Goal: Task Accomplishment & Management: Manage account settings

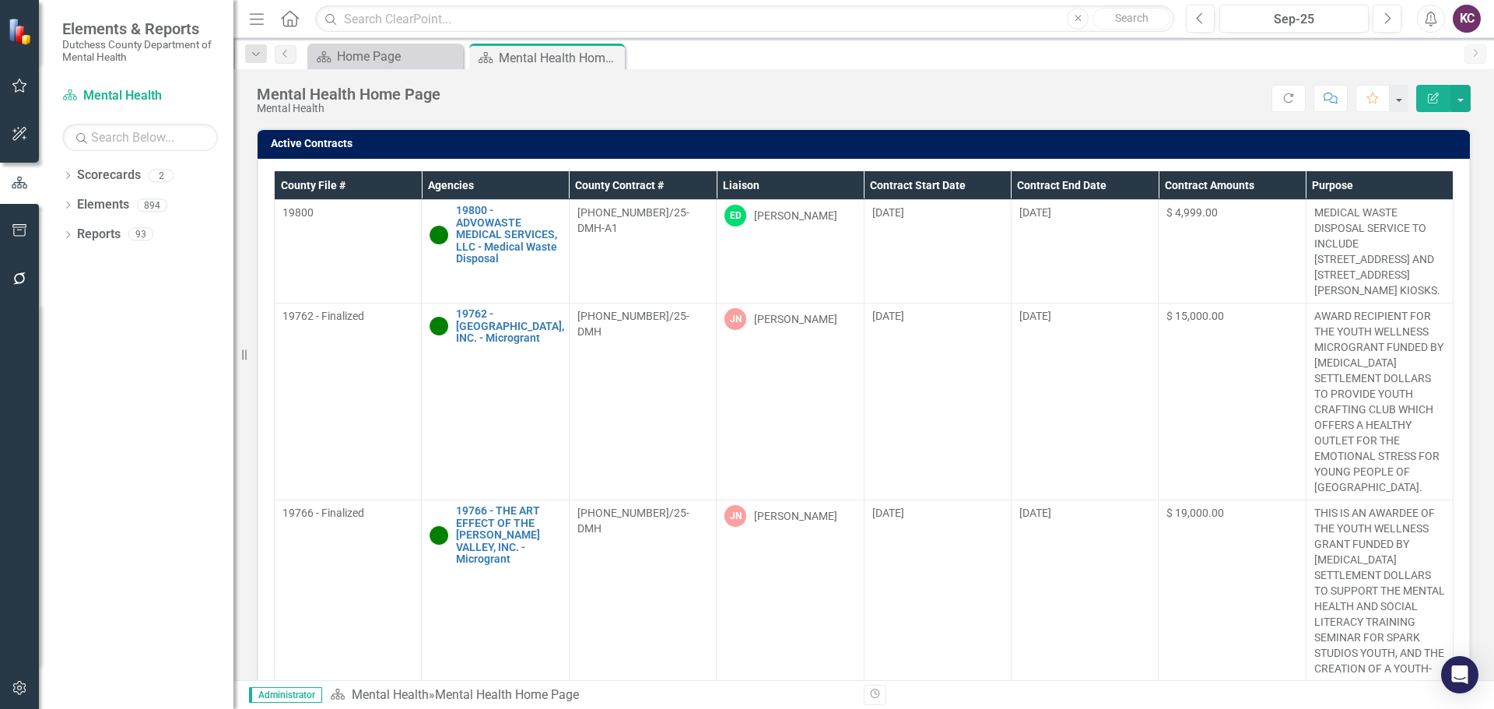
scroll to position [701, 0]
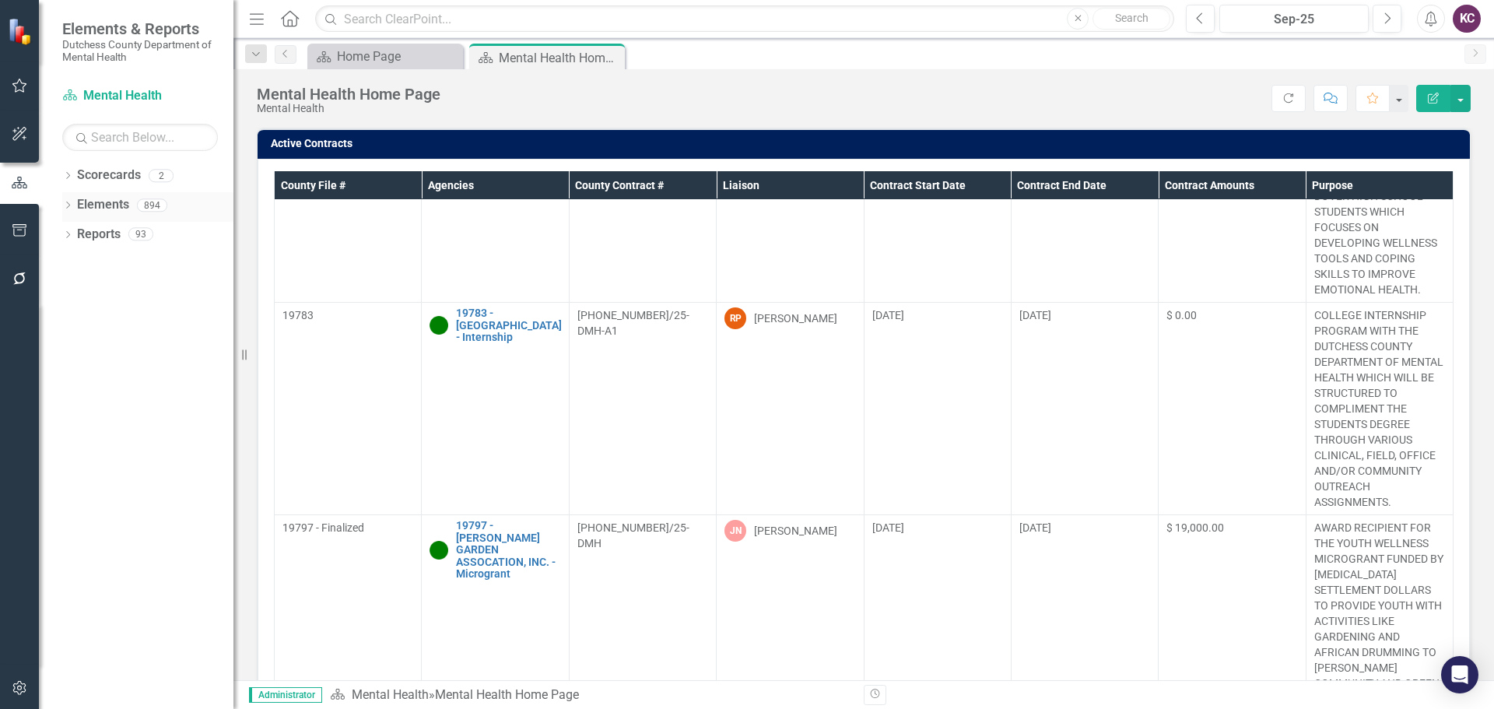
click at [121, 209] on link "Elements" at bounding box center [103, 205] width 52 height 18
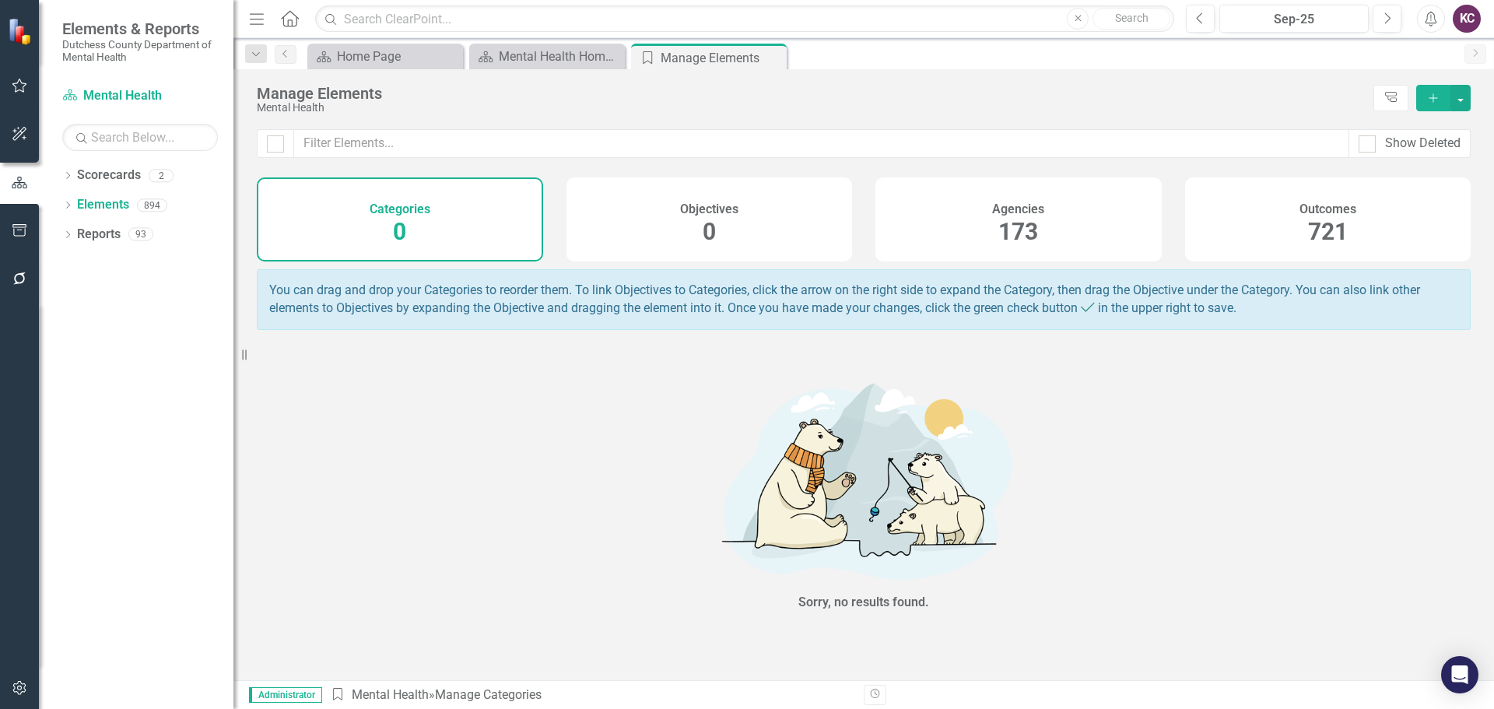
click at [928, 230] on div "Agencies 173" at bounding box center [1019, 219] width 286 height 84
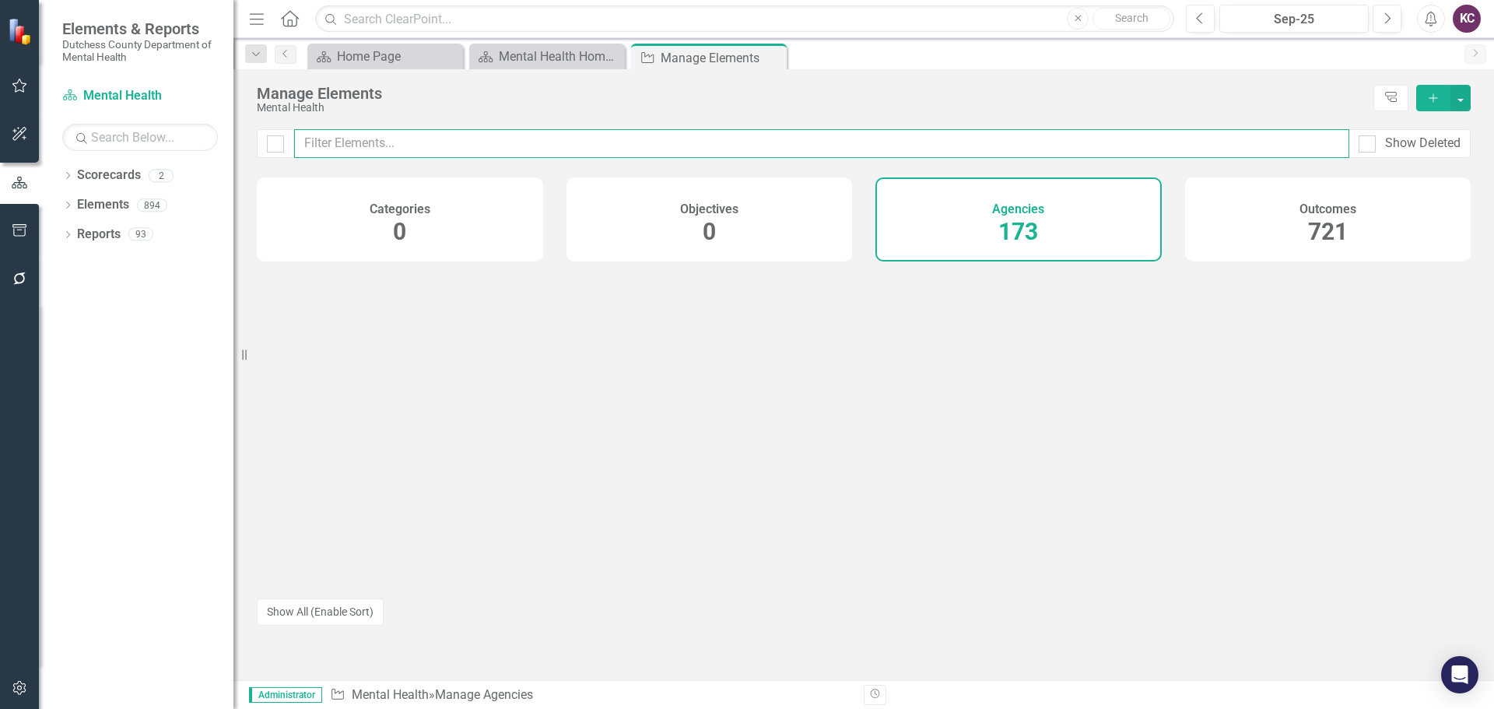
click at [369, 149] on input "text" at bounding box center [821, 143] width 1055 height 29
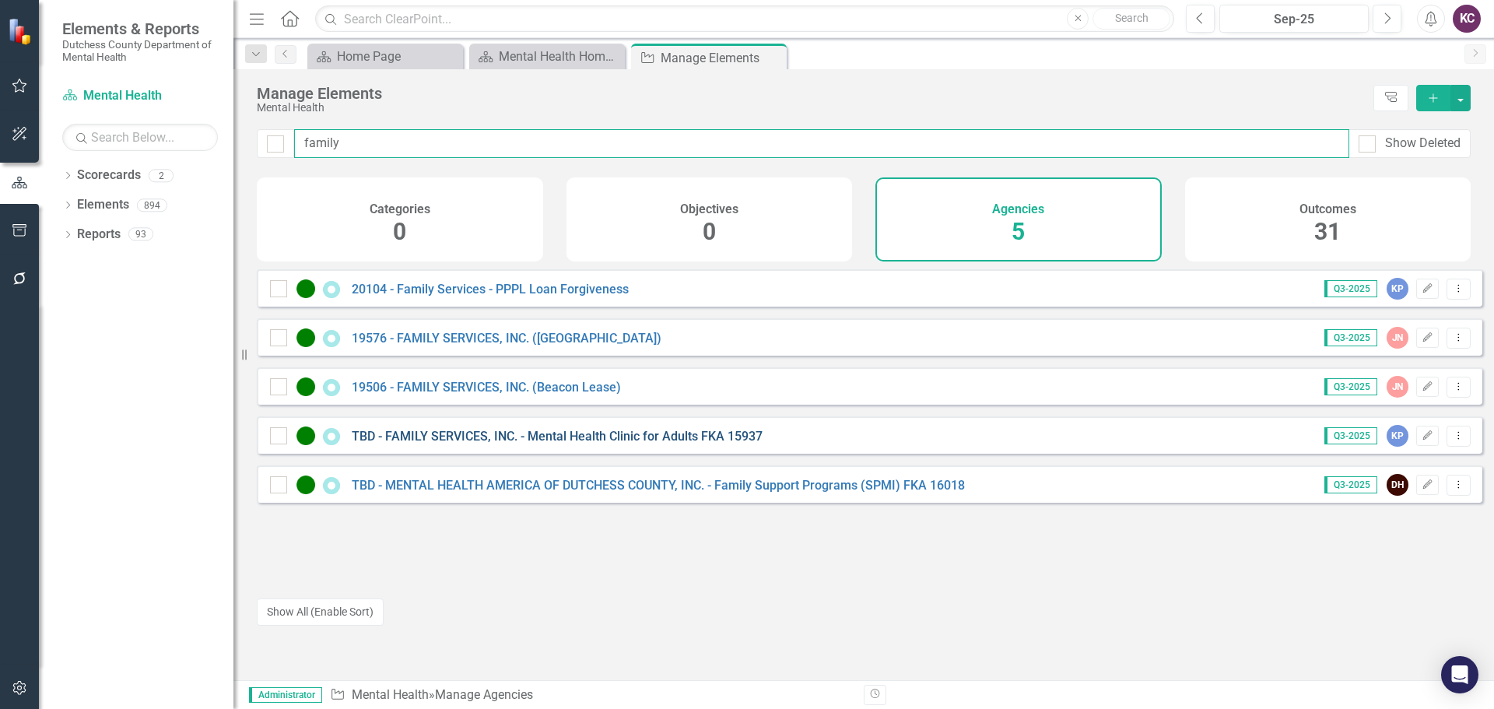
type input "family"
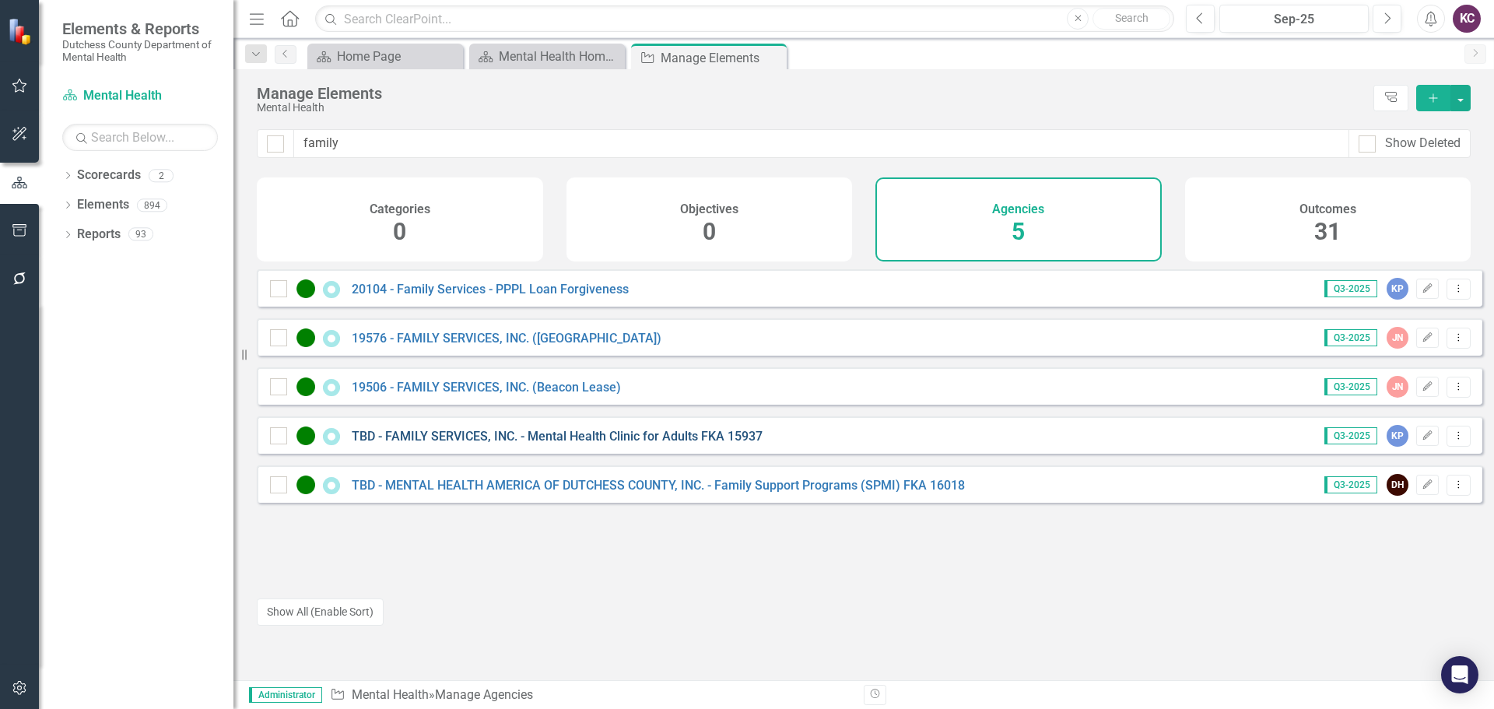
click at [536, 444] on link "TBD - FAMILY SERVICES, INC. - Mental Health Clinic for Adults FKA 15937" at bounding box center [557, 436] width 411 height 15
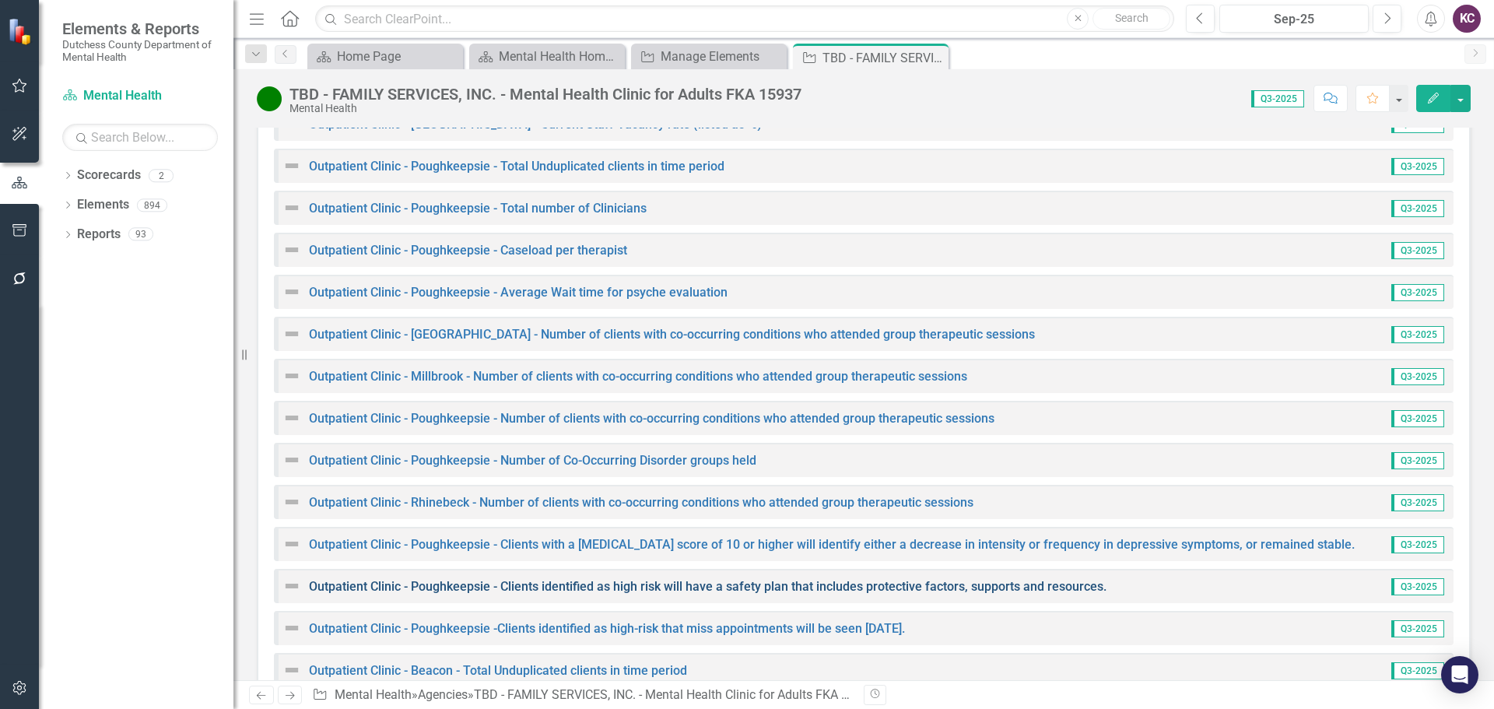
scroll to position [2487, 0]
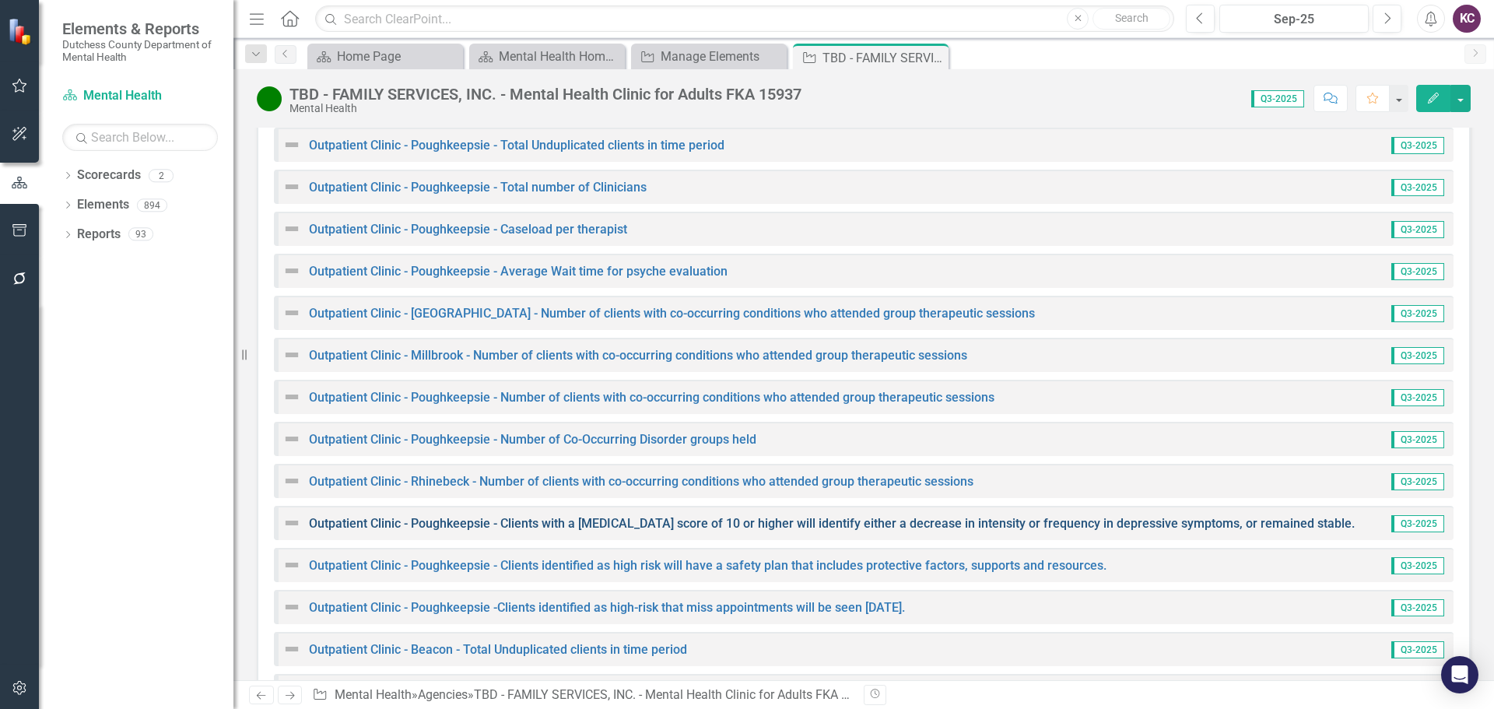
click at [536, 516] on link "Outpatient Clinic - Poughkeepsie - Clients with a [MEDICAL_DATA] score of 10 or…" at bounding box center [832, 523] width 1046 height 15
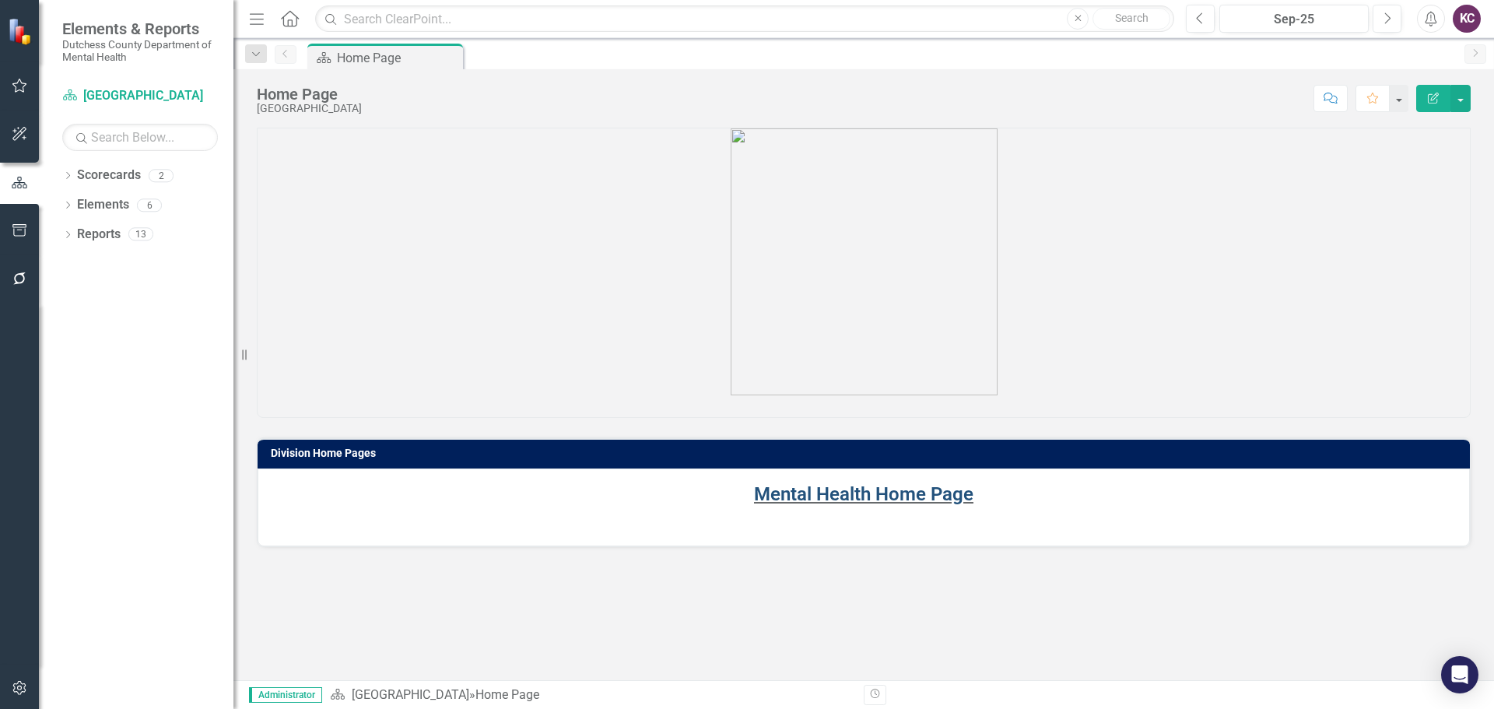
click at [823, 489] on link "Mental Health Home Page" at bounding box center [863, 494] width 219 height 22
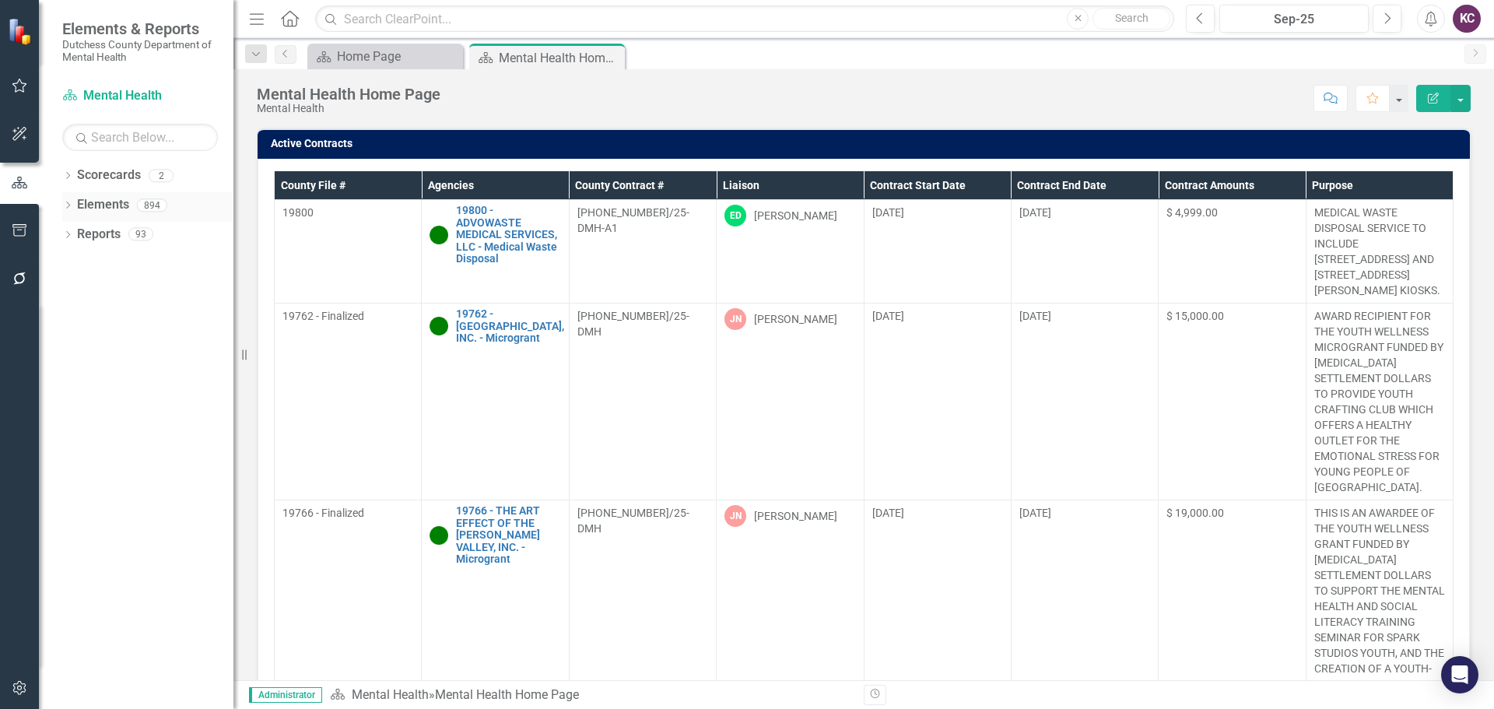
click at [93, 209] on link "Elements" at bounding box center [103, 205] width 52 height 18
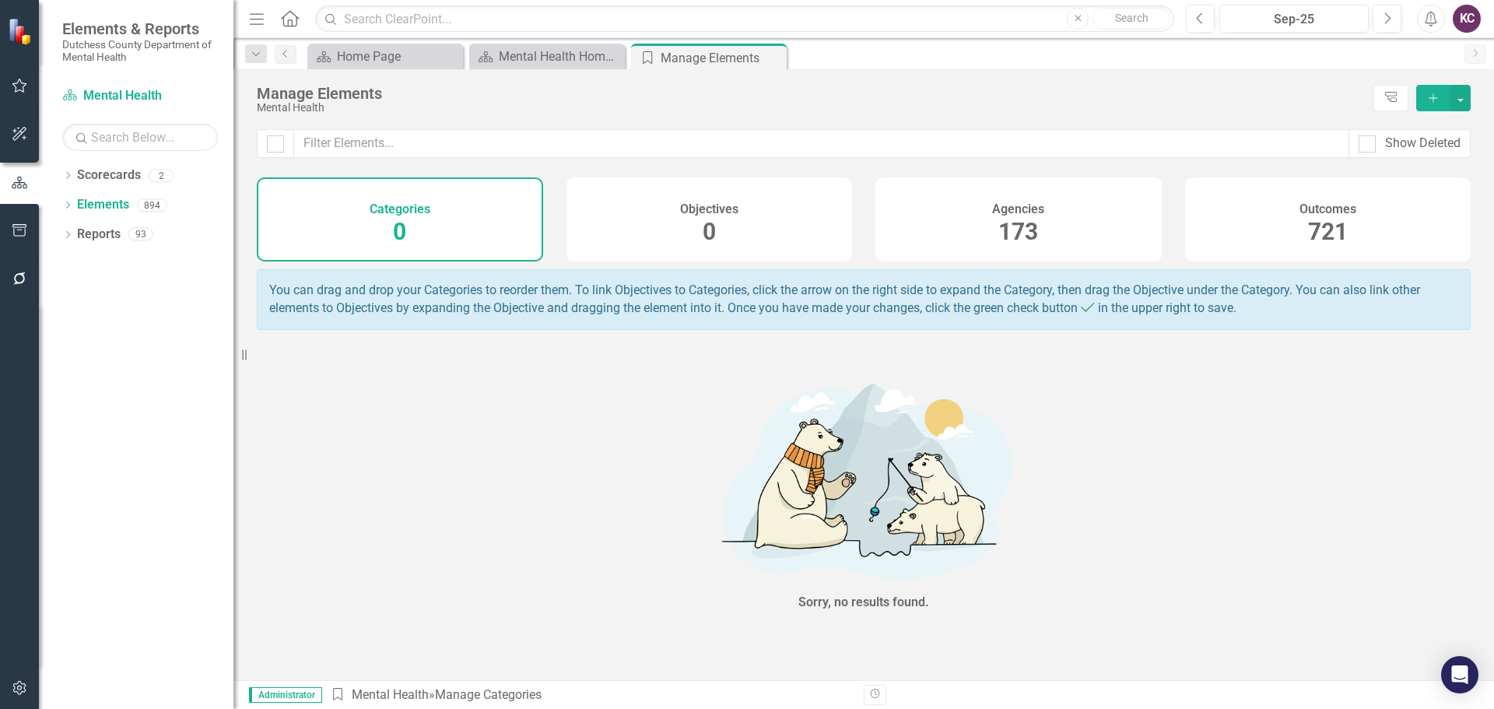
click at [932, 223] on div "Agencies 173" at bounding box center [1019, 219] width 286 height 84
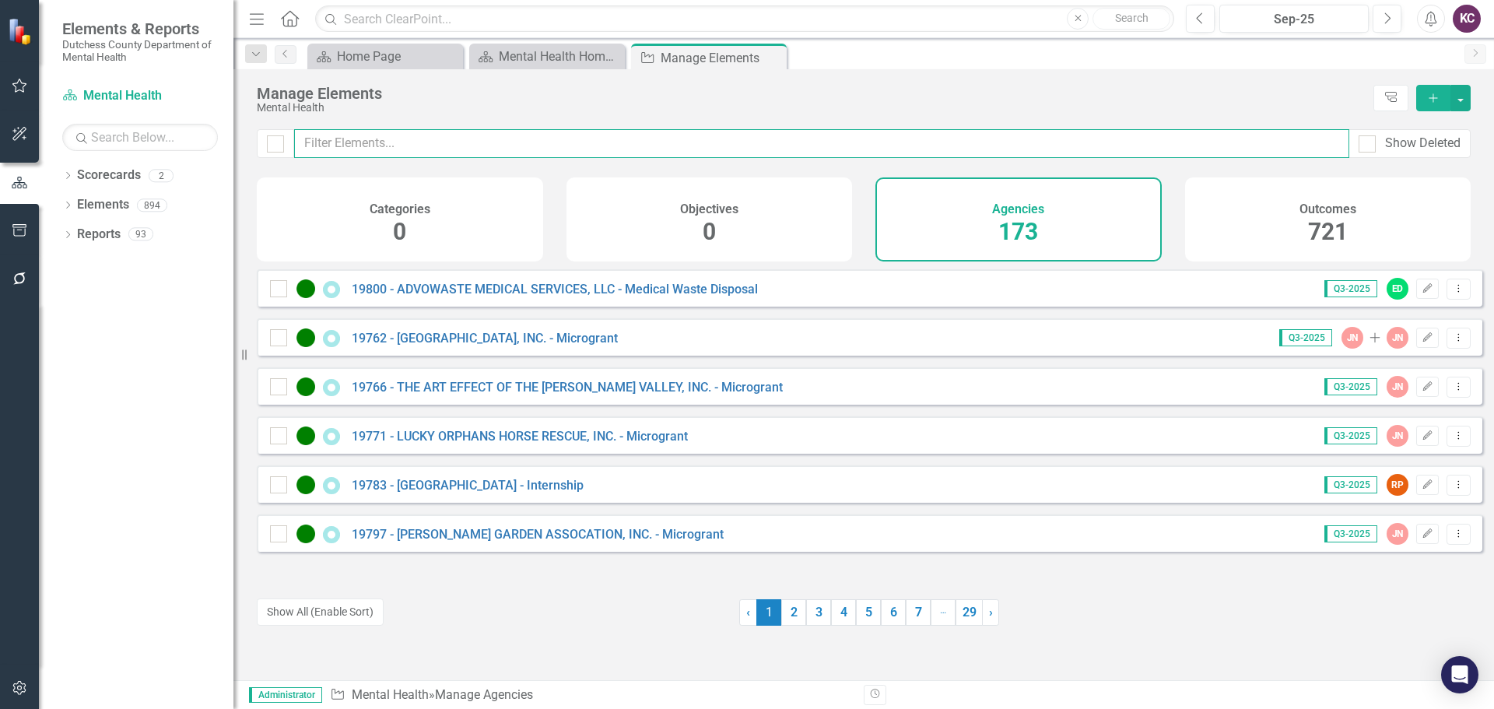
click at [402, 135] on input "text" at bounding box center [821, 143] width 1055 height 29
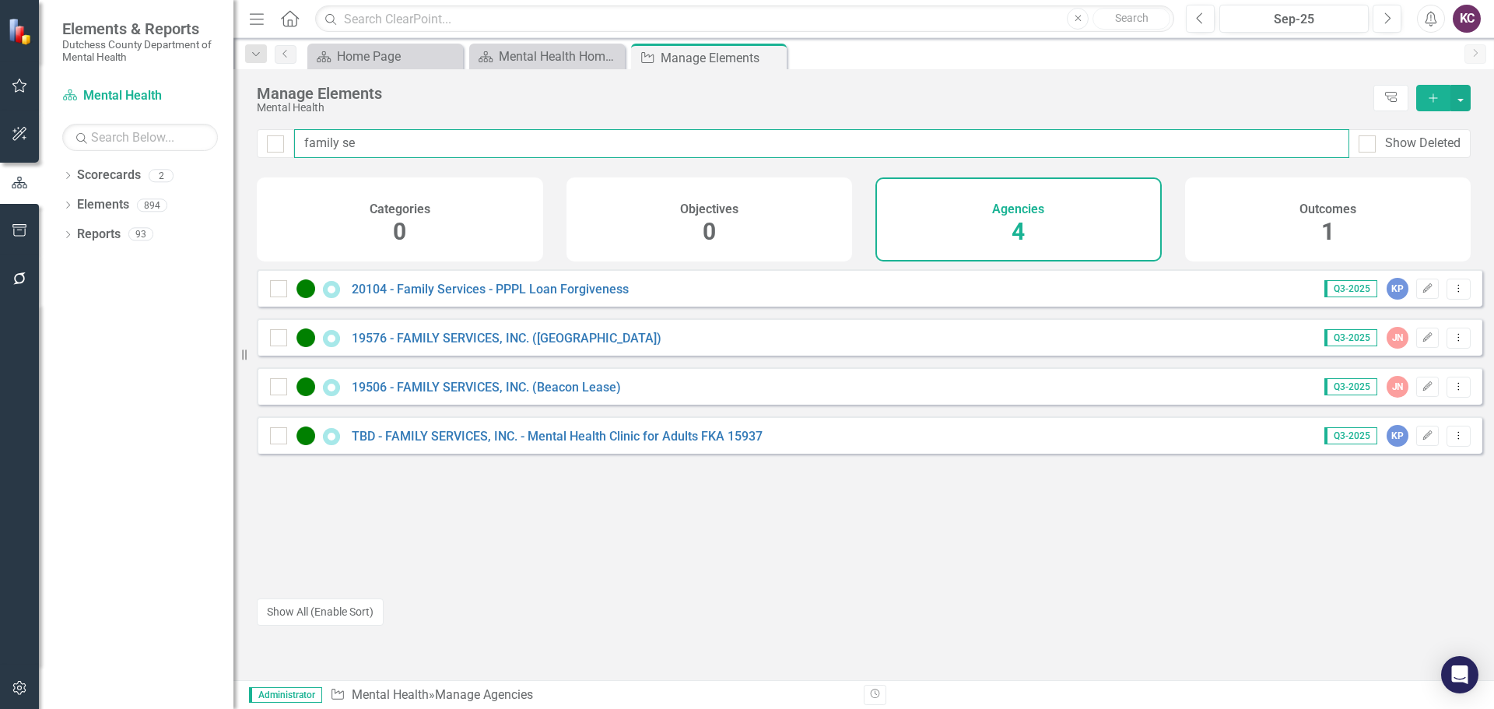
type input "family se"
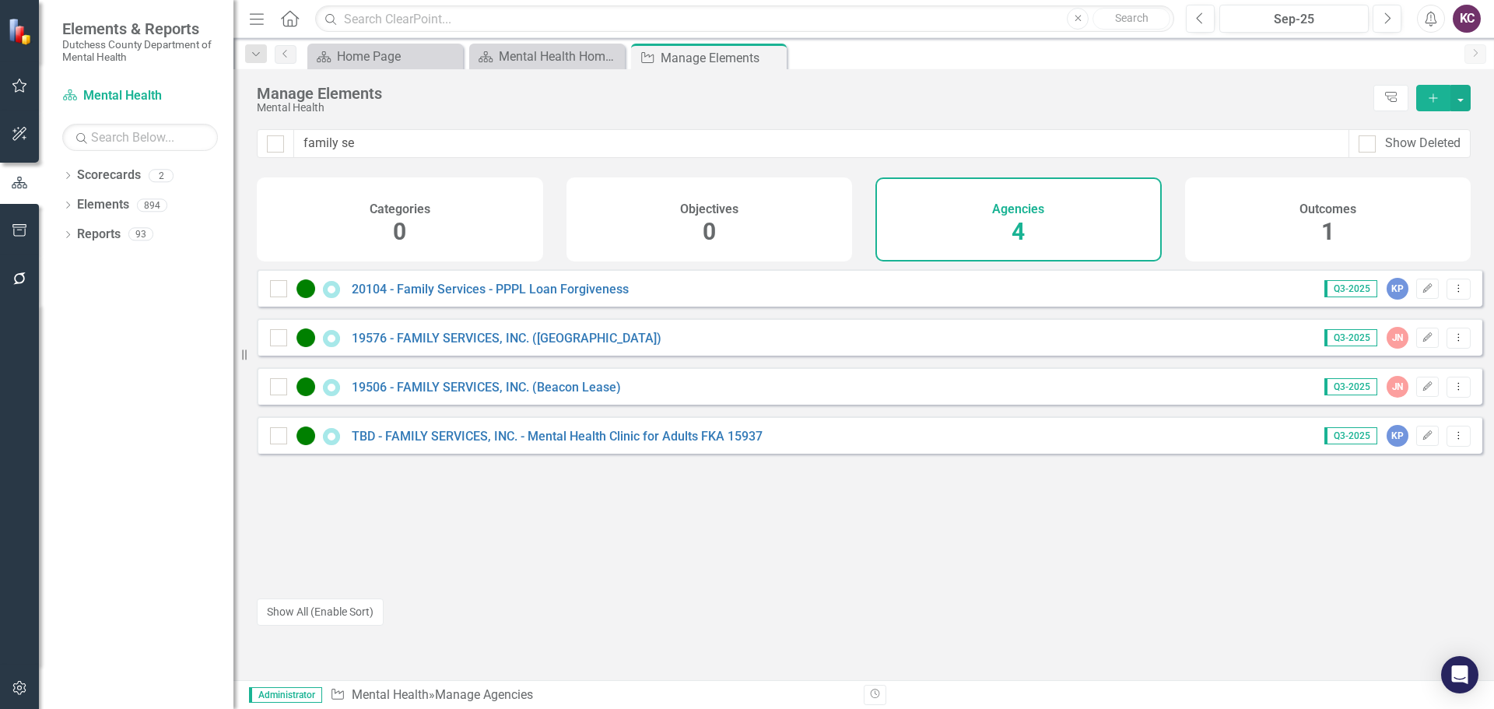
click at [626, 439] on div "TBD - FAMILY SERVICES, INC. - Mental Health Clinic for Adults FKA 15937" at bounding box center [518, 436] width 497 height 19
click at [626, 442] on link "TBD - FAMILY SERVICES, INC. - Mental Health Clinic for Adults FKA 15937" at bounding box center [557, 436] width 411 height 15
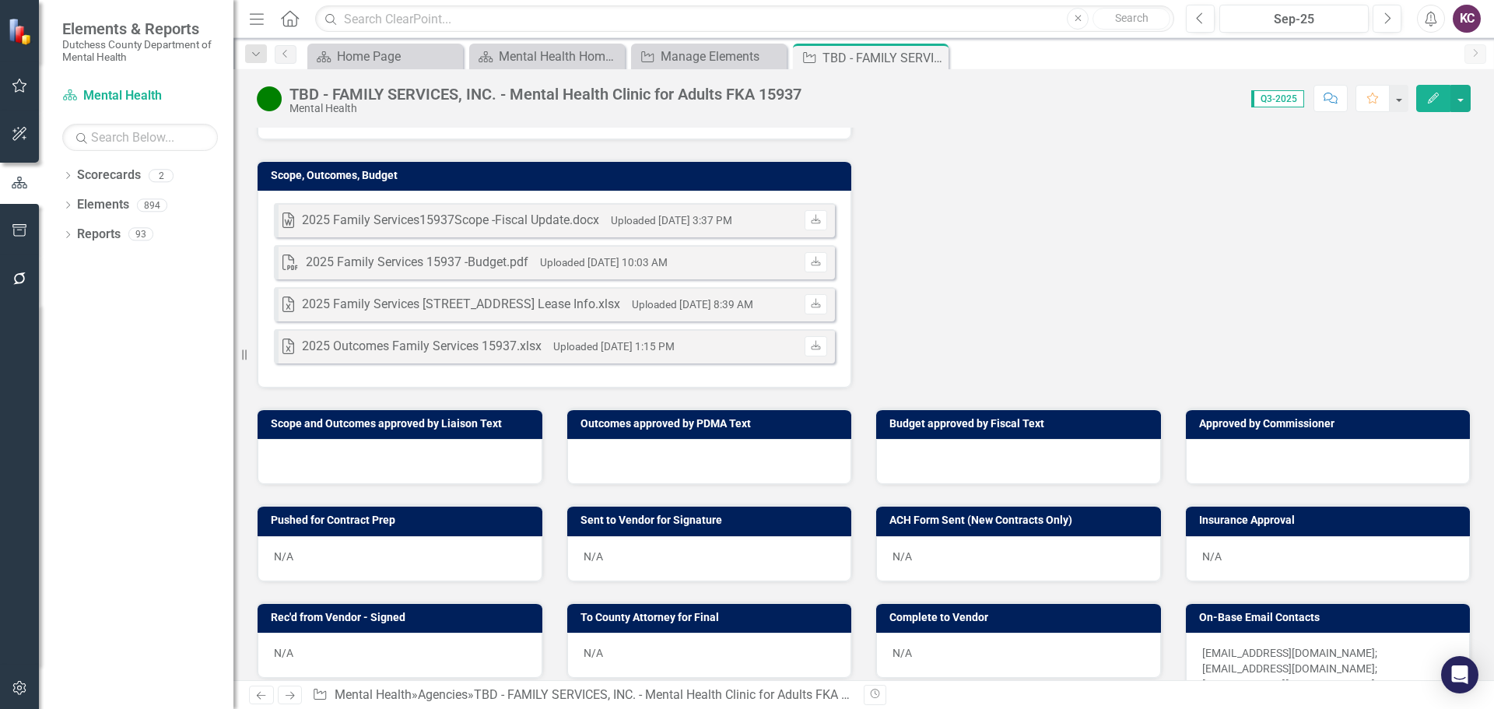
scroll to position [541, 0]
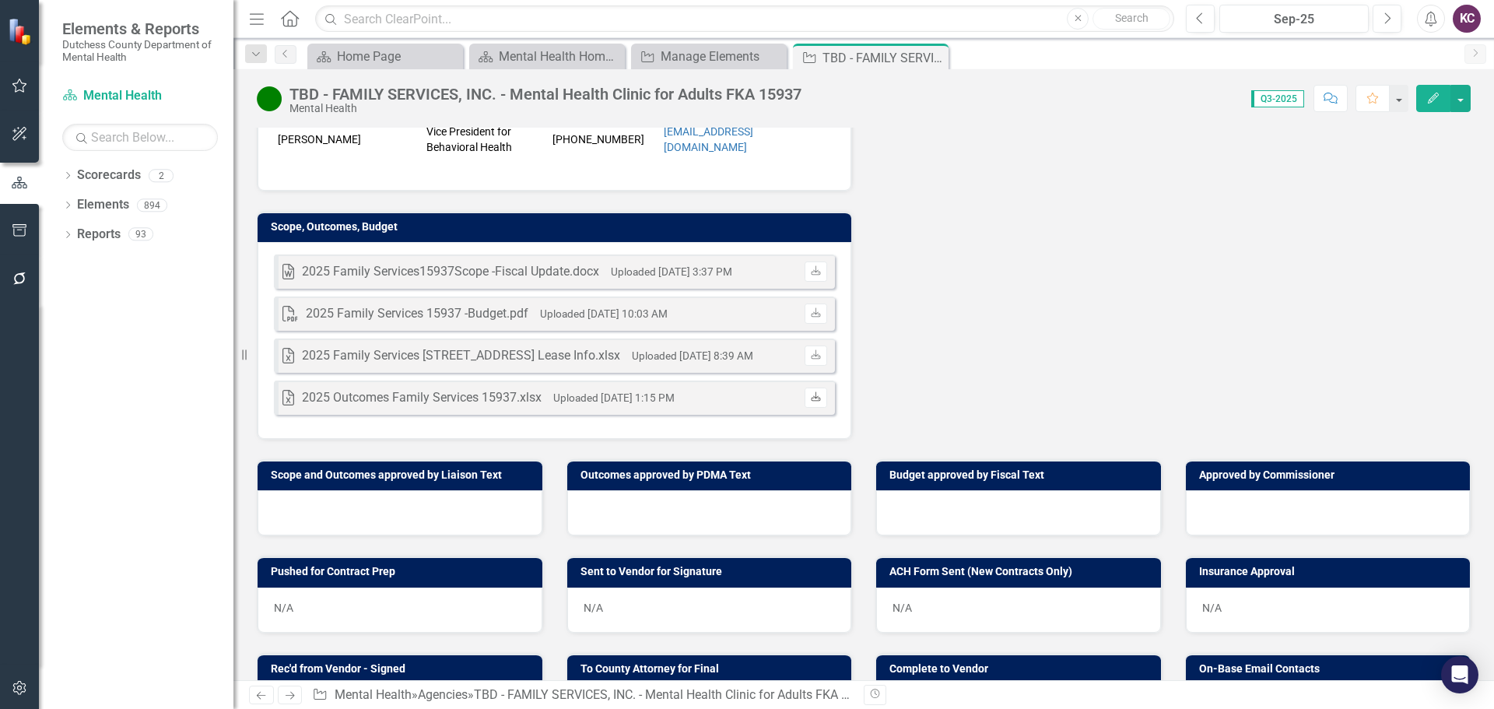
click at [813, 392] on icon at bounding box center [815, 396] width 9 height 9
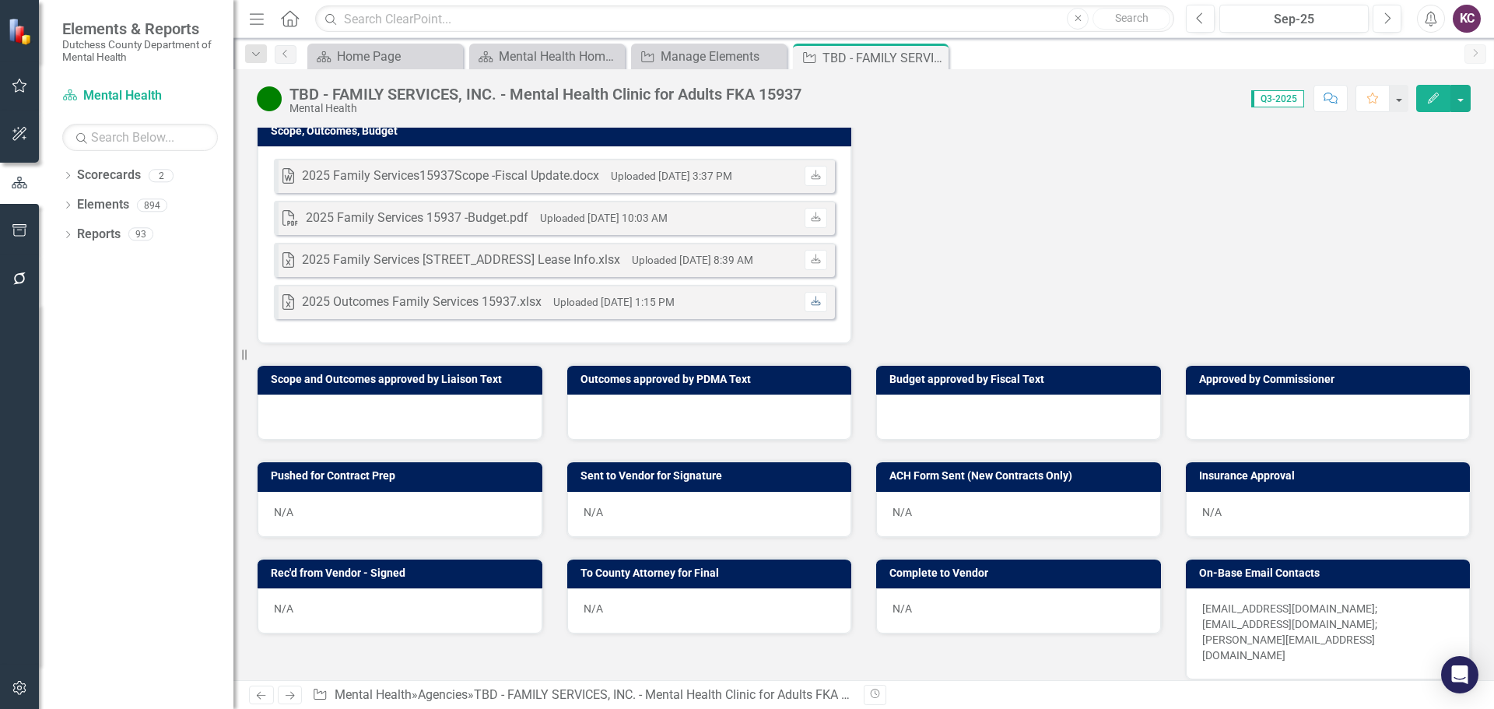
scroll to position [619, 0]
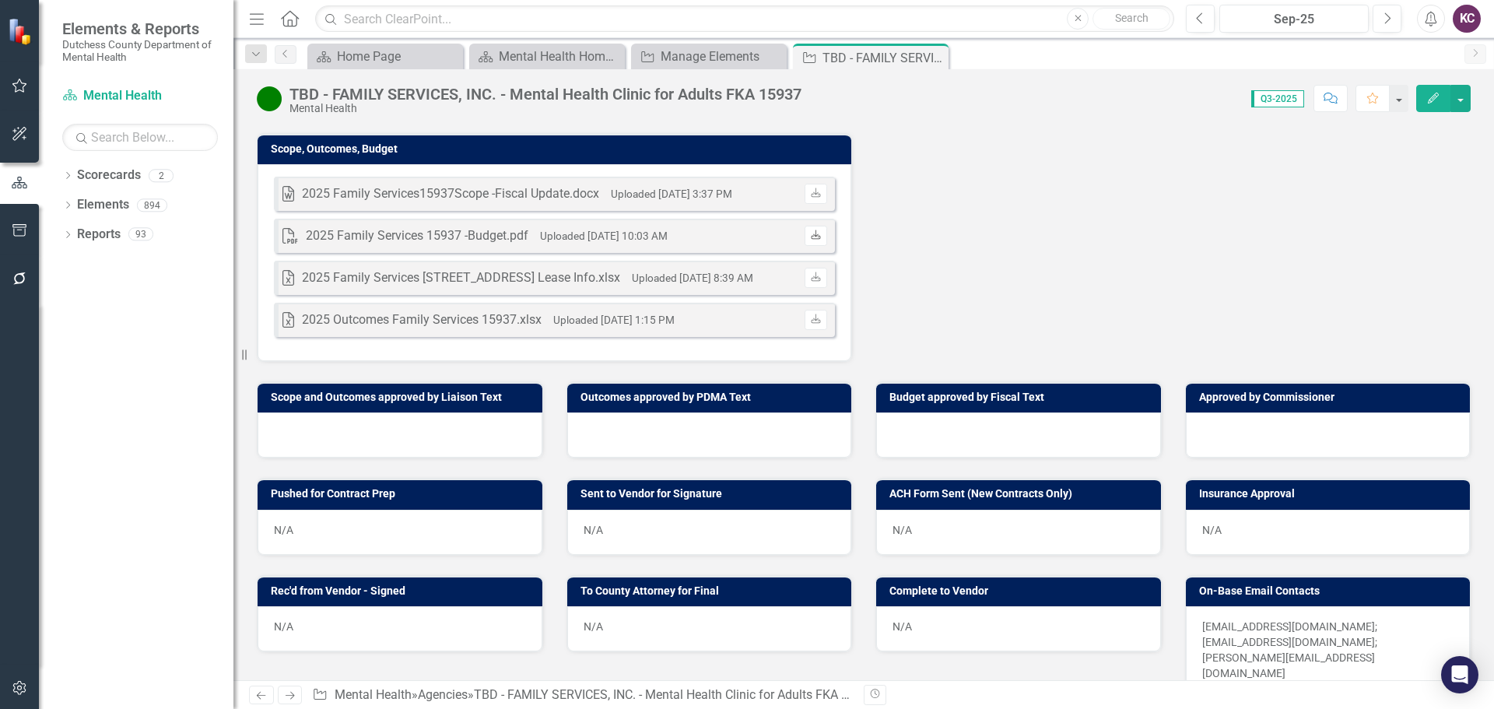
click at [809, 226] on link "Download" at bounding box center [816, 236] width 23 height 20
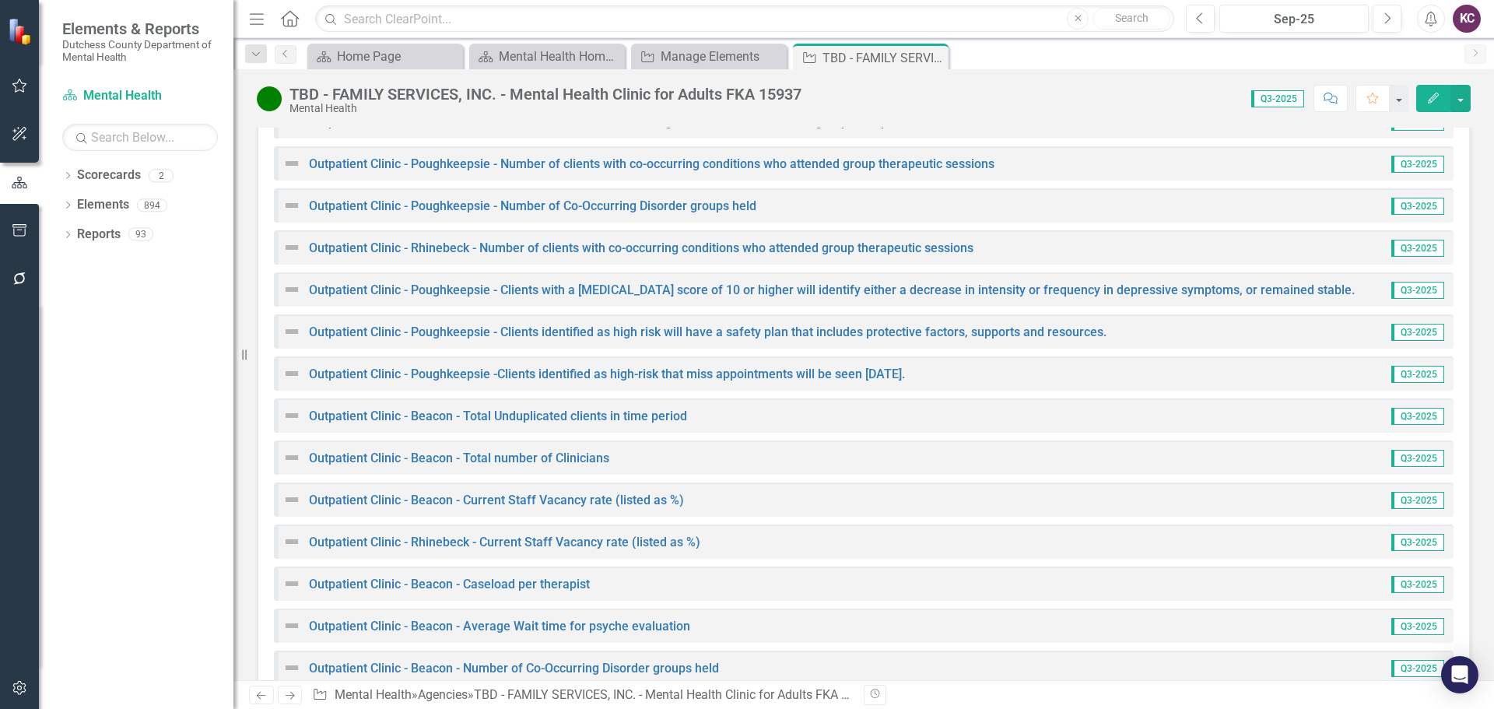
scroll to position [2642, 0]
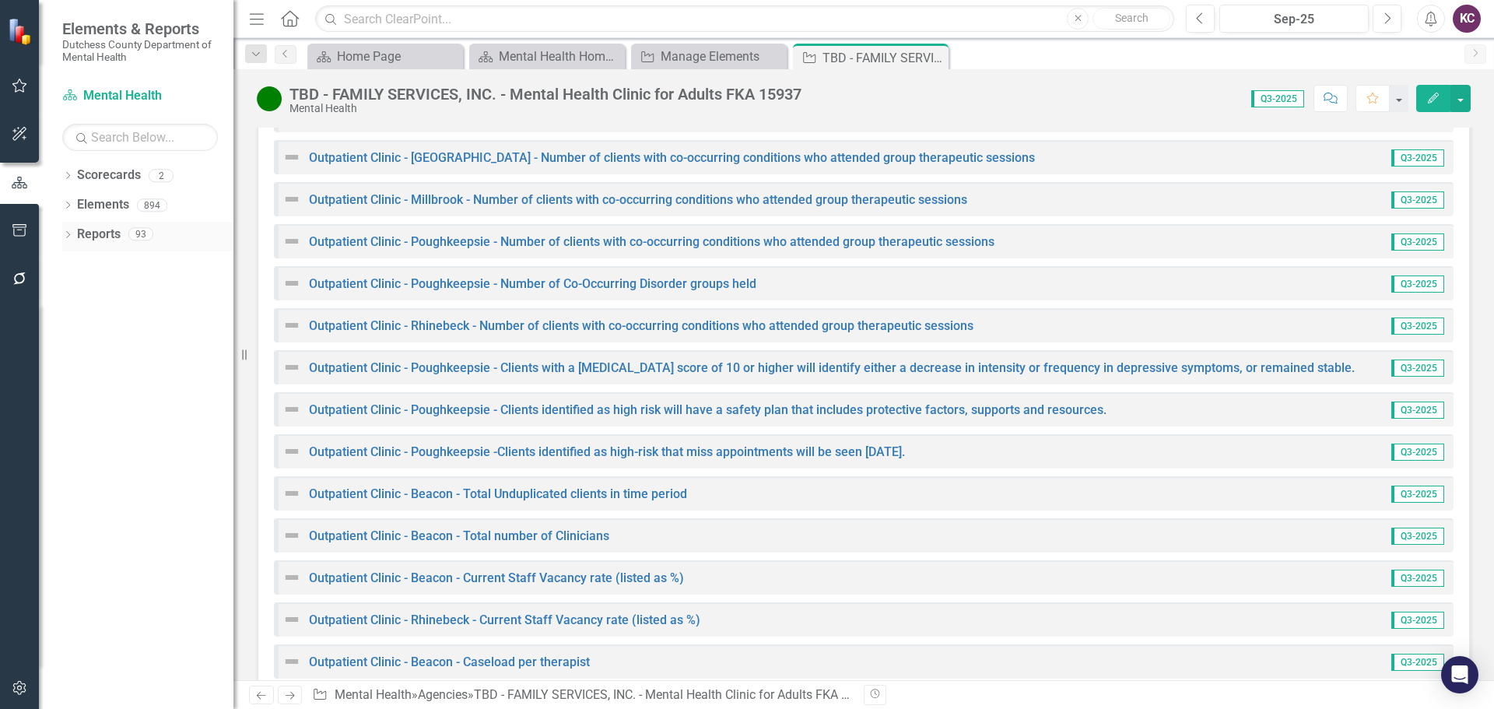
click at [72, 234] on icon "Dropdown" at bounding box center [67, 236] width 11 height 9
click at [114, 374] on link "Outcome Outcomes" at bounding box center [123, 376] width 78 height 18
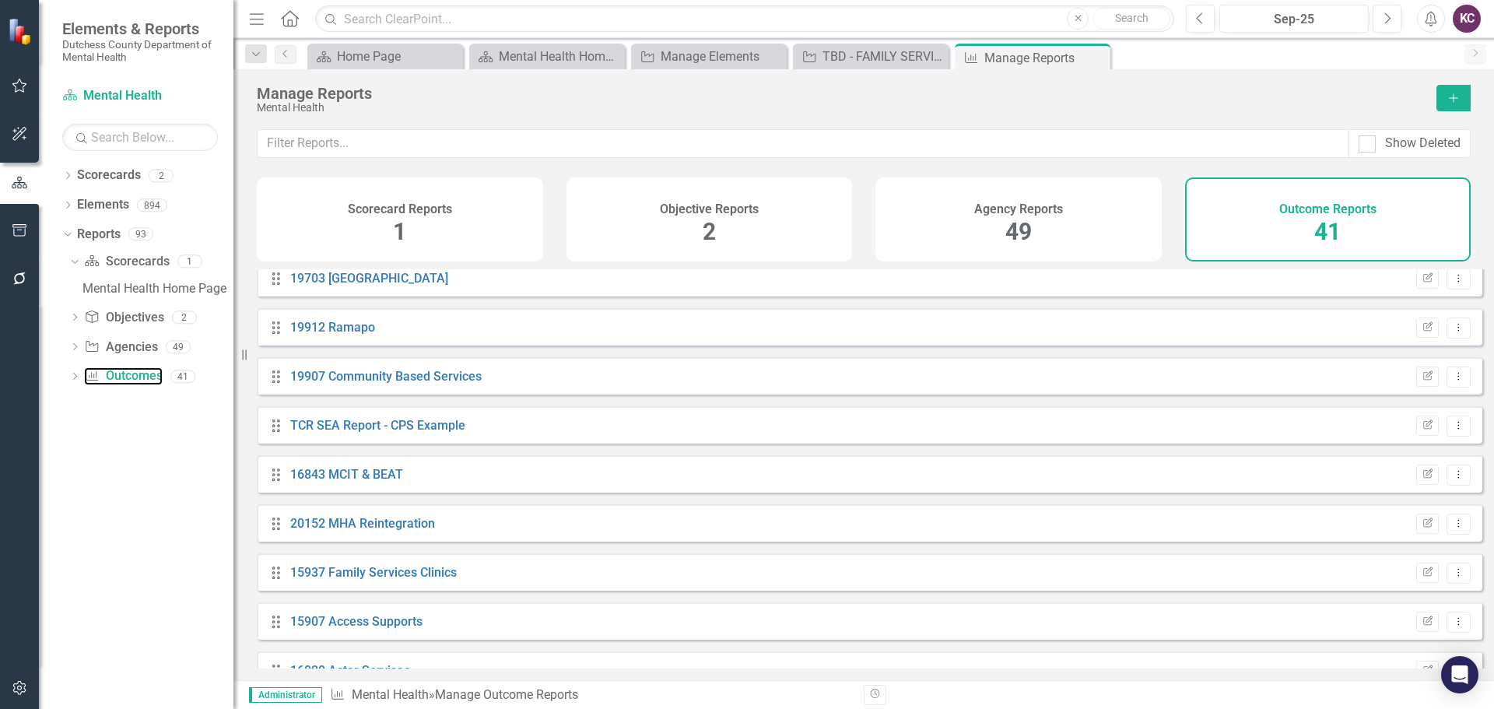
scroll to position [1479, 0]
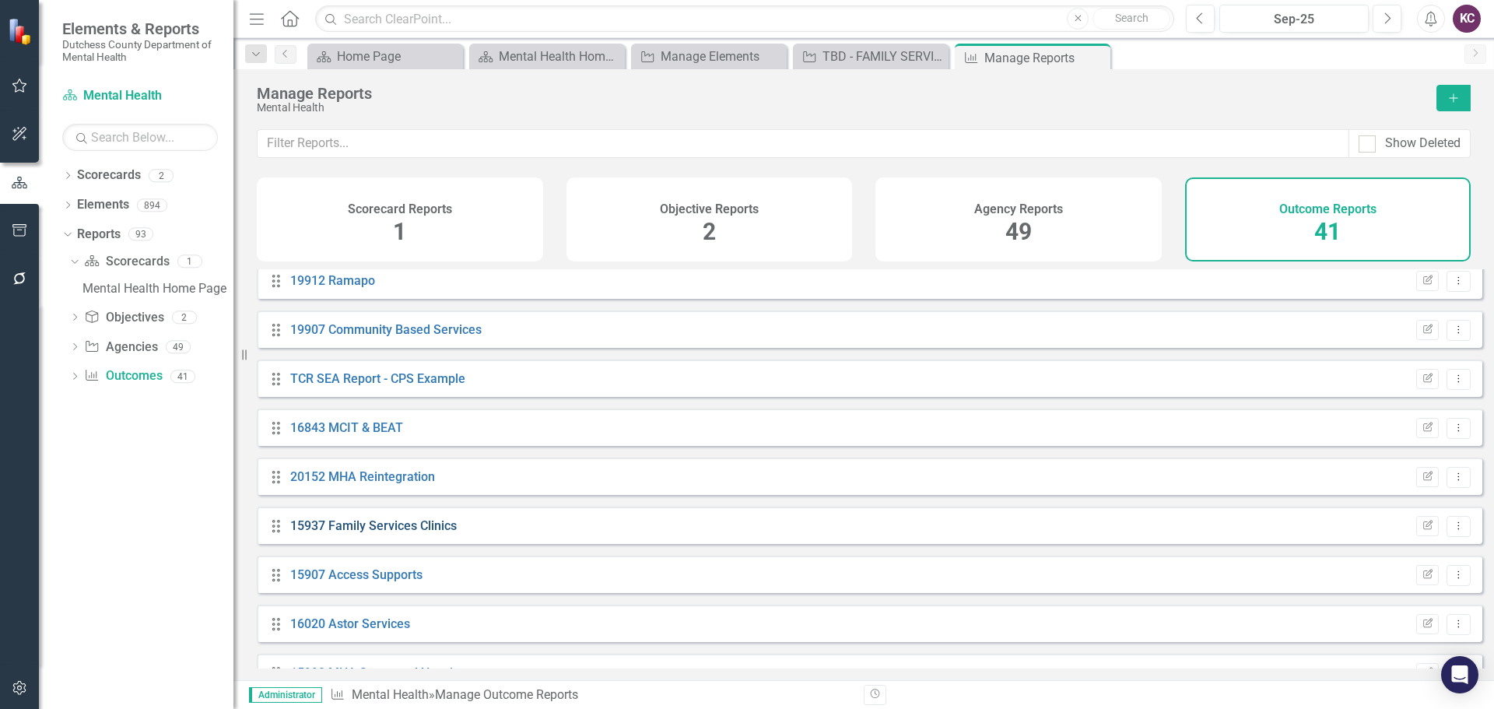
click at [421, 533] on link "15937 Family Services Clinics" at bounding box center [373, 525] width 167 height 15
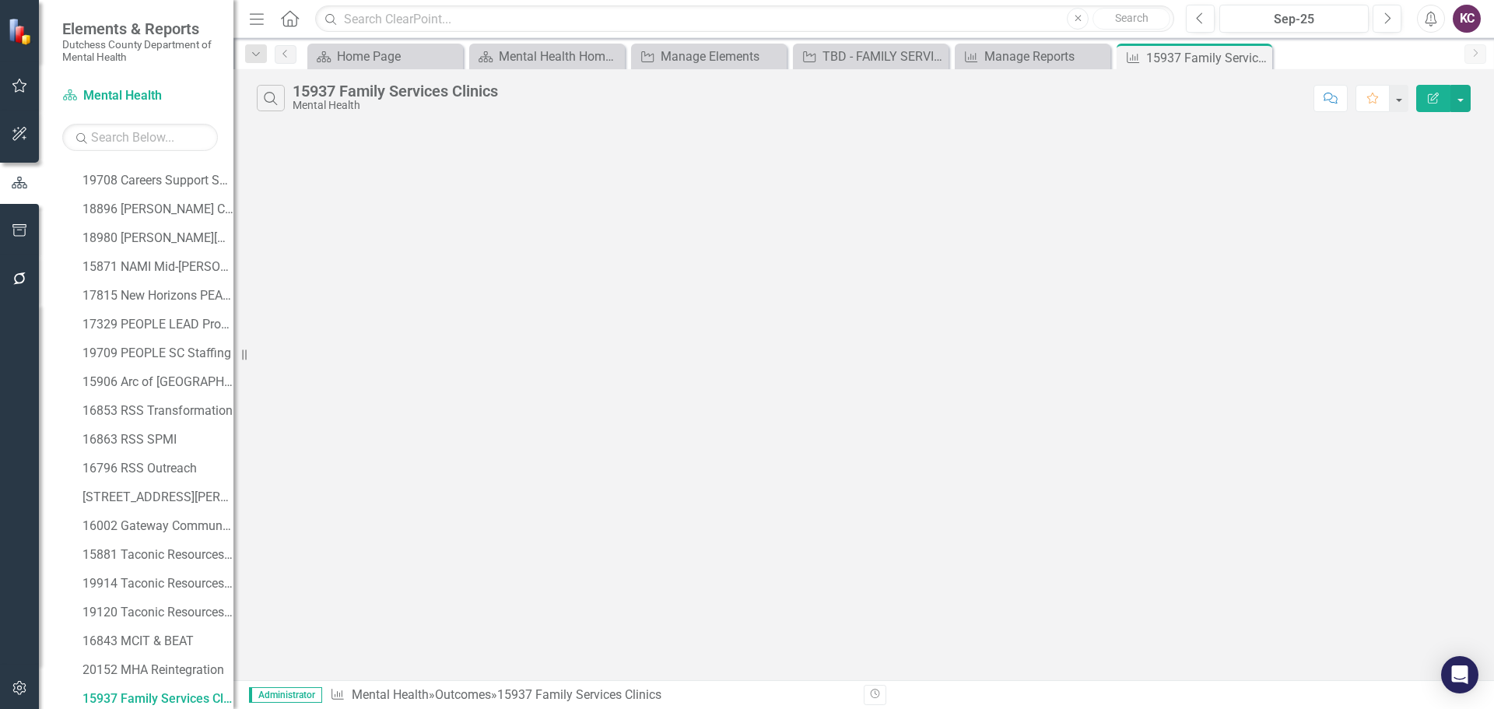
scroll to position [688, 0]
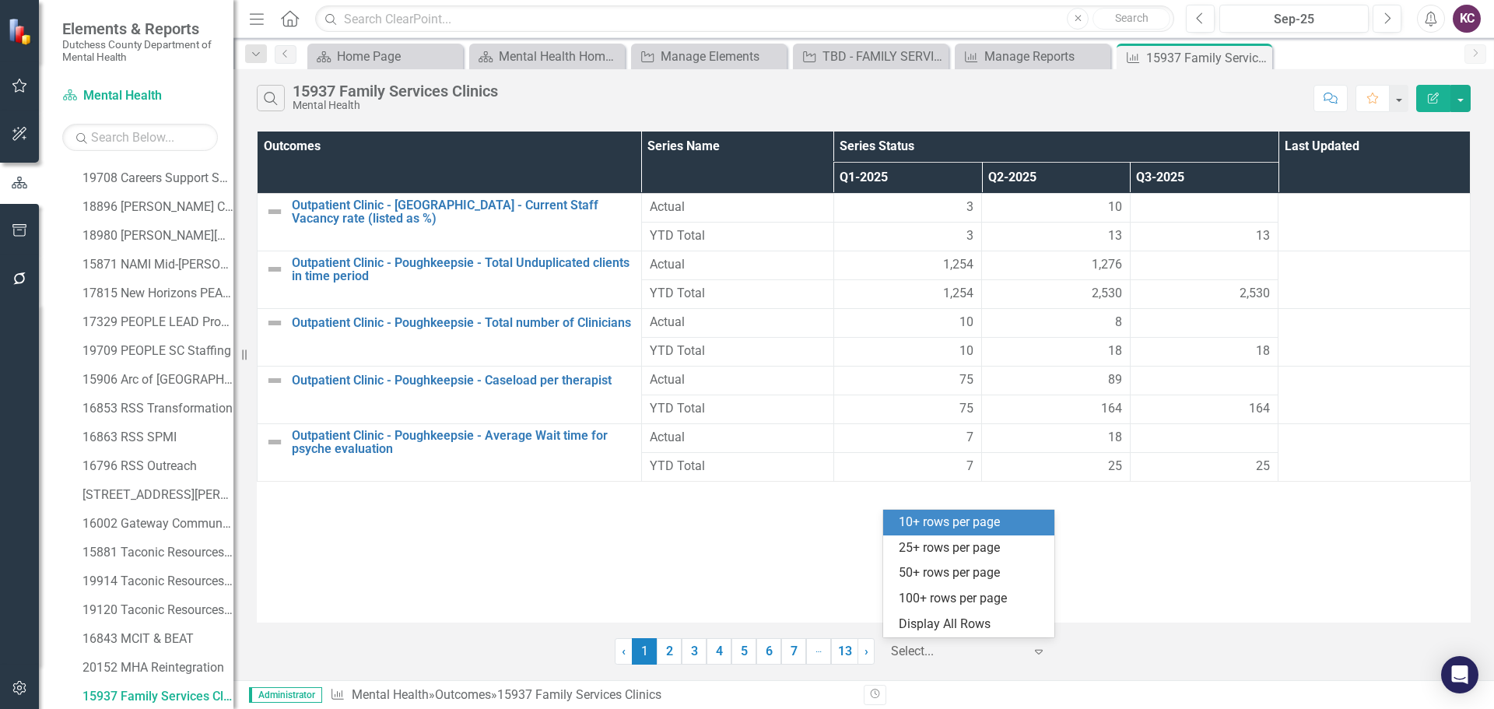
click at [1045, 658] on div "Expand" at bounding box center [1042, 651] width 23 height 28
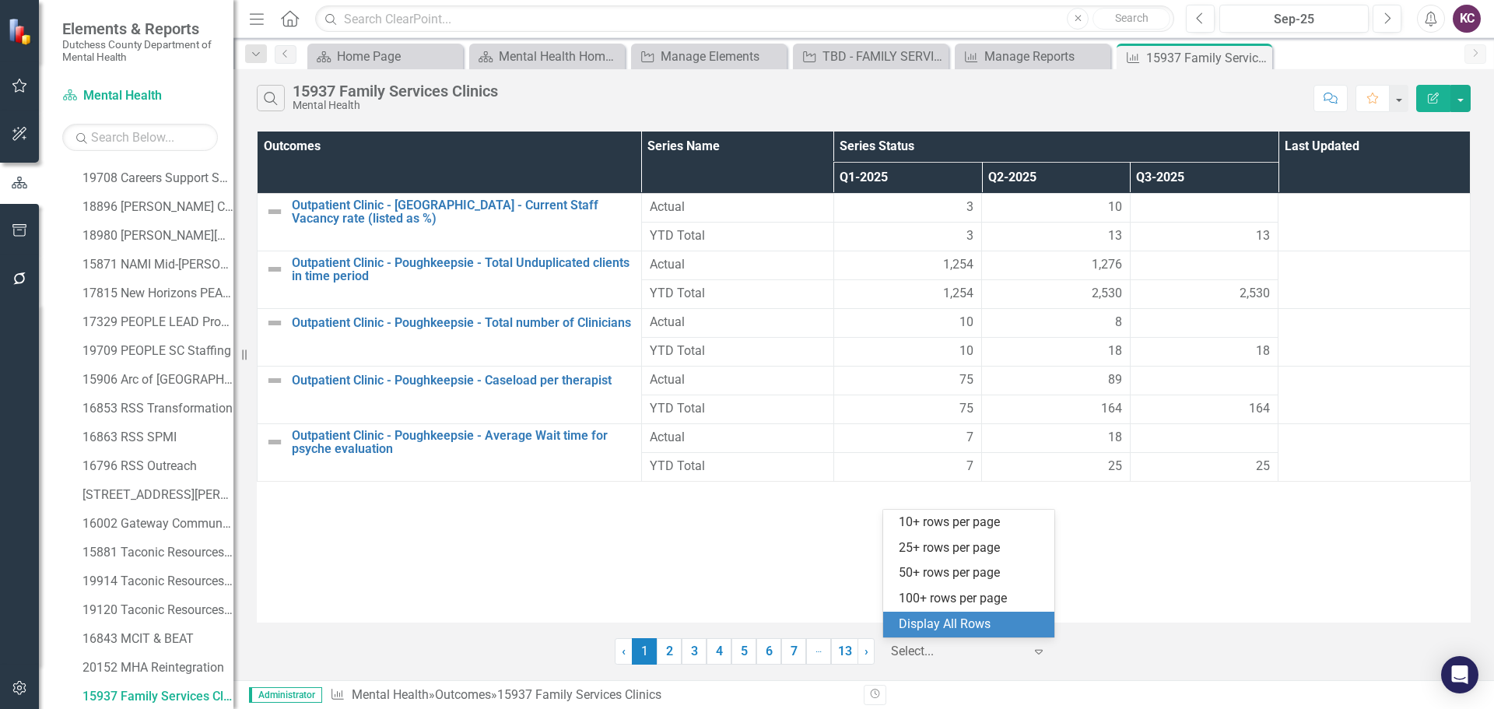
click at [939, 629] on div "Display All Rows" at bounding box center [972, 625] width 146 height 18
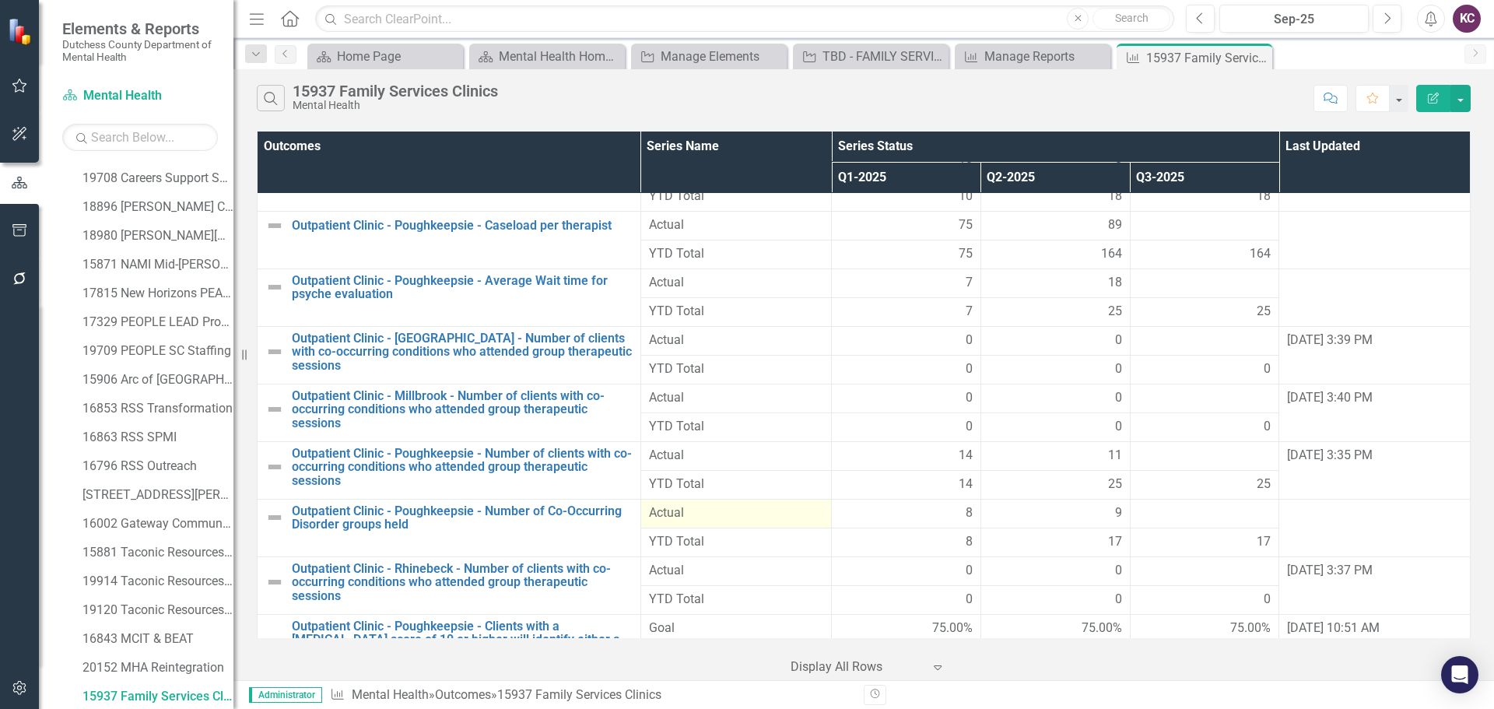
scroll to position [156, 0]
click at [886, 62] on div "TBD - FAMILY SERVICES, INC. - Mental Health Clinic for Adults FKA 15937" at bounding box center [874, 56] width 103 height 19
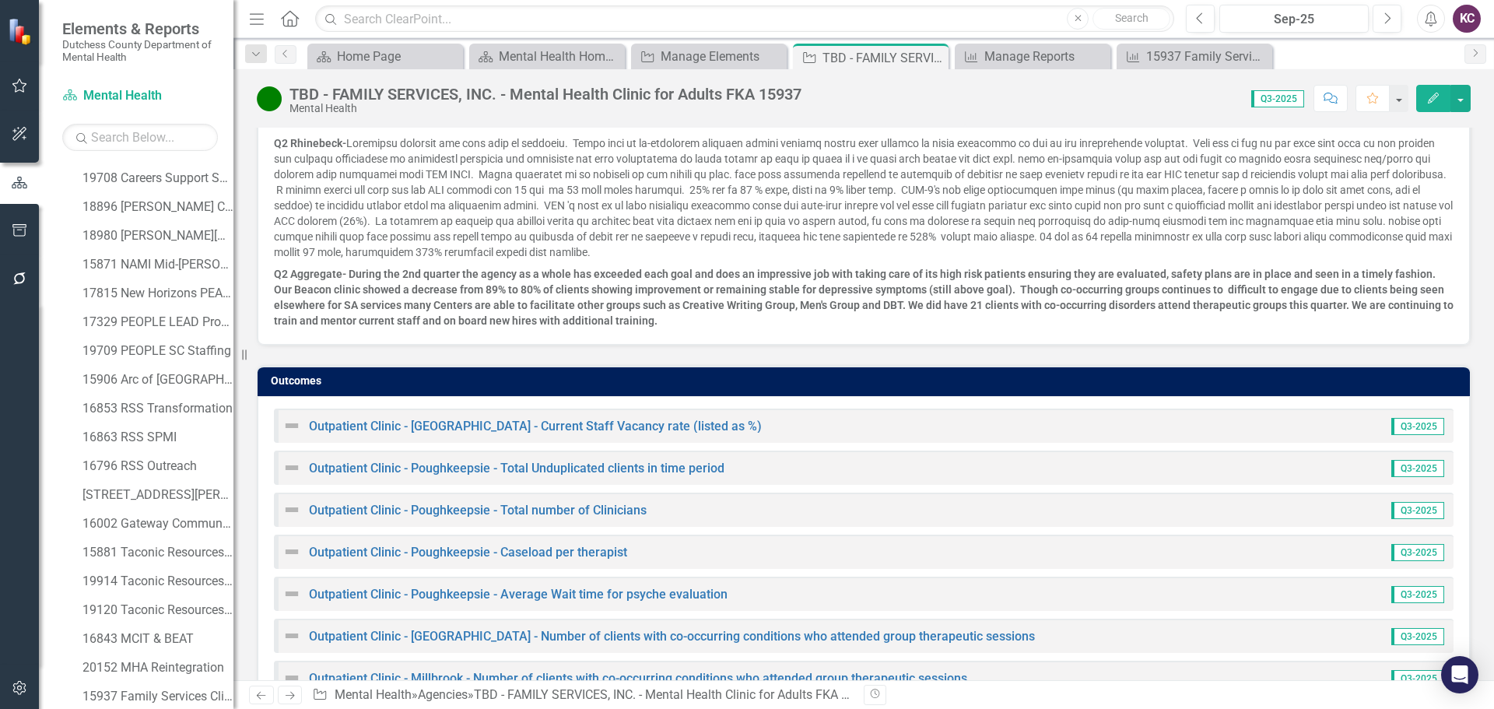
scroll to position [2413, 0]
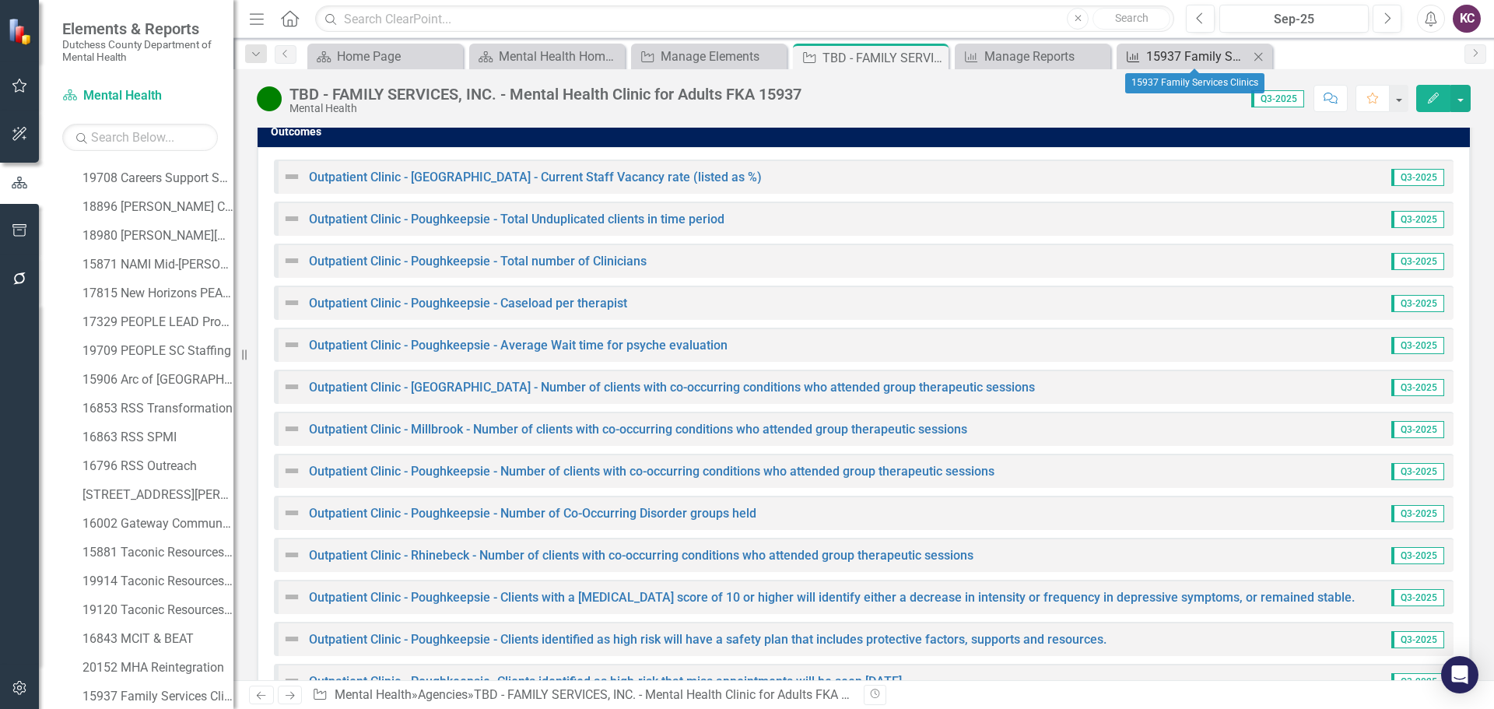
click at [1188, 59] on div "15937 Family Services Clinics" at bounding box center [1198, 56] width 103 height 19
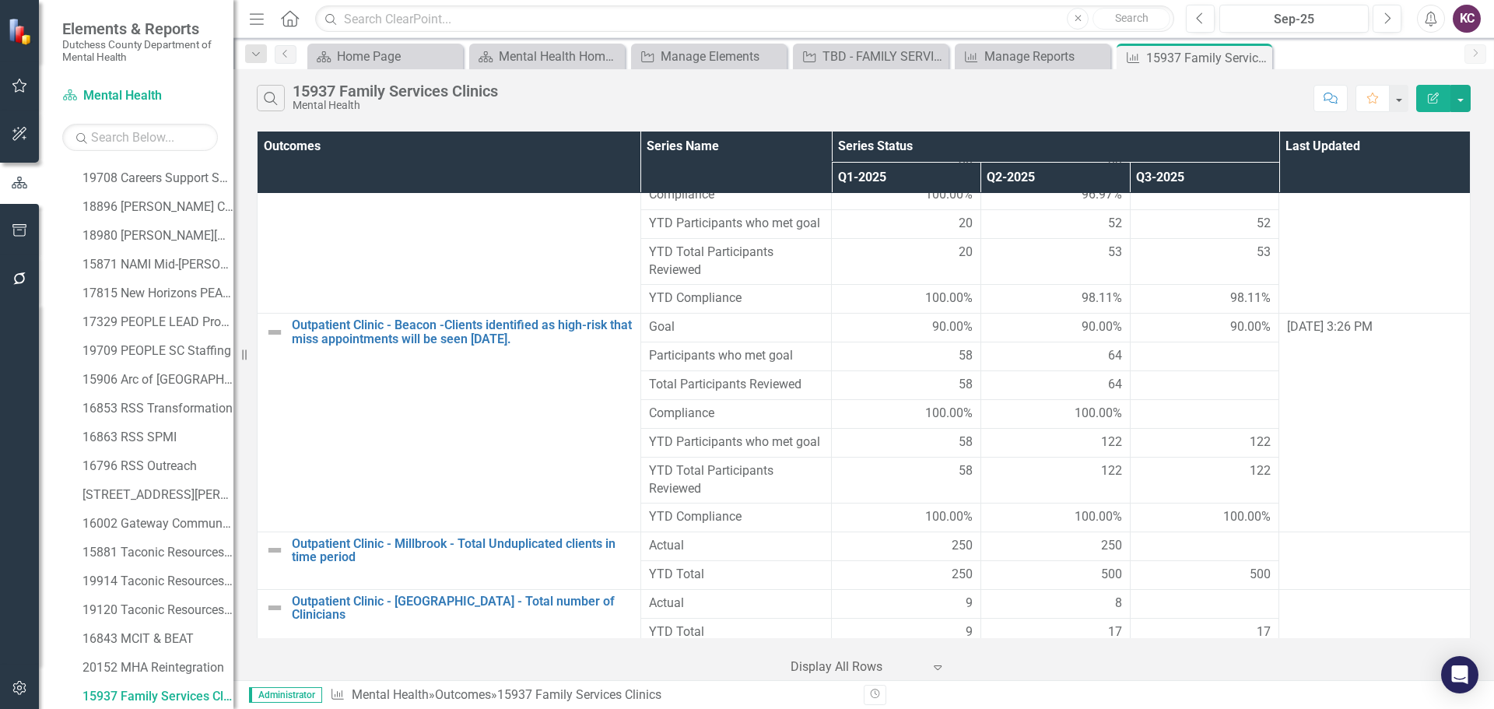
scroll to position [1946, 0]
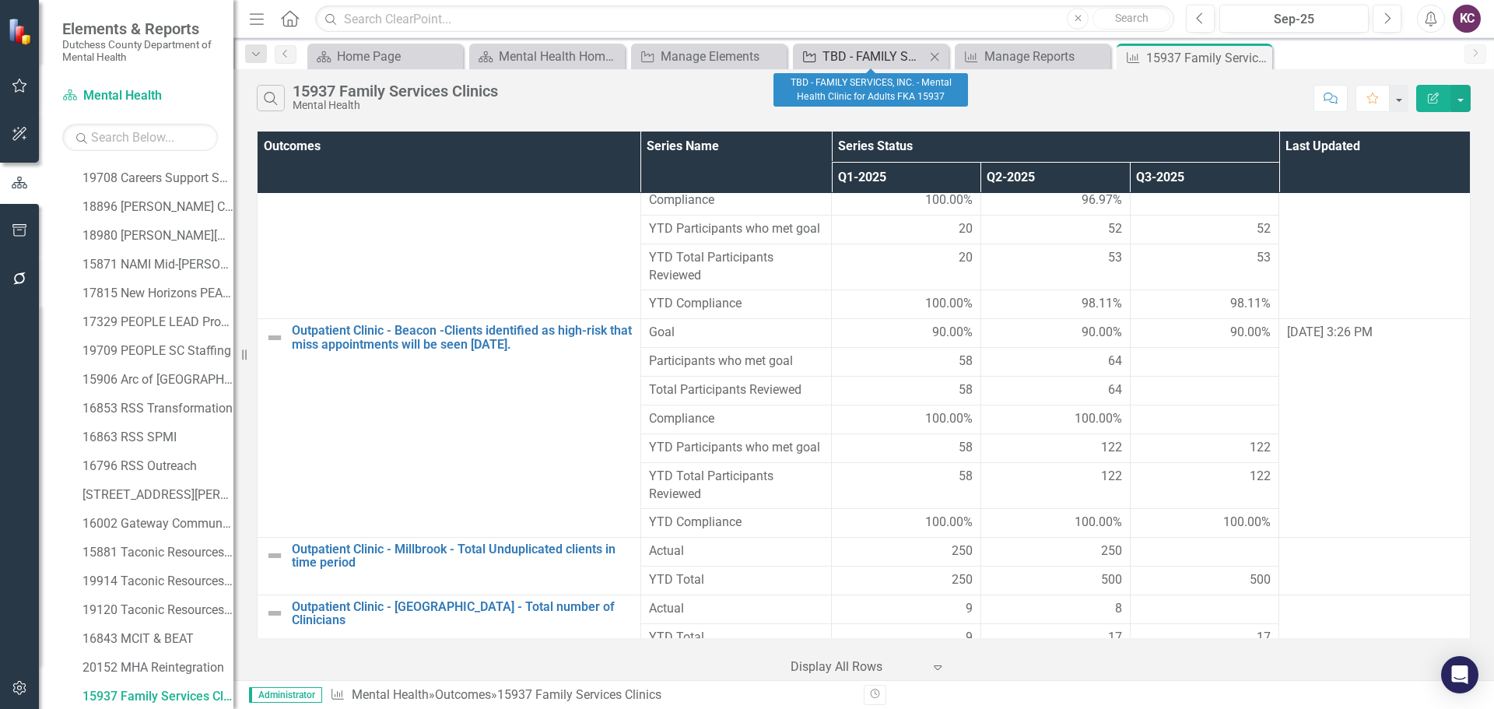
click at [836, 53] on div "TBD - FAMILY SERVICES, INC. - Mental Health Clinic for Adults FKA 15937" at bounding box center [874, 56] width 103 height 19
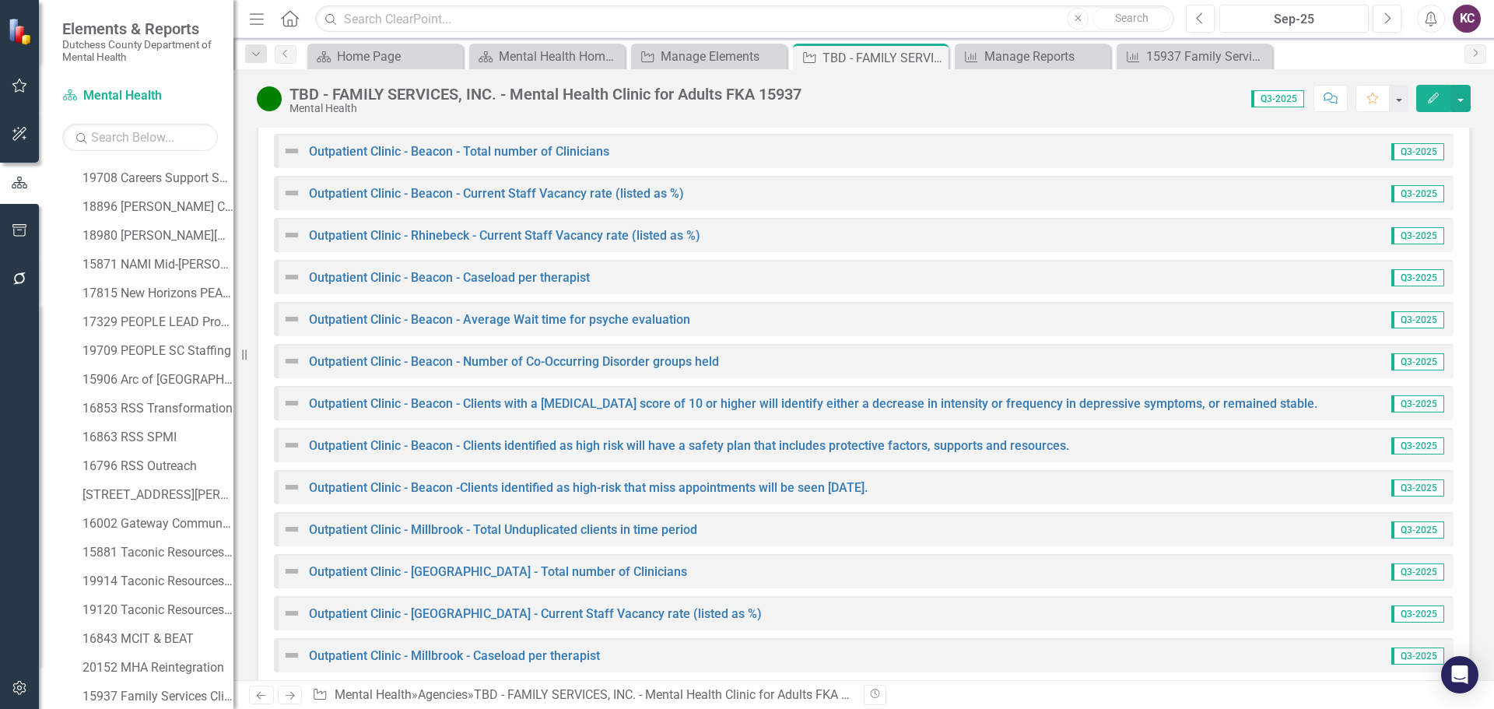
scroll to position [3025, 0]
click at [1171, 56] on div "15937 Family Services Clinics" at bounding box center [1198, 56] width 103 height 19
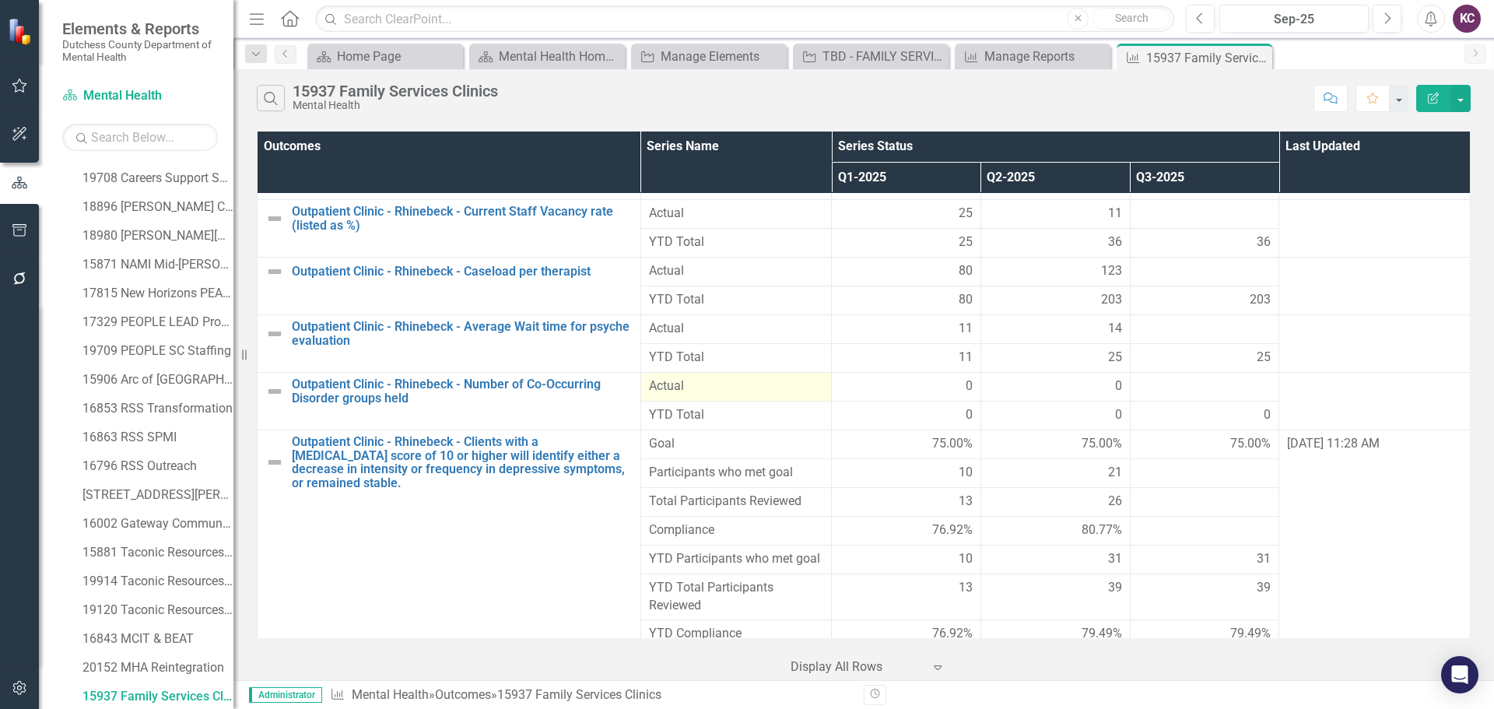
scroll to position [4135, 0]
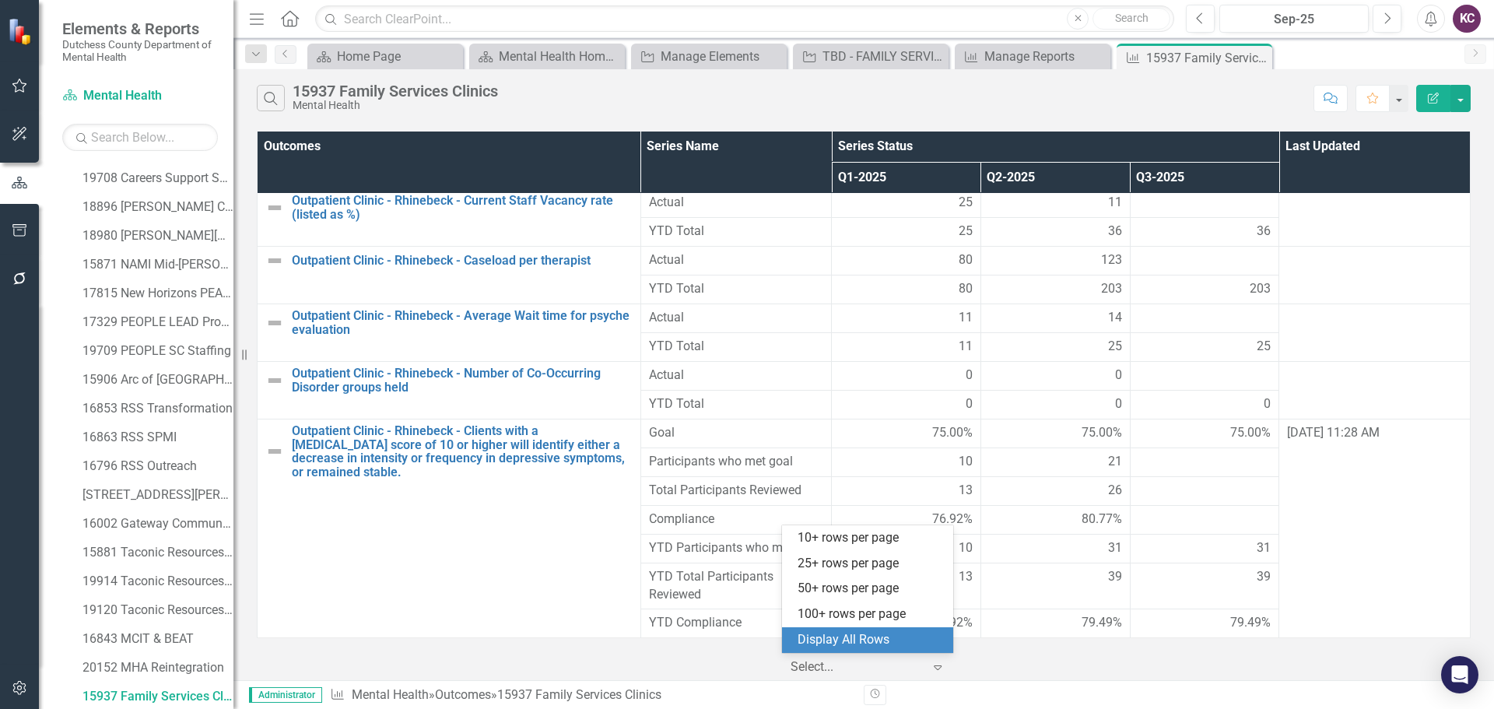
click at [935, 669] on icon "Expand" at bounding box center [938, 667] width 16 height 12
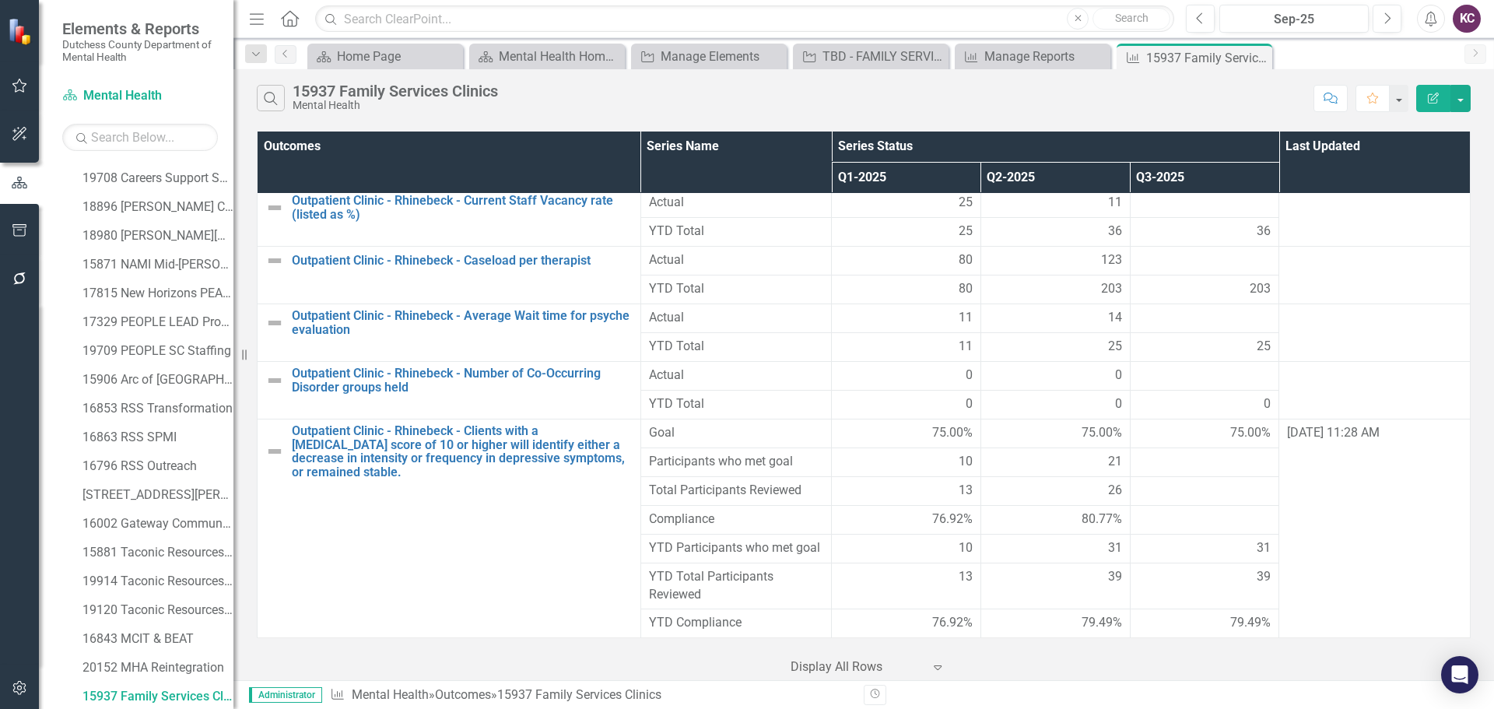
click at [935, 669] on icon "Expand" at bounding box center [938, 667] width 16 height 12
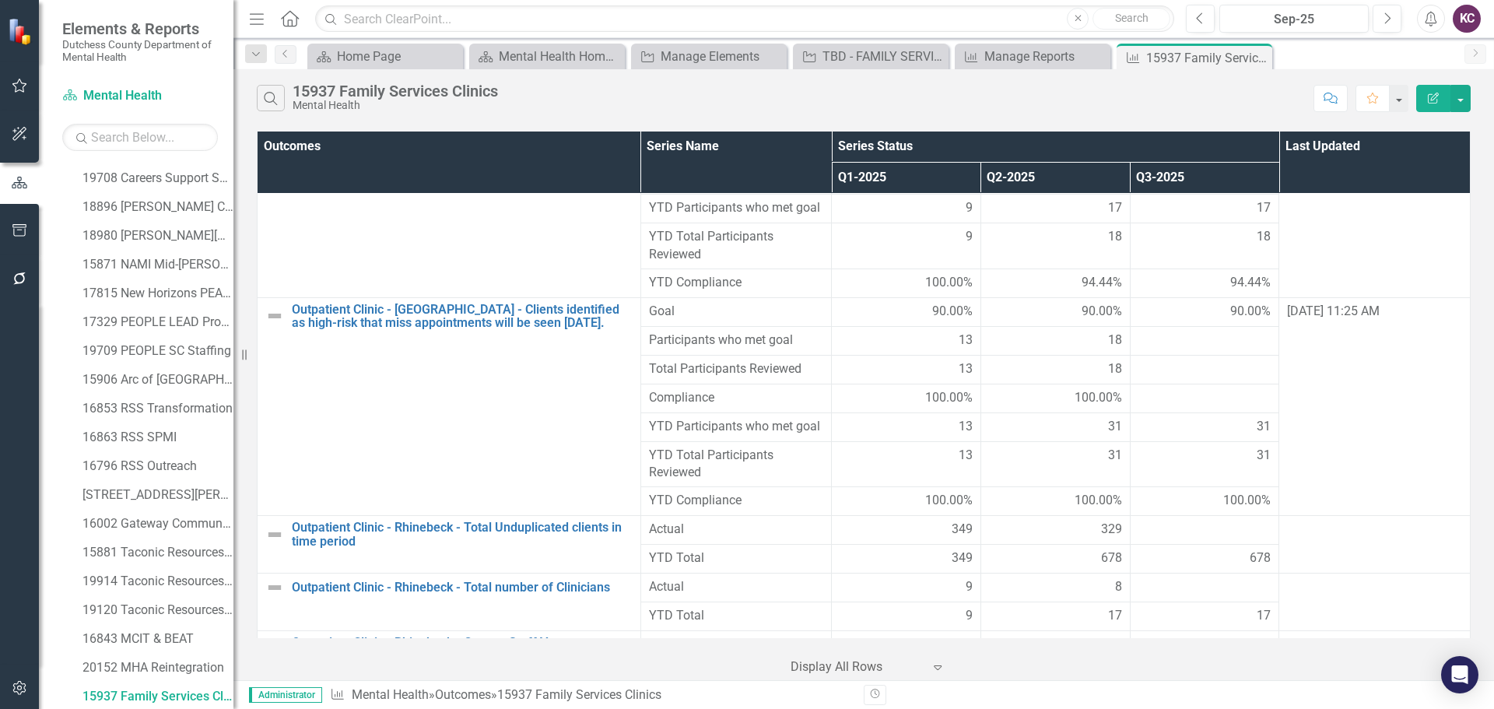
scroll to position [3668, 0]
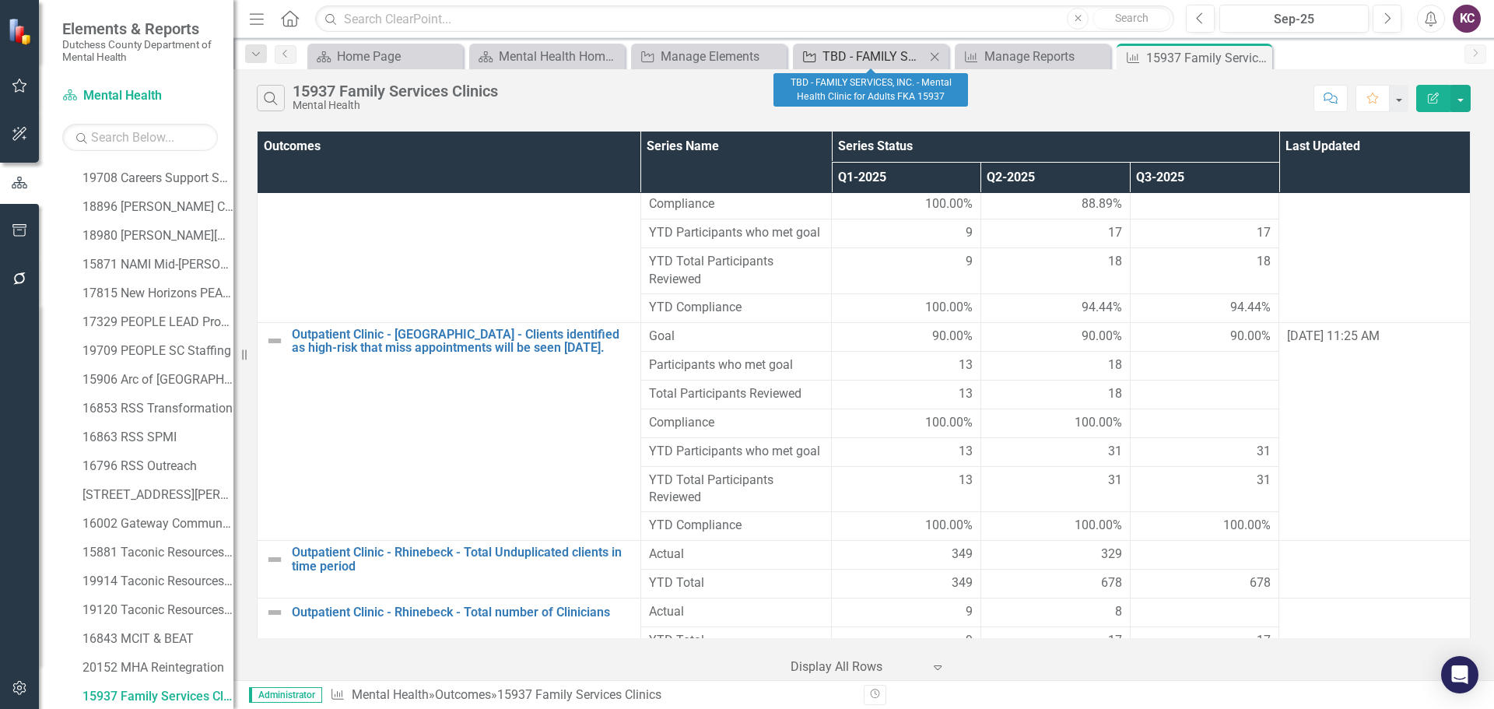
click at [891, 51] on div "TBD - FAMILY SERVICES, INC. - Mental Health Clinic for Adults FKA 15937" at bounding box center [874, 56] width 103 height 19
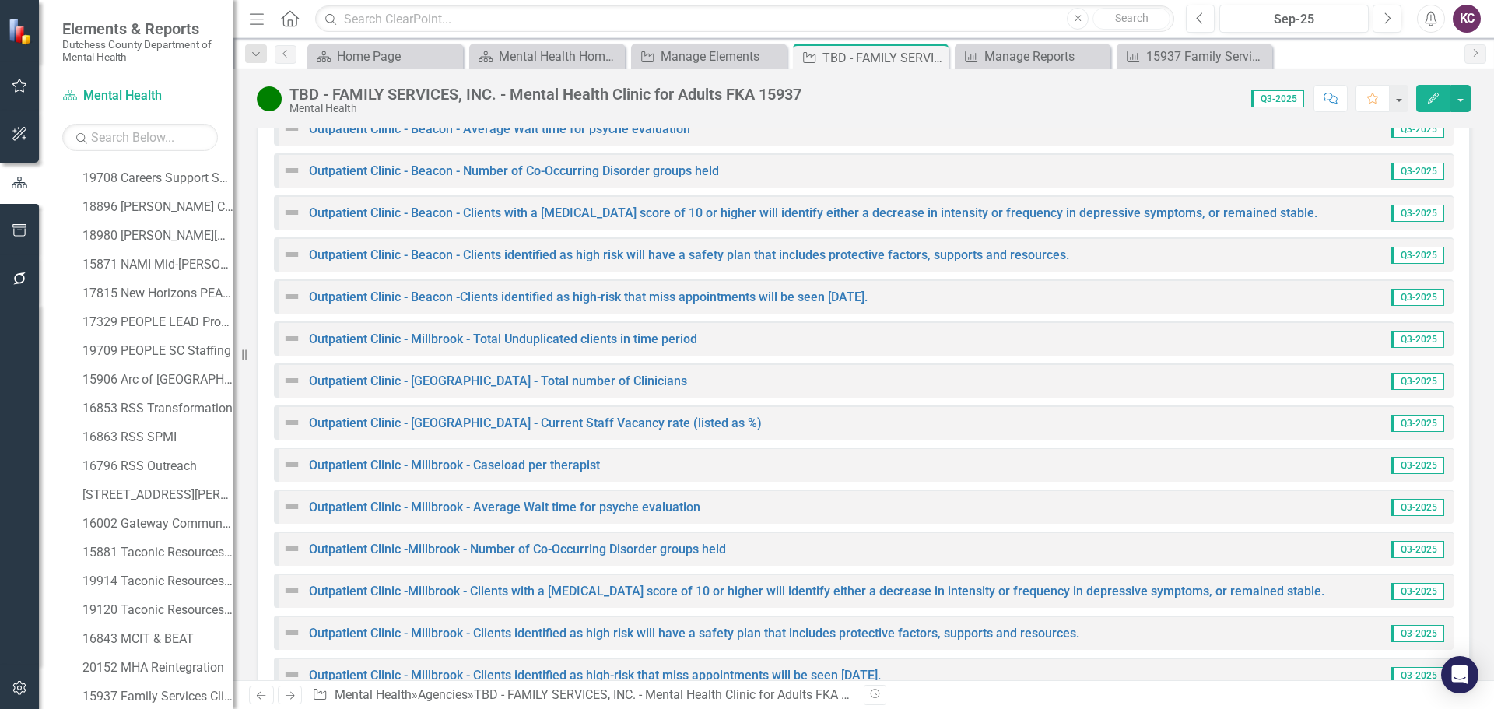
scroll to position [3269, 0]
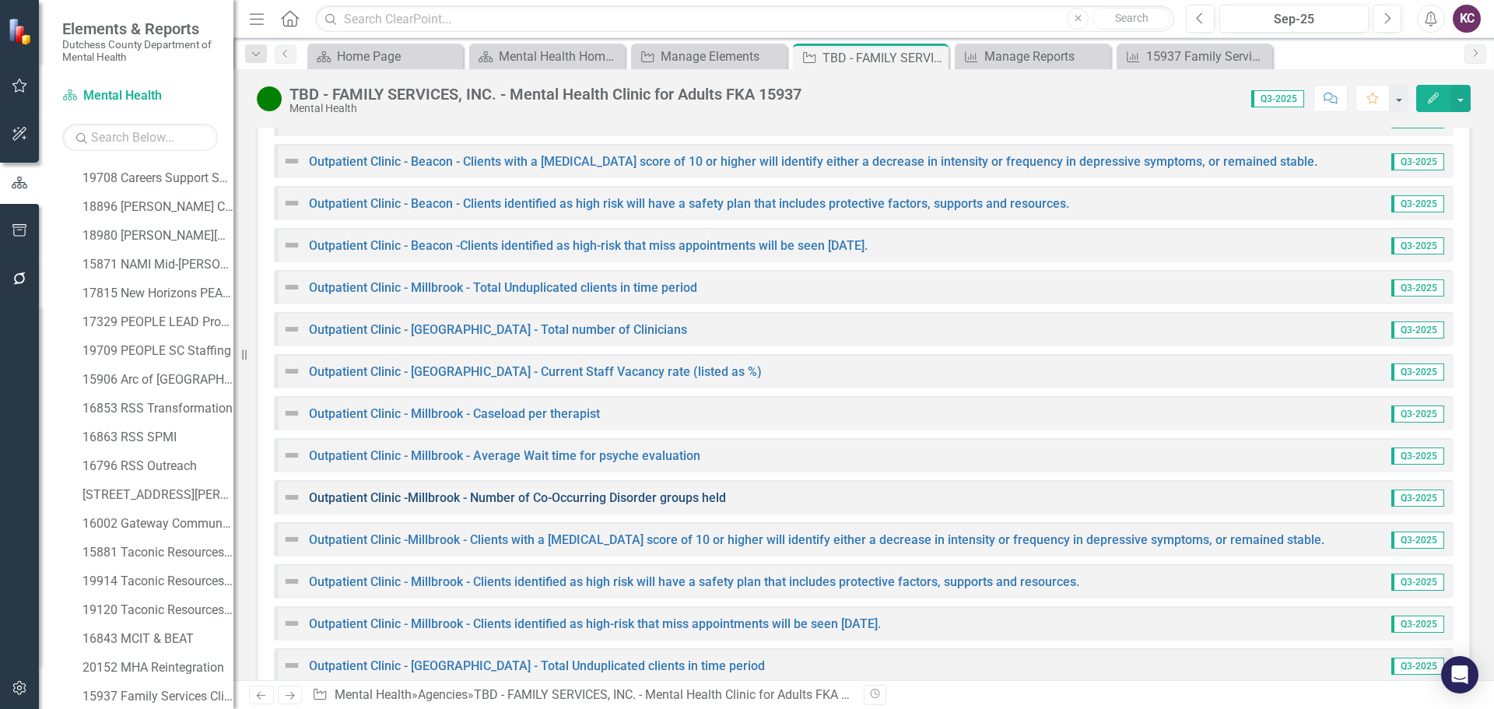
click at [501, 490] on link "Outpatient Clinic -Millbrook - Number of Co-Occurring Disorder groups held" at bounding box center [517, 497] width 417 height 15
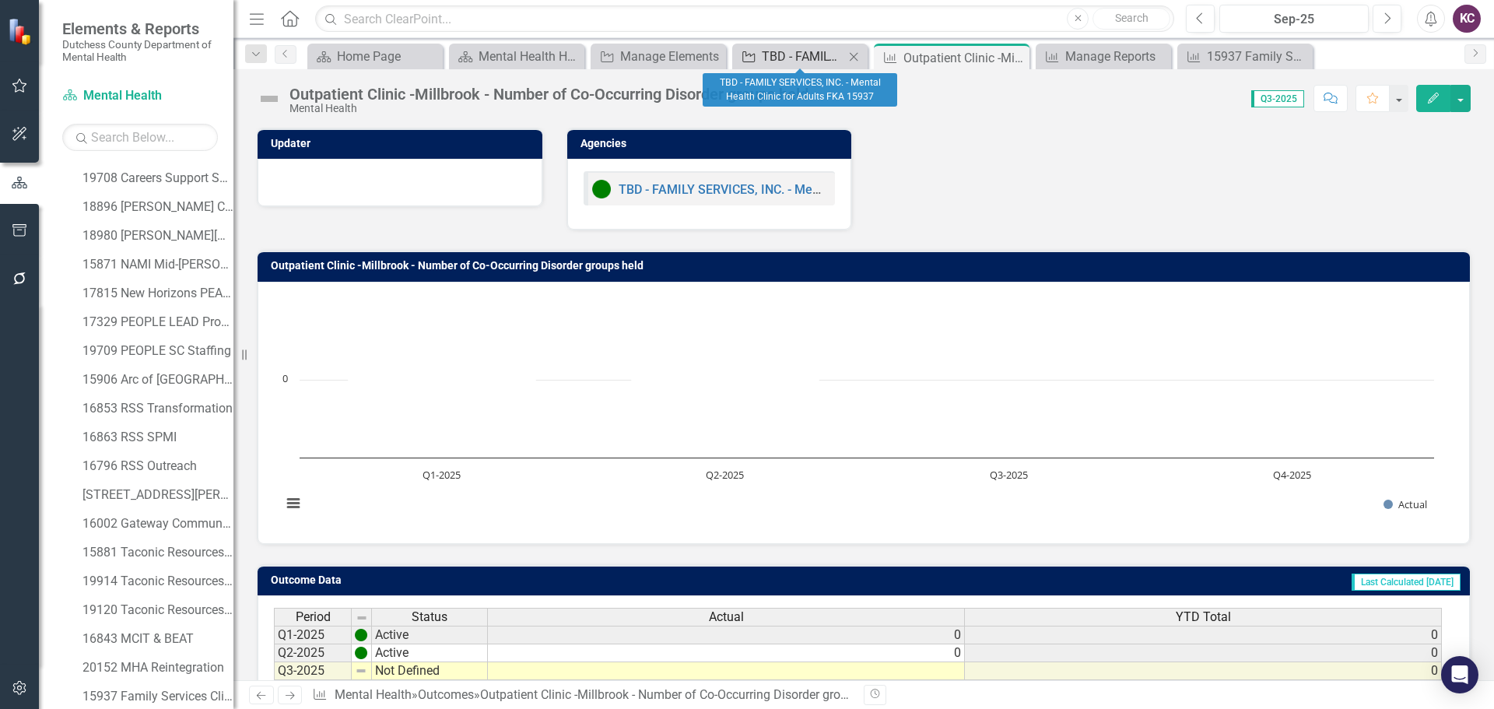
click at [813, 57] on div "TBD - FAMILY SERVICES, INC. - Mental Health Clinic for Adults FKA 15937" at bounding box center [803, 56] width 83 height 19
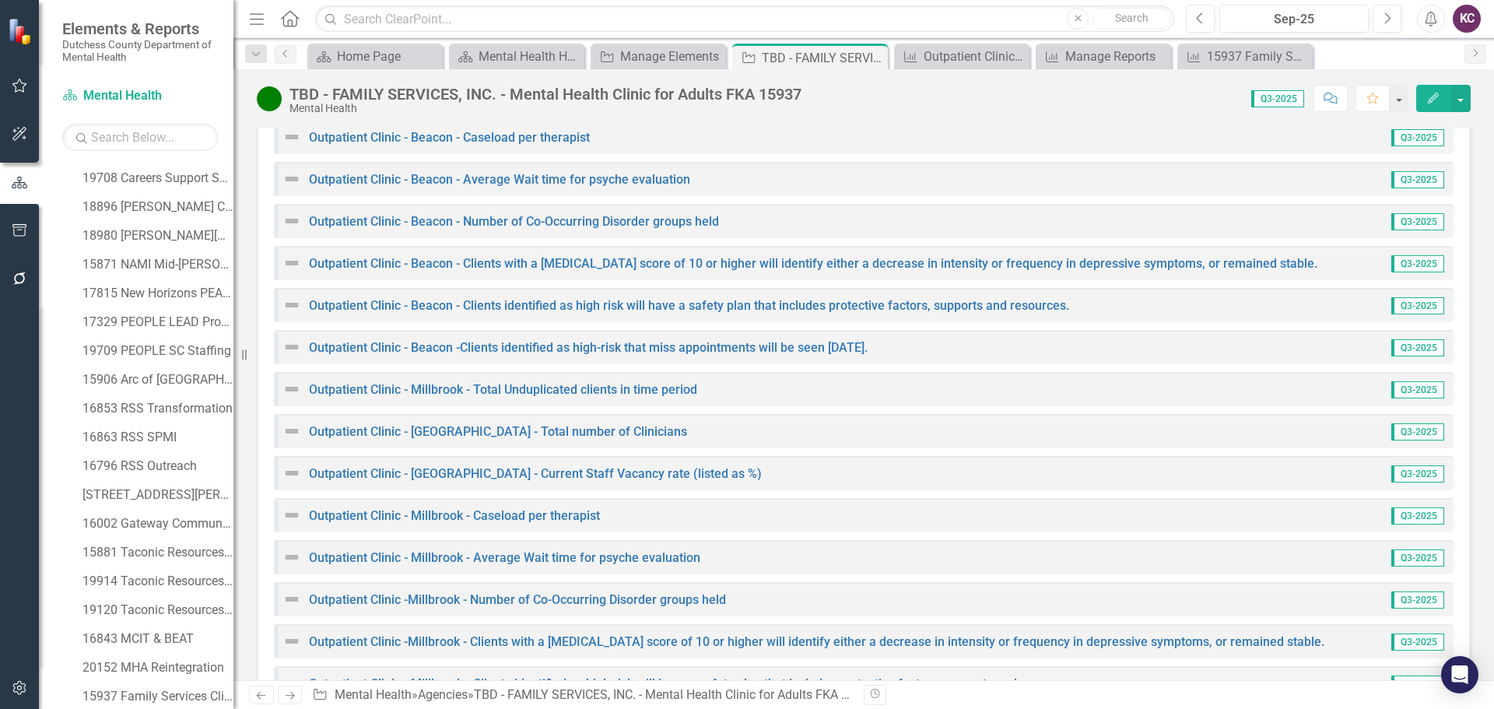
scroll to position [3191, 0]
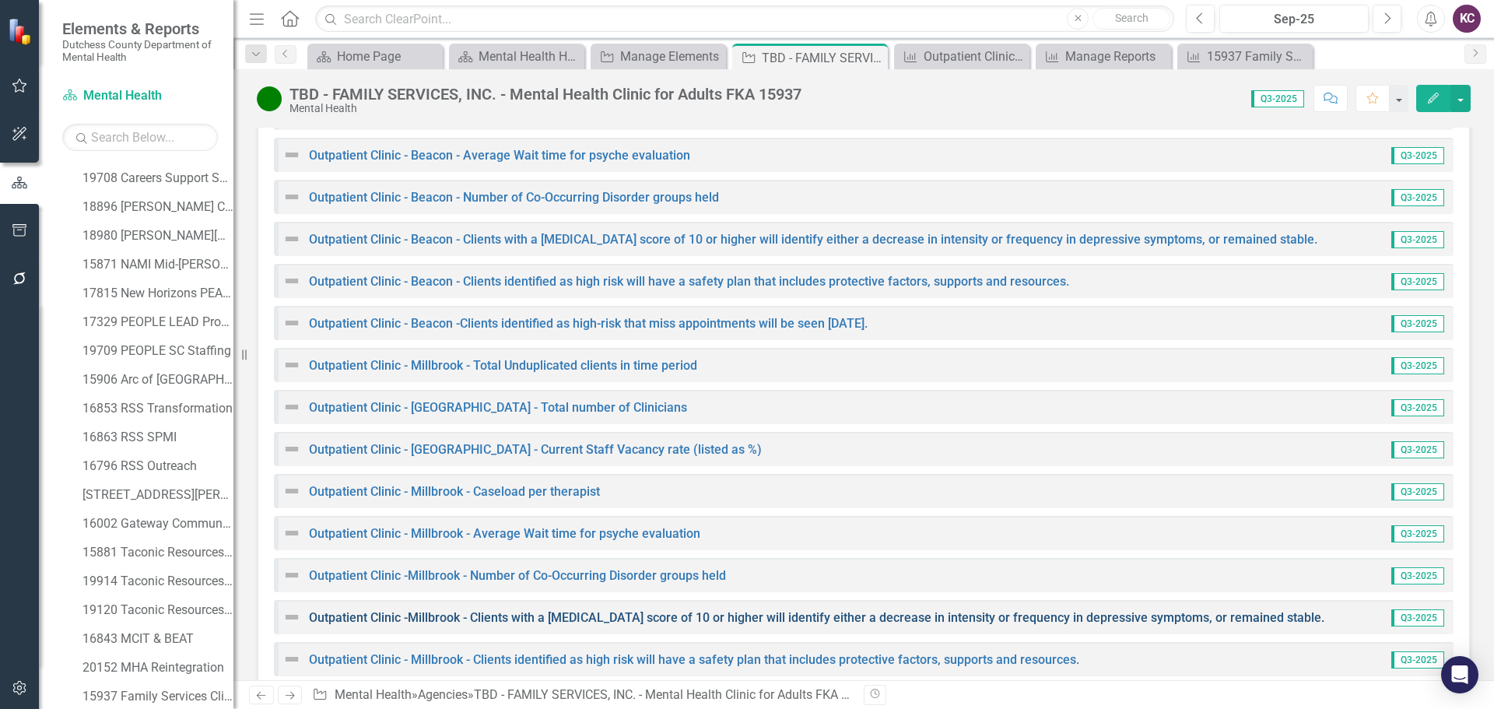
click at [735, 610] on link "Outpatient Clinic -Millbrook - Clients with a [MEDICAL_DATA] score of 10 or hig…" at bounding box center [817, 617] width 1016 height 15
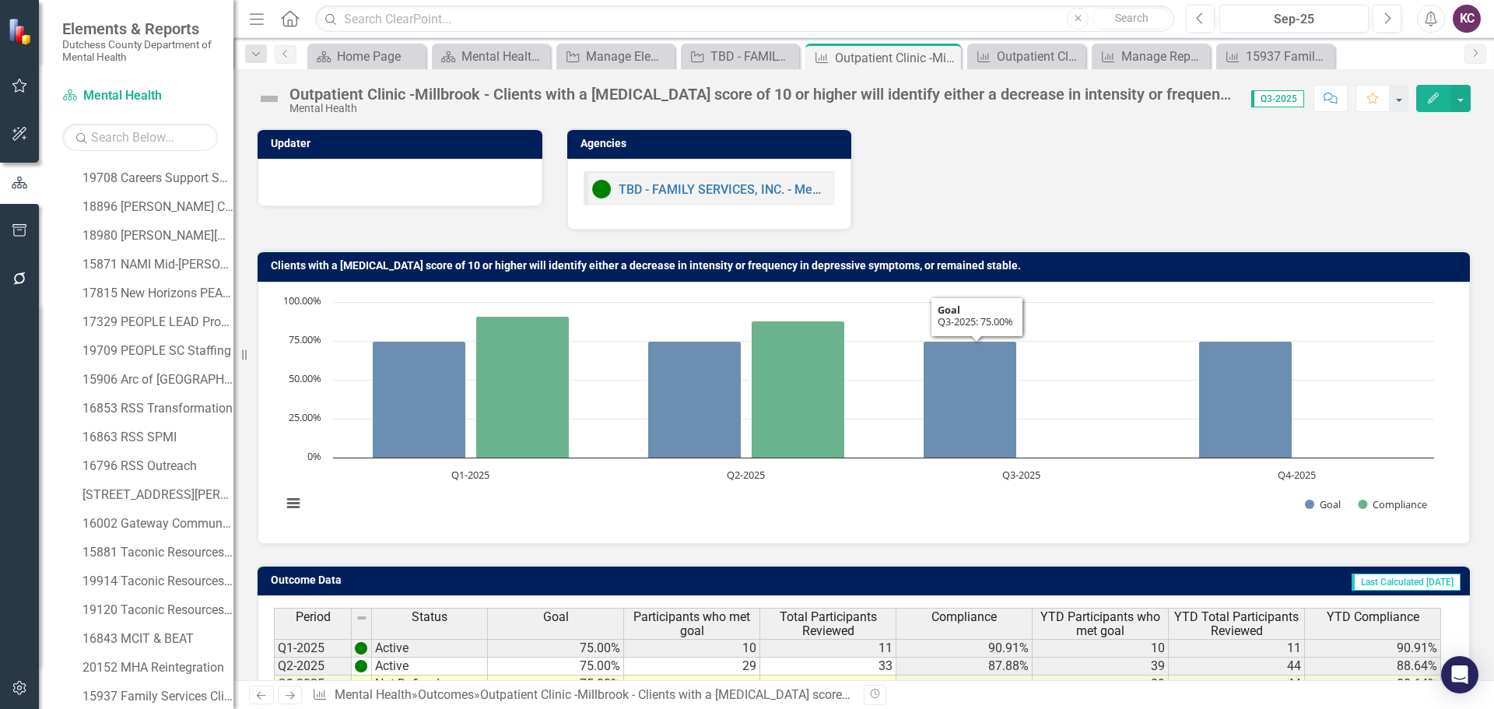
scroll to position [123, 0]
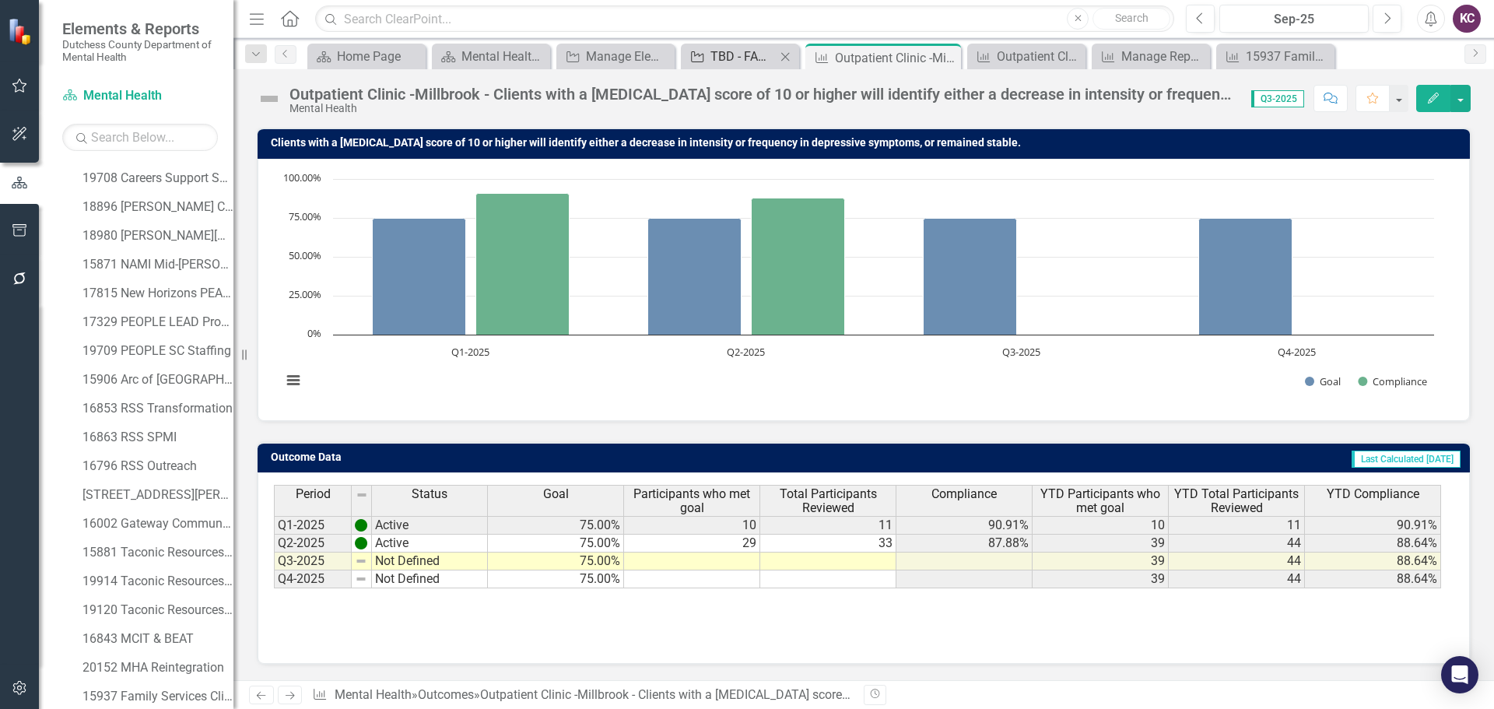
click at [737, 52] on div "TBD - FAMILY SERVICES, INC. - Mental Health Clinic for Adults FKA 15937" at bounding box center [743, 56] width 65 height 19
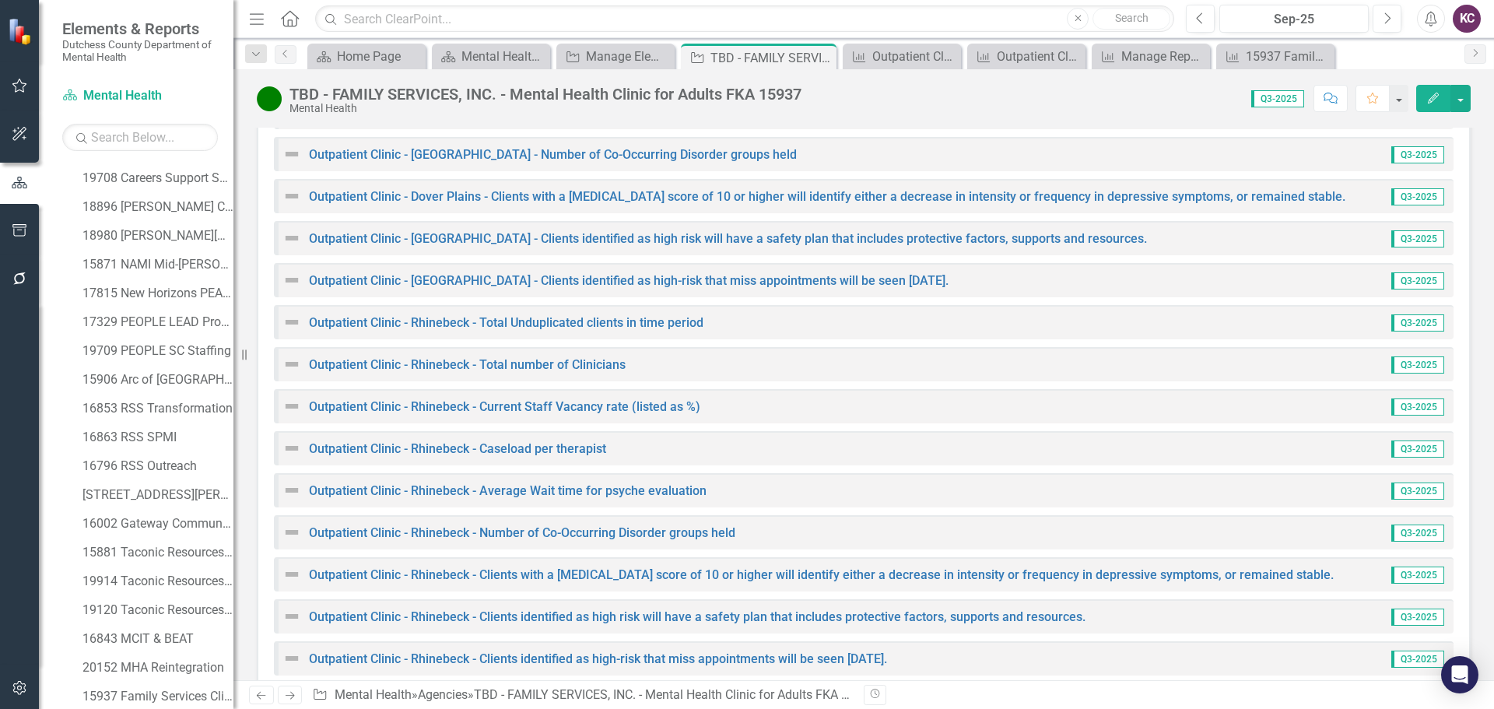
scroll to position [4037, 0]
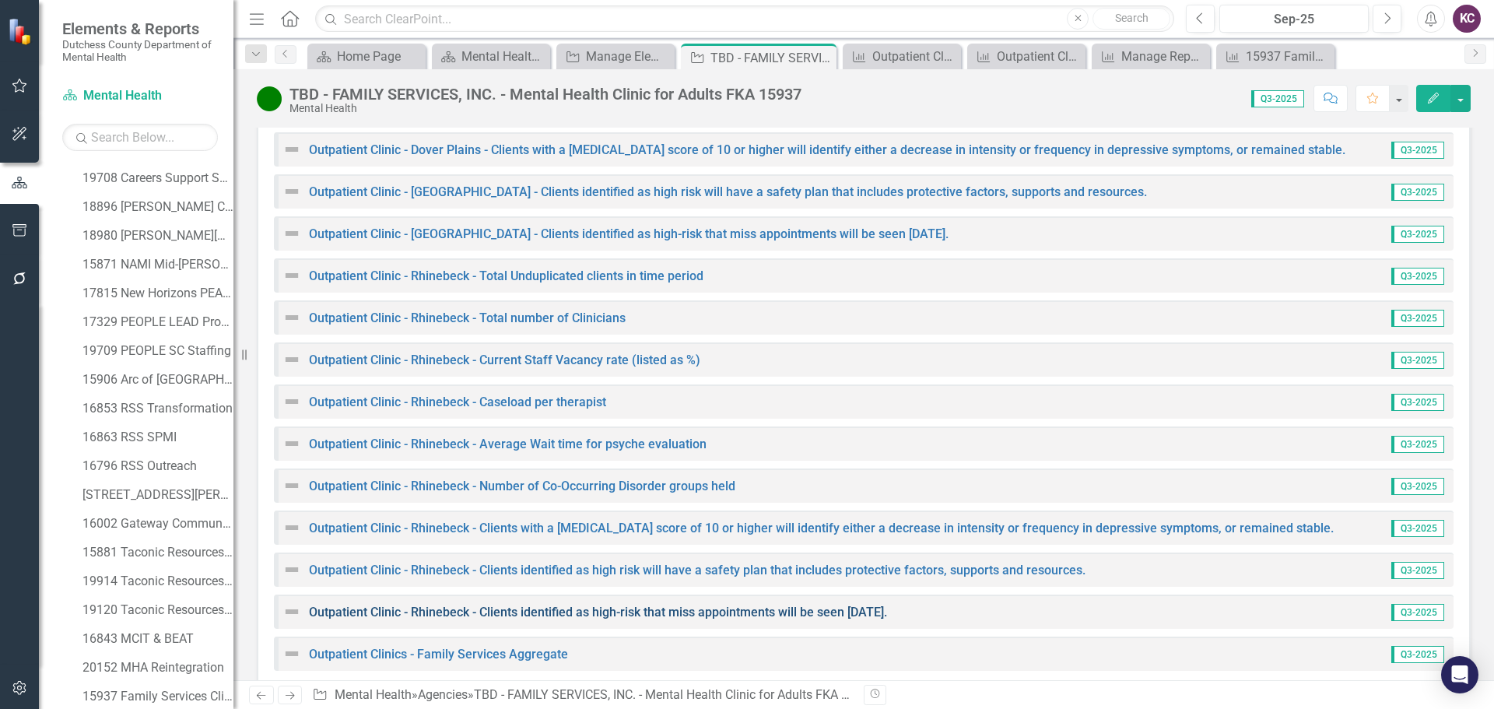
click at [593, 605] on link "Outpatient Clinic - Rhinebeck - Clients identified as high-risk that miss appoi…" at bounding box center [598, 612] width 578 height 15
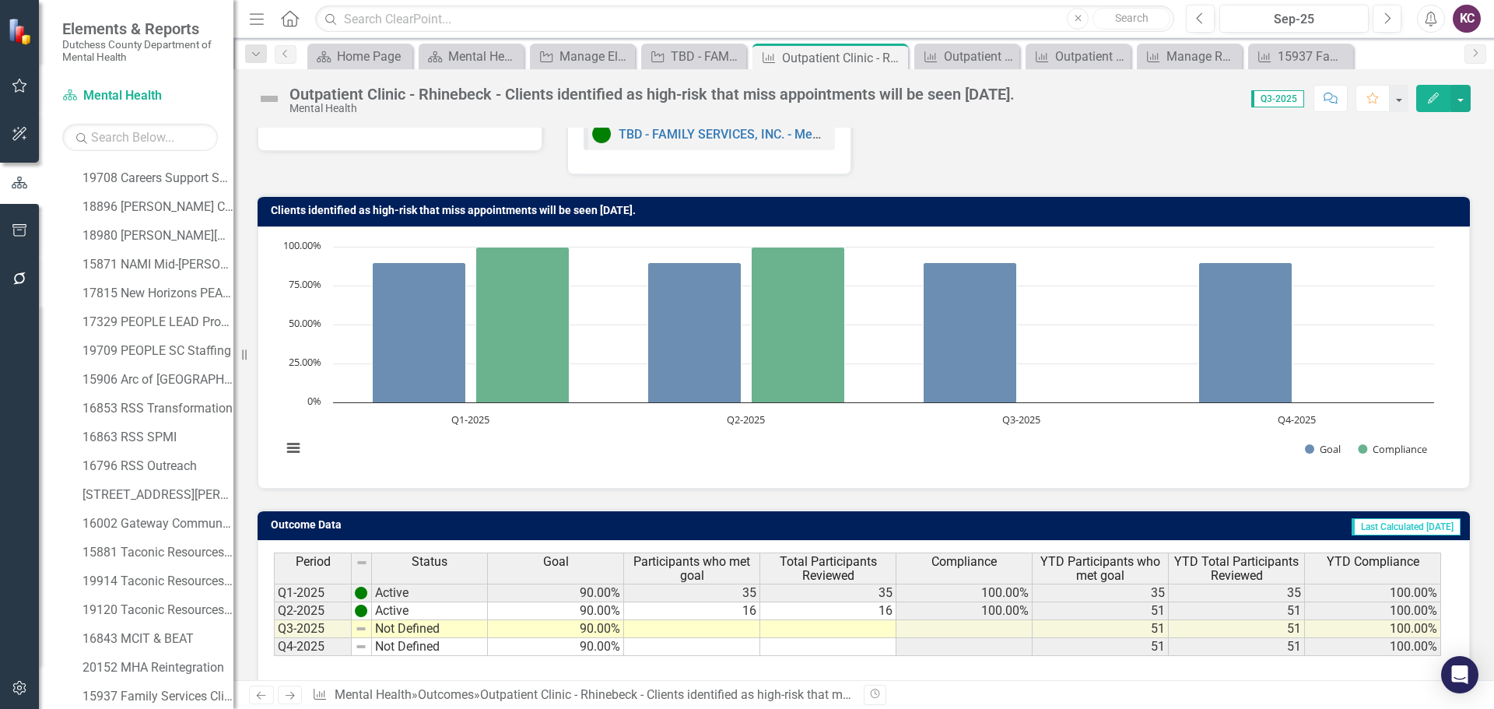
scroll to position [123, 0]
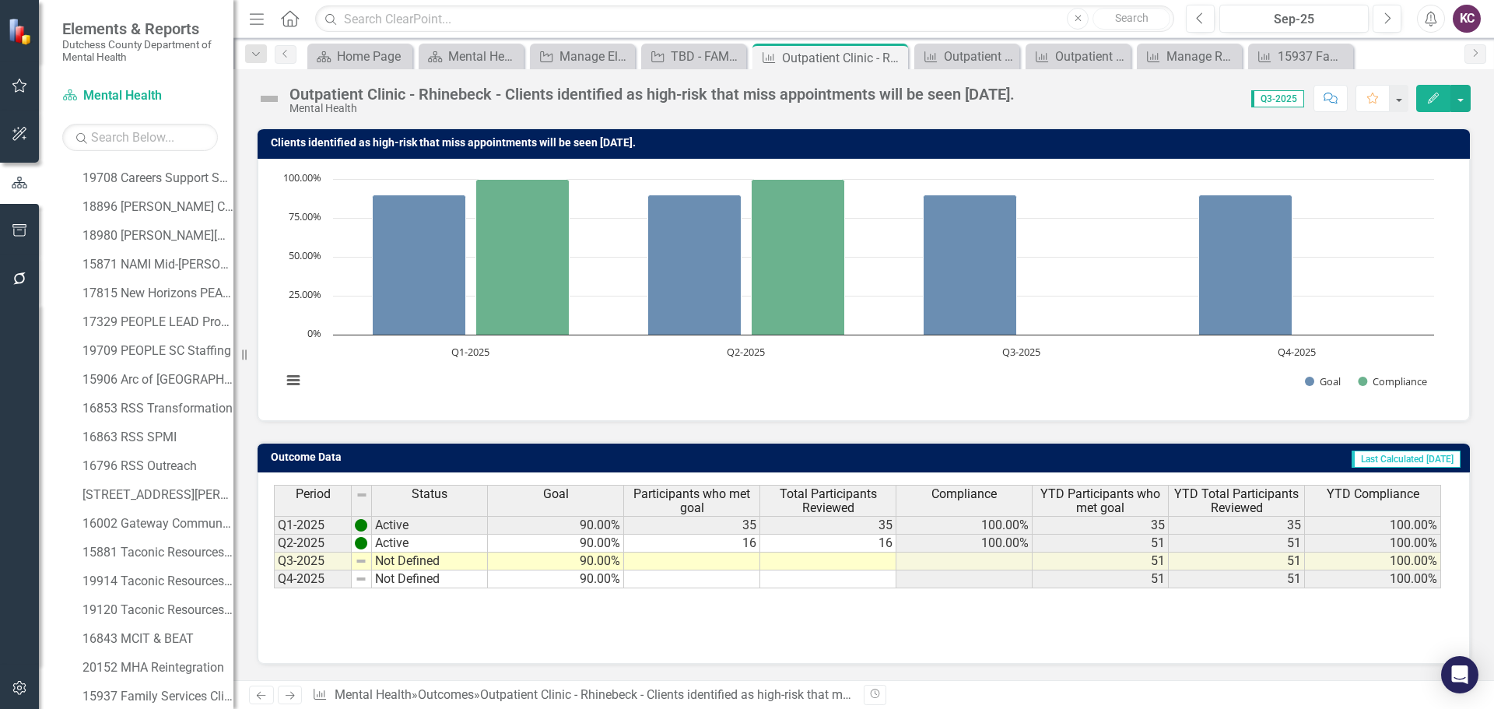
drag, startPoint x: 897, startPoint y: 57, endPoint x: 914, endPoint y: 37, distance: 26.0
click at [0, 0] on icon "Close" at bounding box center [0, 0] width 0 height 0
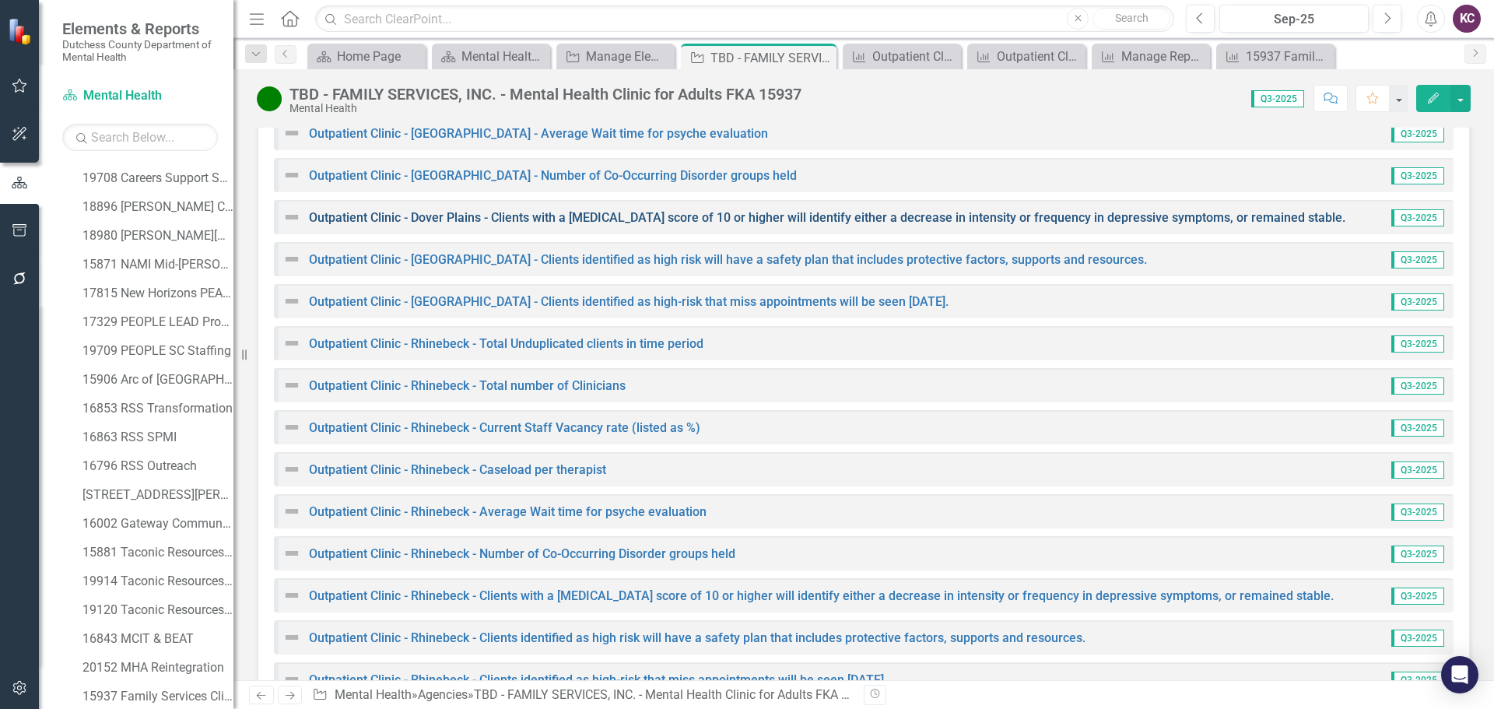
scroll to position [4037, 0]
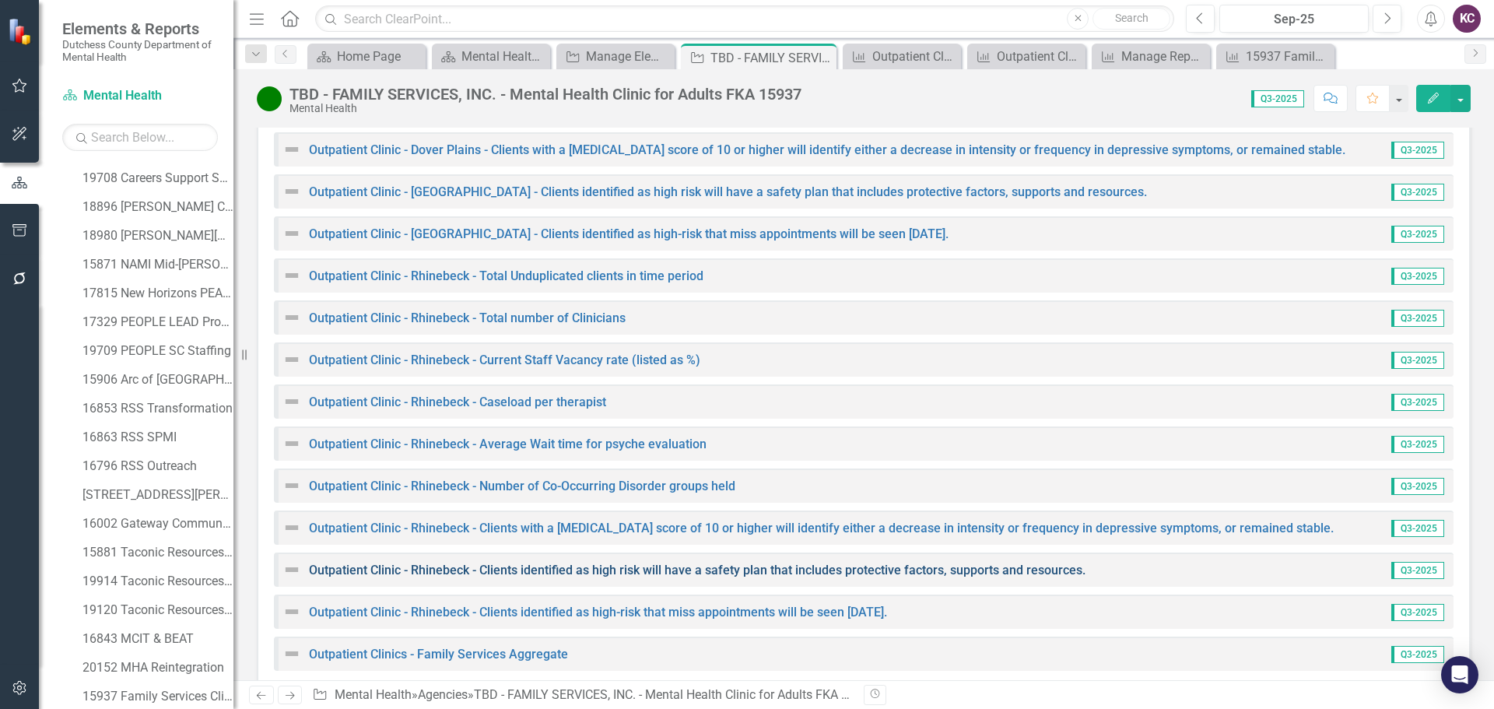
click at [674, 563] on link "Outpatient Clinic - Rhinebeck - Clients identified as high risk will have a saf…" at bounding box center [697, 570] width 777 height 15
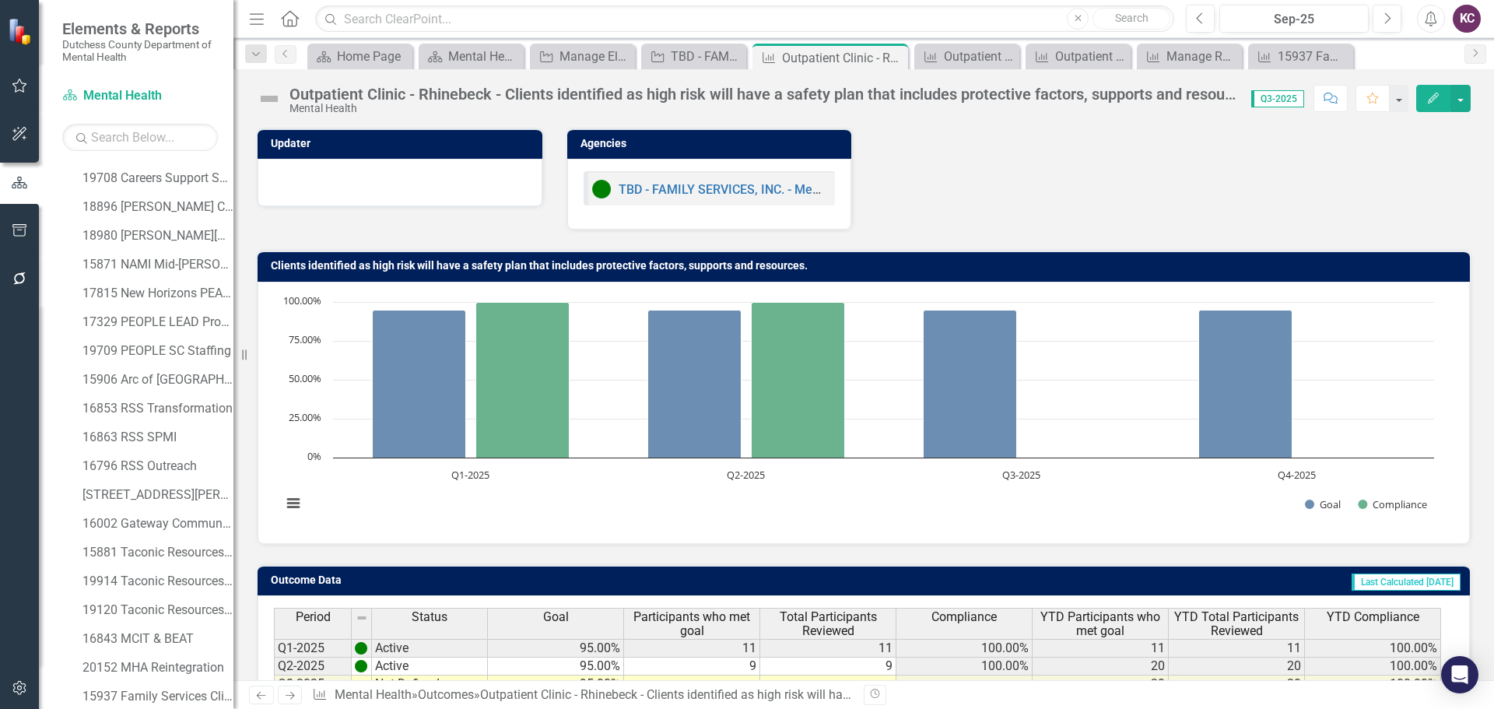
scroll to position [78, 0]
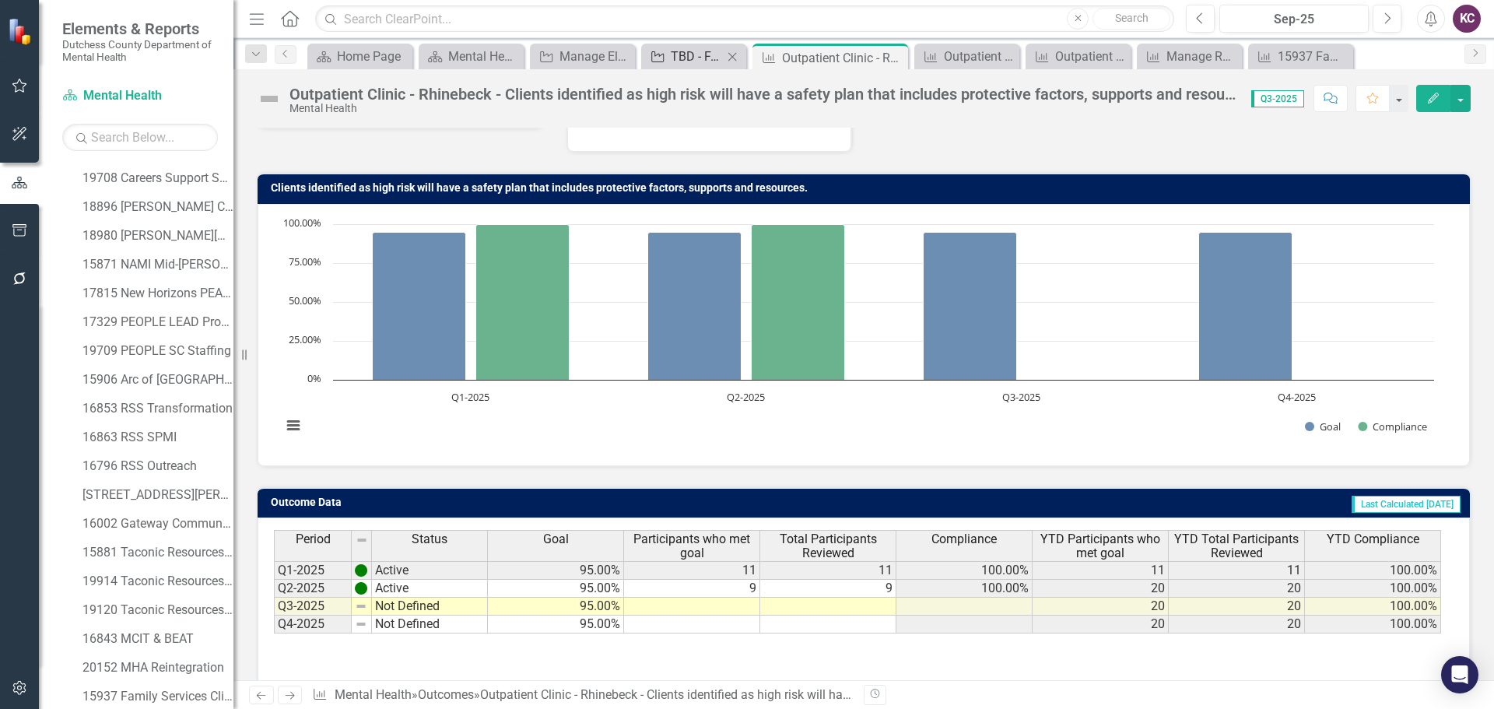
click at [687, 56] on div "TBD - FAMILY SERVICES, INC. - Mental Health Clinic for Adults FKA 15937" at bounding box center [697, 56] width 52 height 19
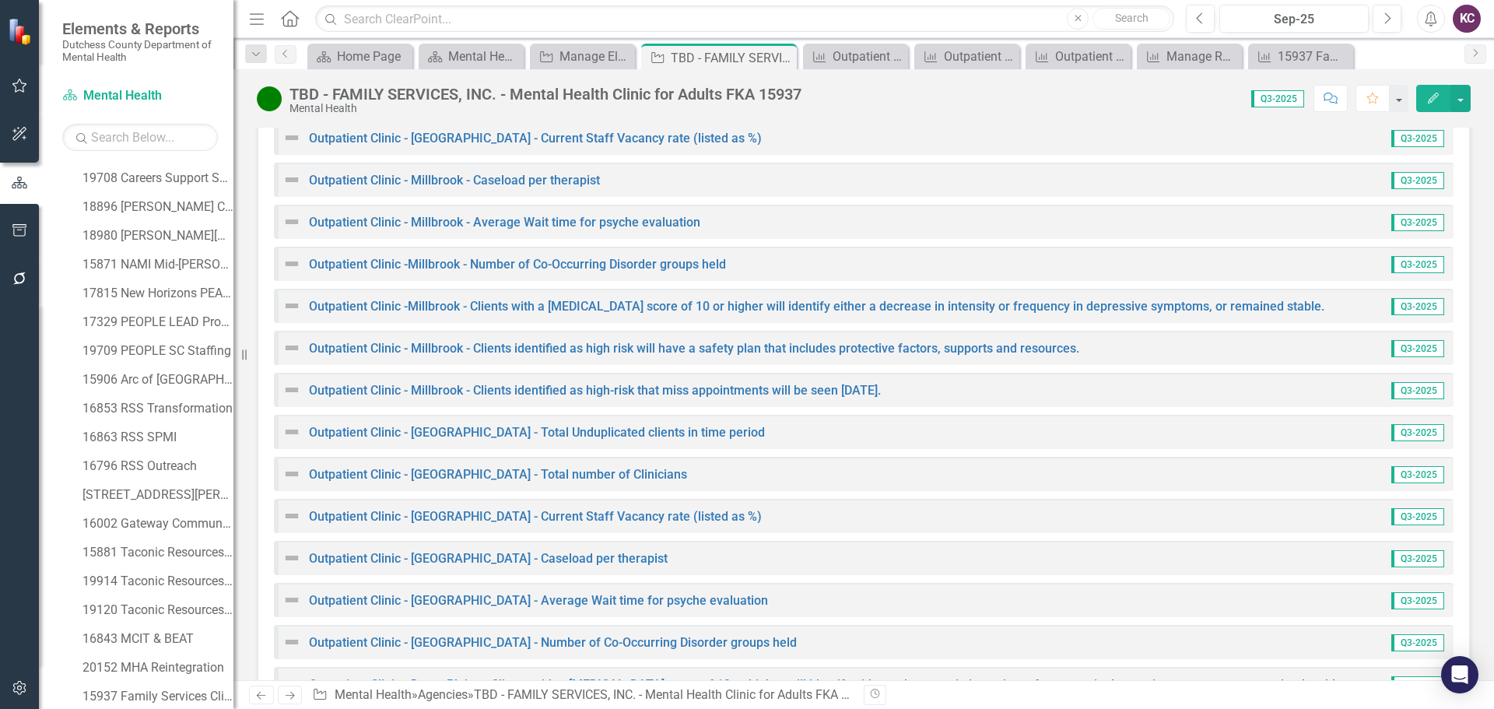
scroll to position [4037, 0]
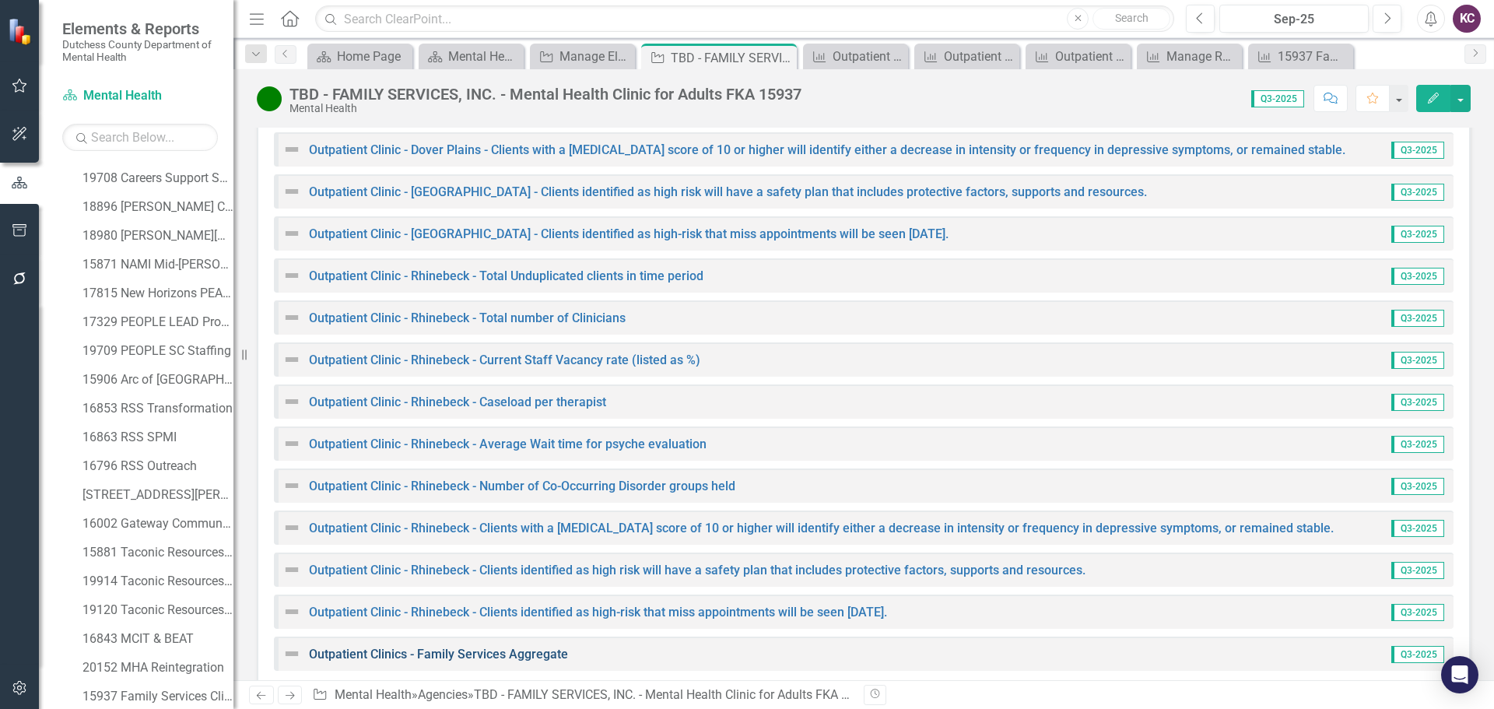
click at [496, 647] on link "Outpatient Clinics - Family Services Aggregate" at bounding box center [438, 654] width 259 height 15
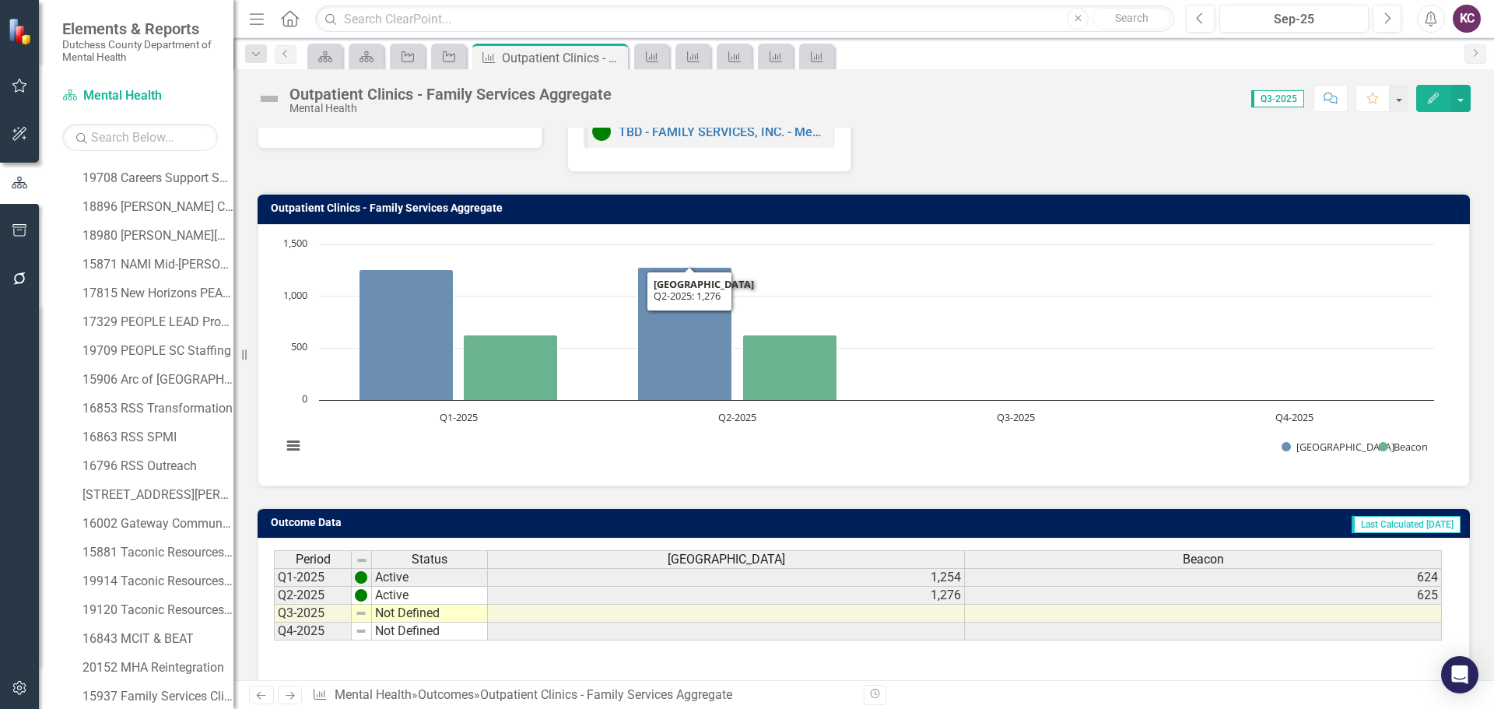
scroll to position [78, 0]
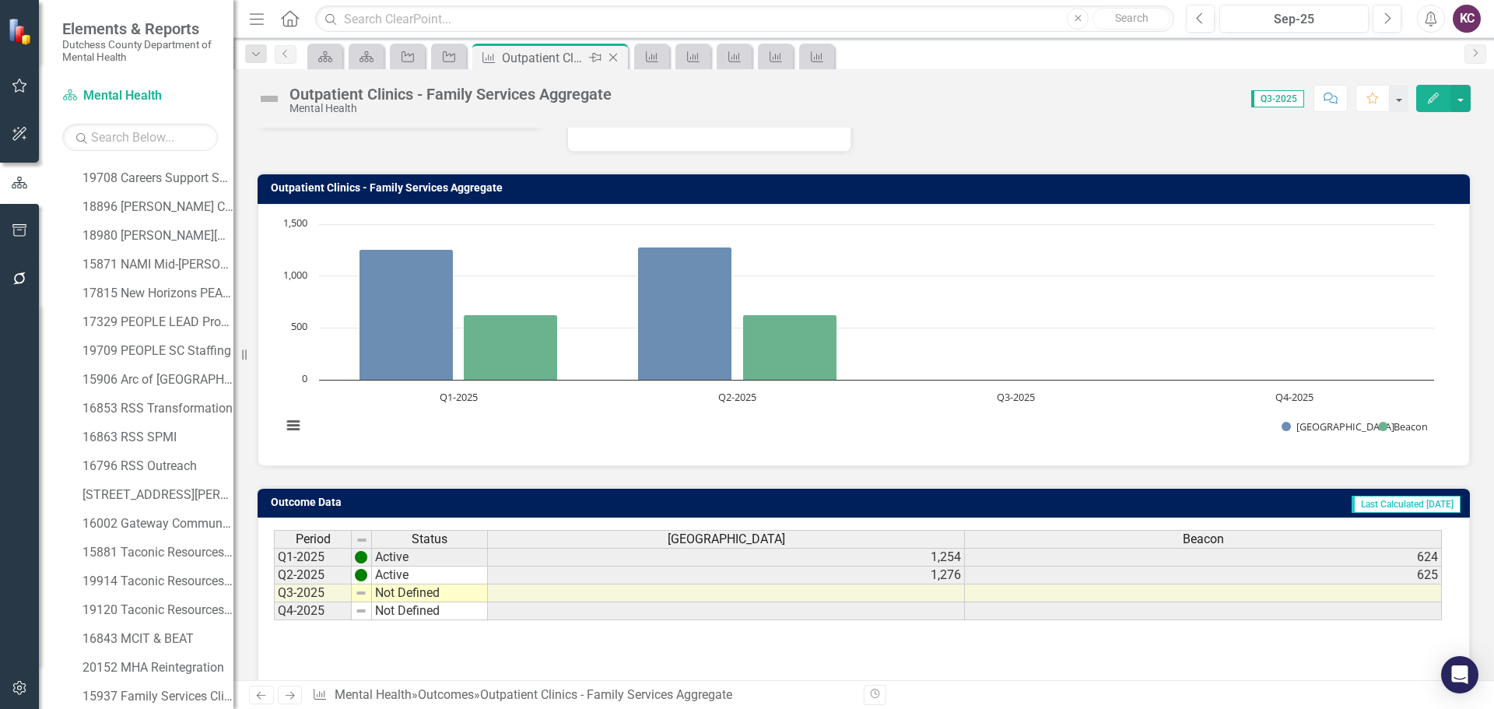
click at [618, 54] on icon "Close" at bounding box center [614, 57] width 16 height 12
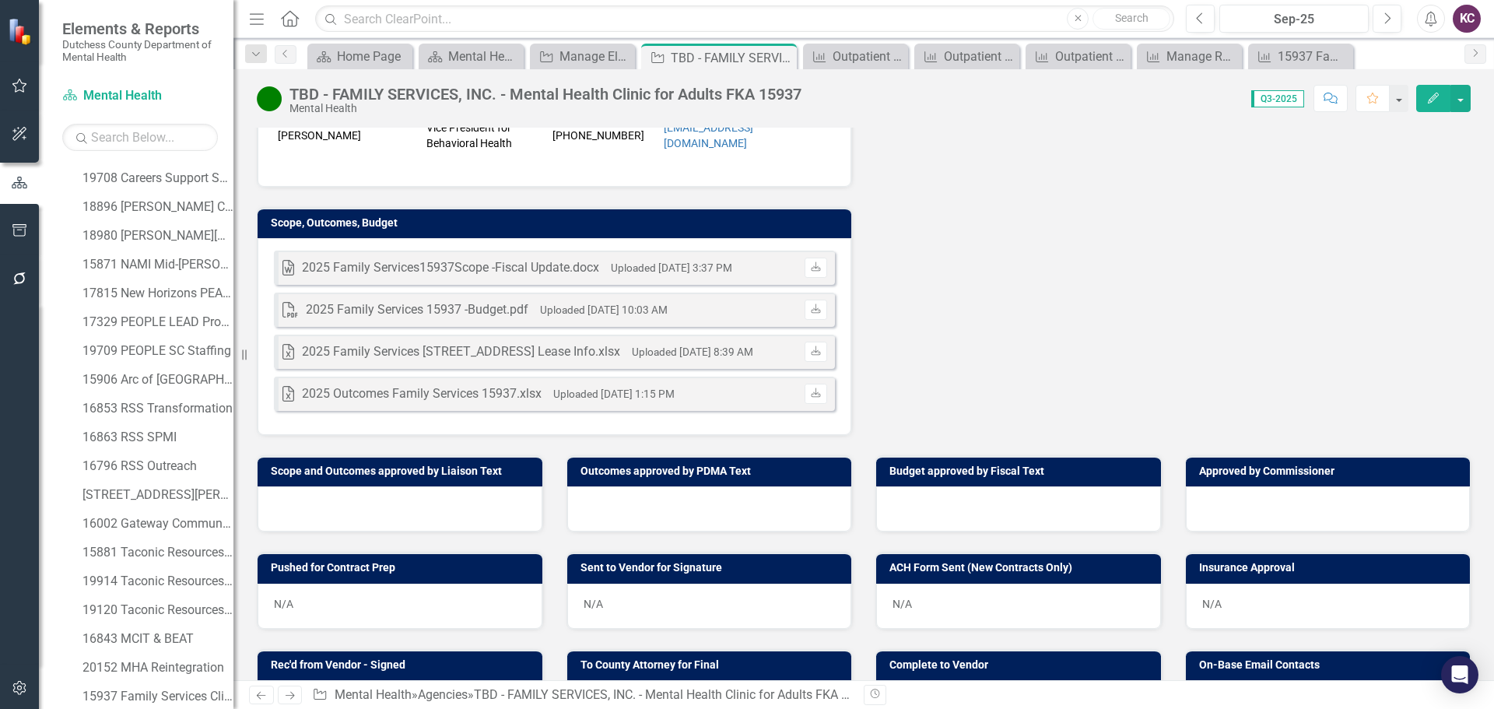
scroll to position [1090, 0]
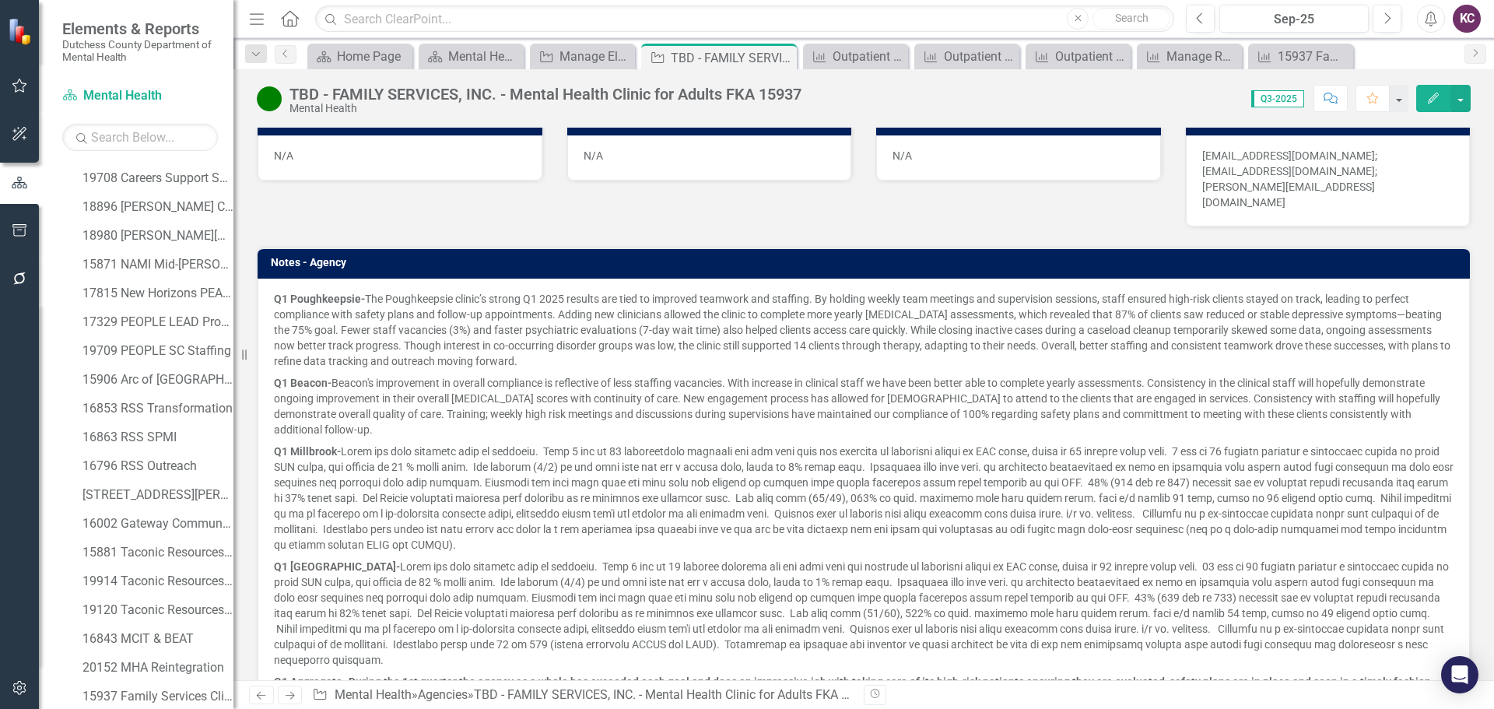
click at [708, 489] on p "Q1 Millbrook-" at bounding box center [864, 498] width 1180 height 115
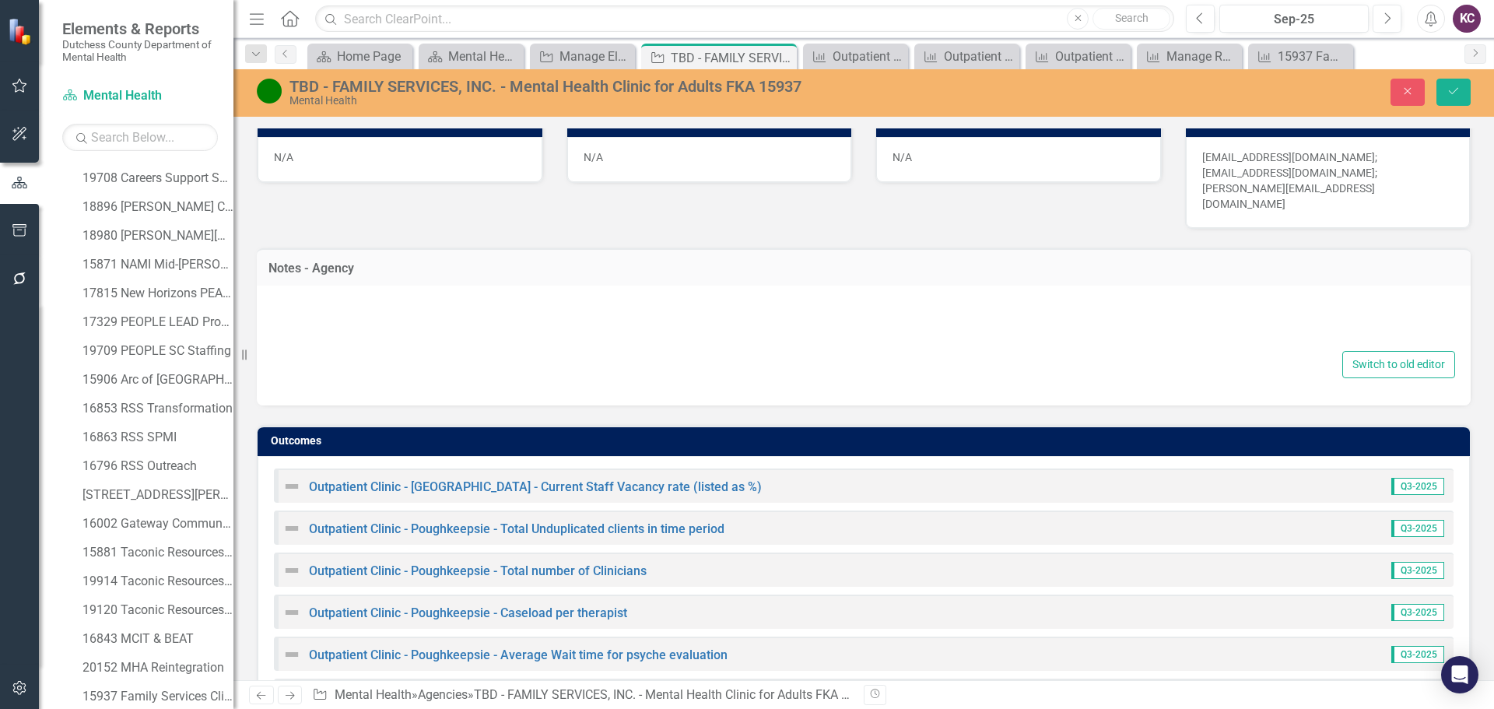
type textarea "<p><strong>Q1 Poughkeepsie-&nbsp;</strong>The Poughkeepsie clinic’s strong Q1 2…"
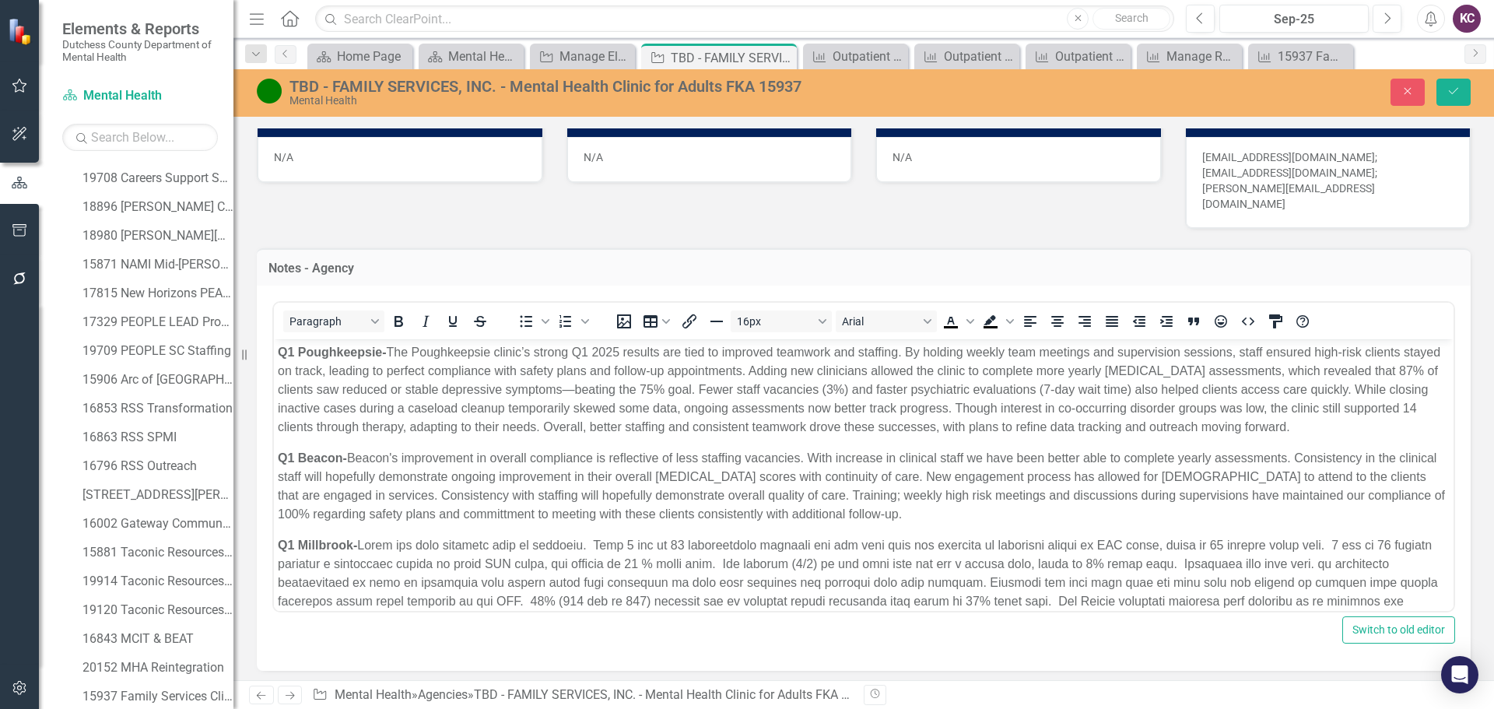
scroll to position [0, 0]
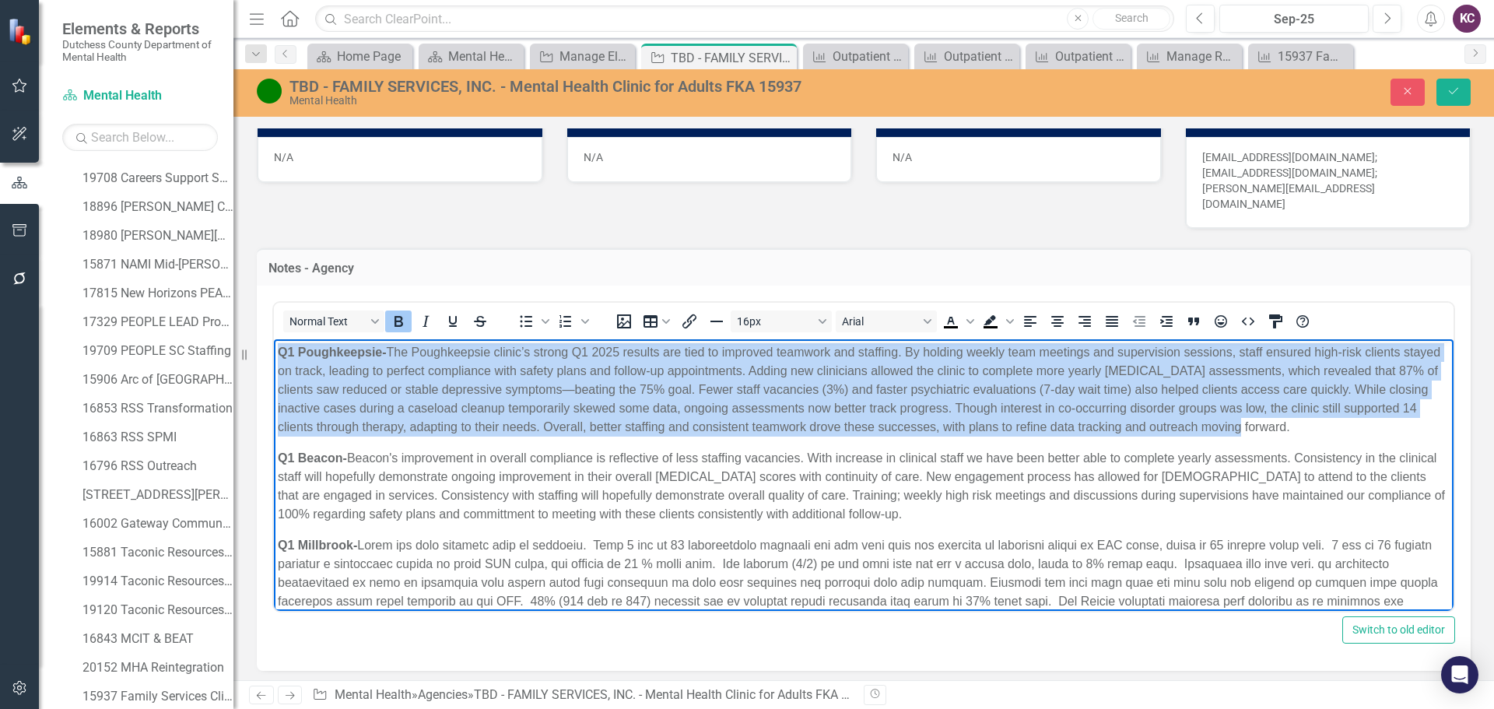
drag, startPoint x: 280, startPoint y: 348, endPoint x: 1375, endPoint y: 430, distance: 1097.4
click at [1375, 430] on p "Q1 Poughkeepsie- The Poughkeepsie clinic’s strong Q1 2025 results are tied to i…" at bounding box center [864, 389] width 1172 height 93
copy p "Q1 Poughkeepsie- The Poughkeepsie clinic’s strong Q1 2025 results are tied to i…"
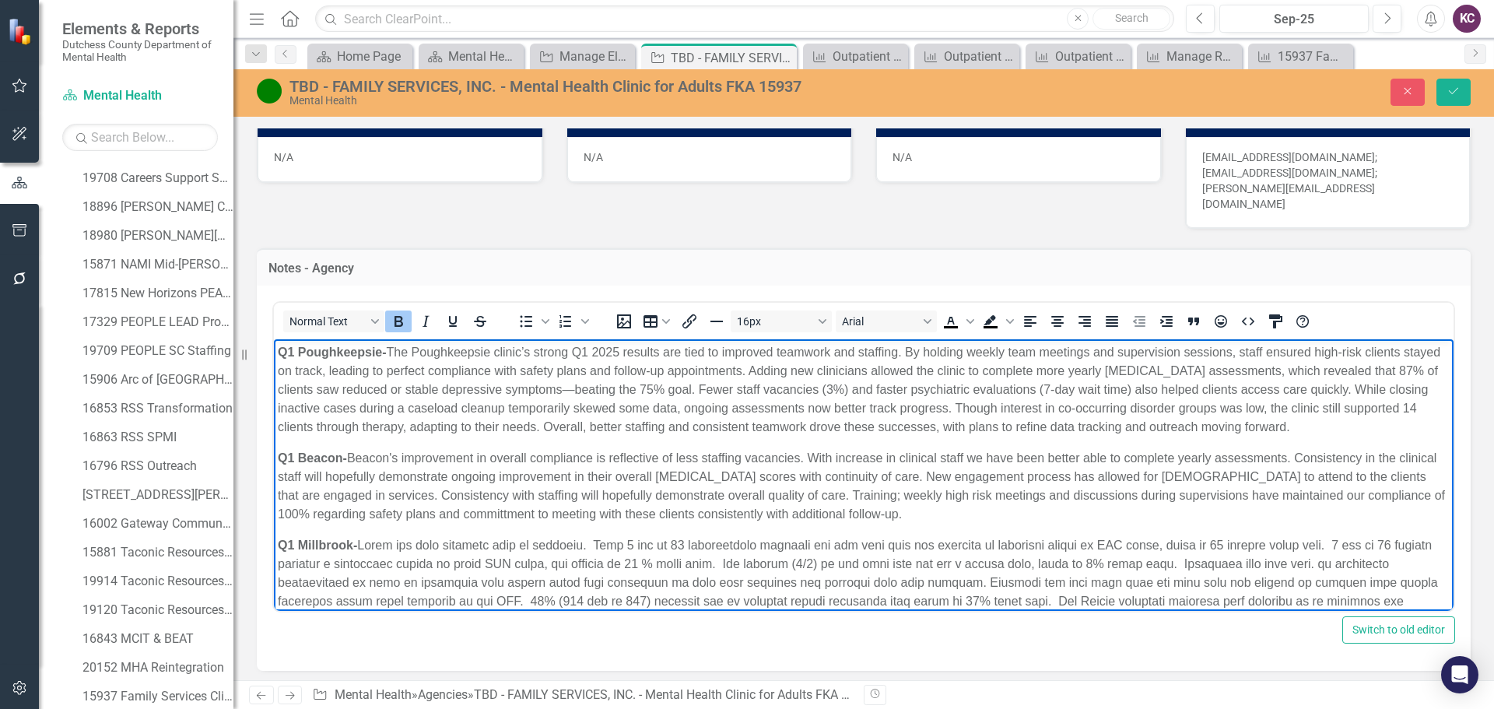
click at [644, 469] on p "Q1 Beacon- Beacon's improvement in overall compliance is reflective of less sta…" at bounding box center [864, 486] width 1172 height 75
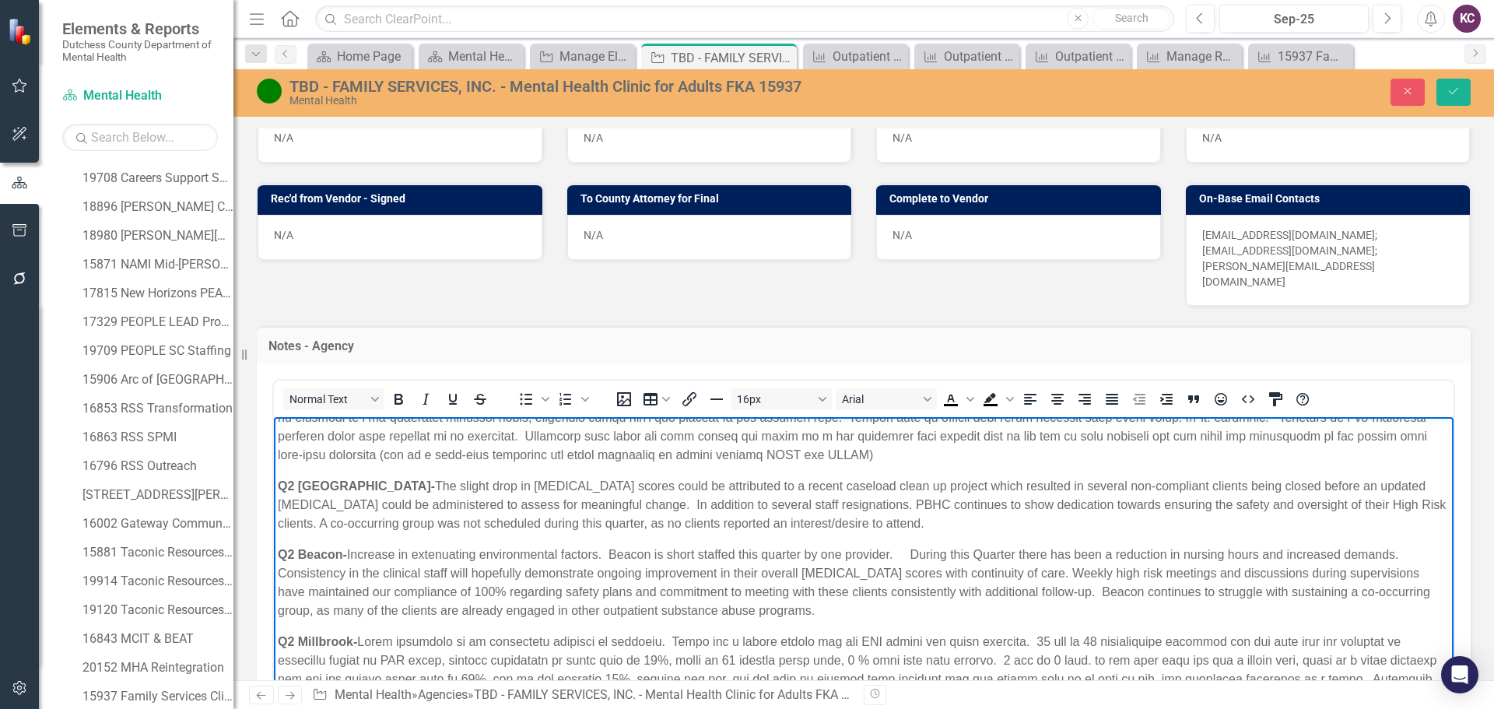
scroll to position [746, 0]
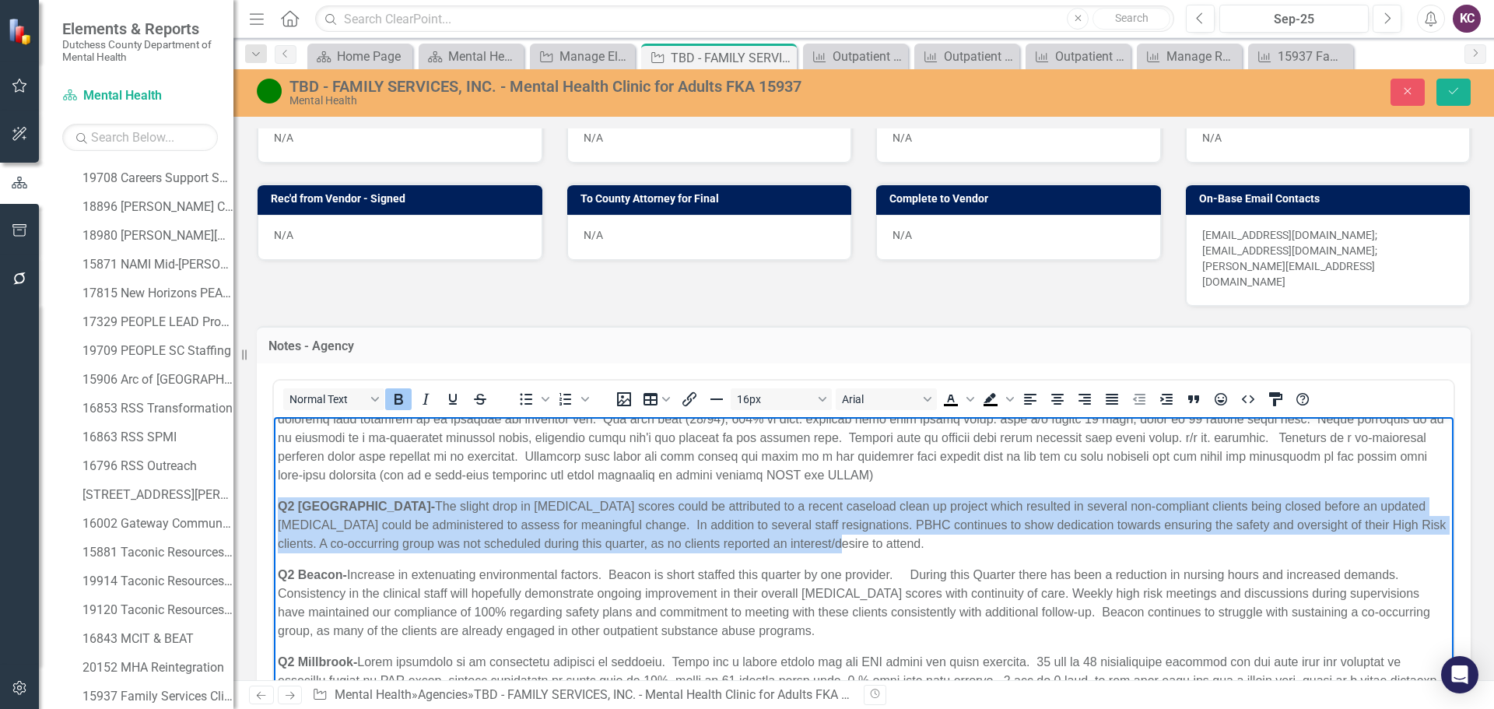
drag, startPoint x: 276, startPoint y: 501, endPoint x: 812, endPoint y: 542, distance: 537.0
click at [812, 542] on body "Q1 Poughkeepsie- The Poughkeepsie clinic’s strong Q1 2025 results are tied to i…" at bounding box center [864, 460] width 1180 height 1577
copy p "Q2 Poughkeepsie- The slight drop in PHQ-9 scores could be attributed to a recen…"
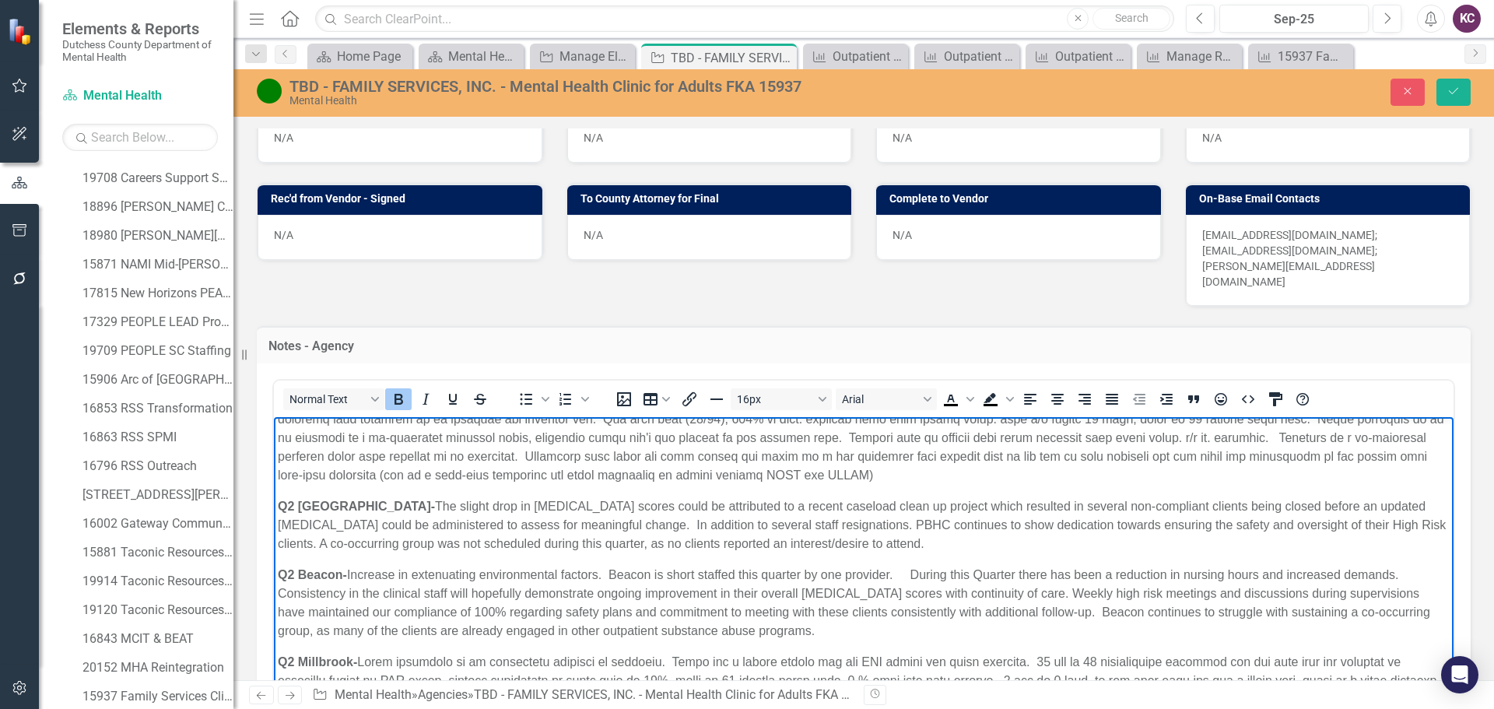
click at [1070, 557] on body "Q1 Poughkeepsie- The Poughkeepsie clinic’s strong Q1 2025 results are tied to i…" at bounding box center [864, 460] width 1180 height 1577
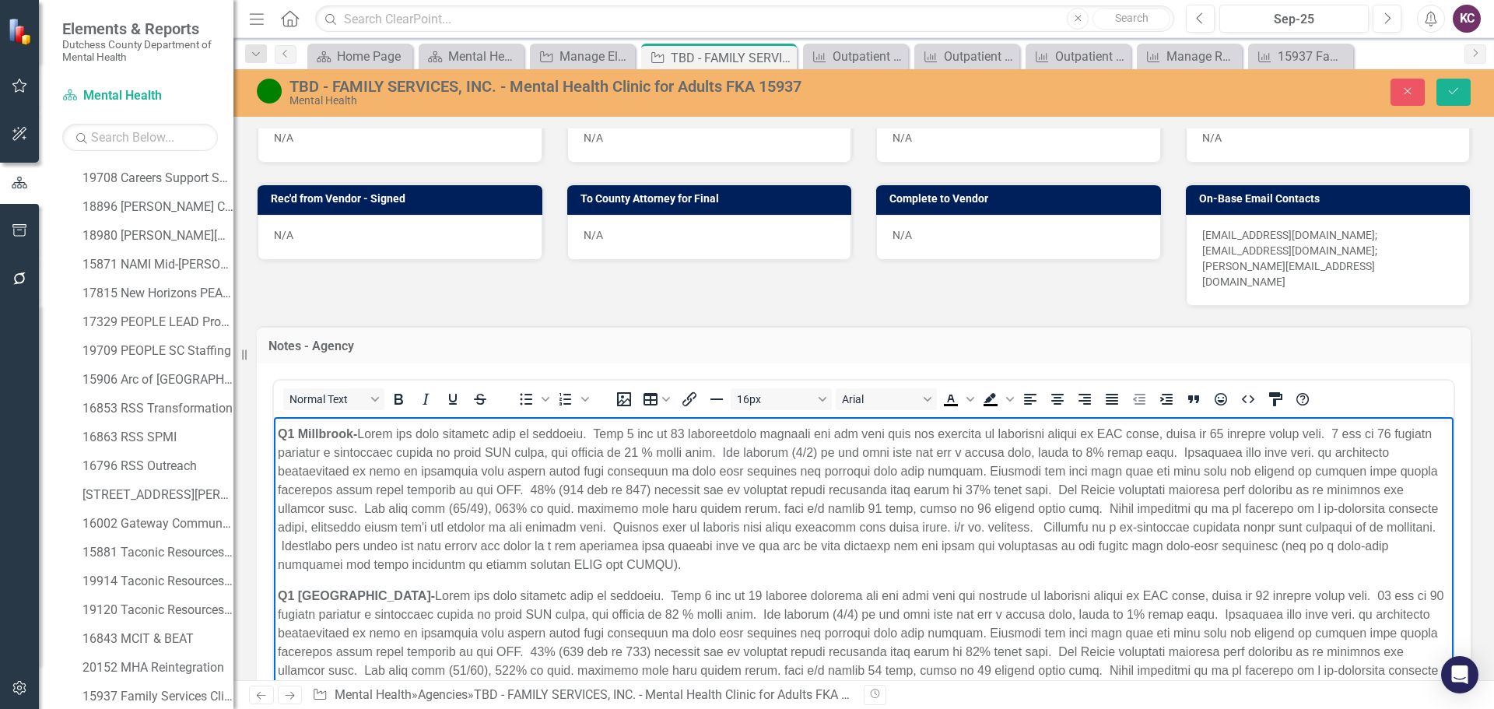
scroll to position [45, 0]
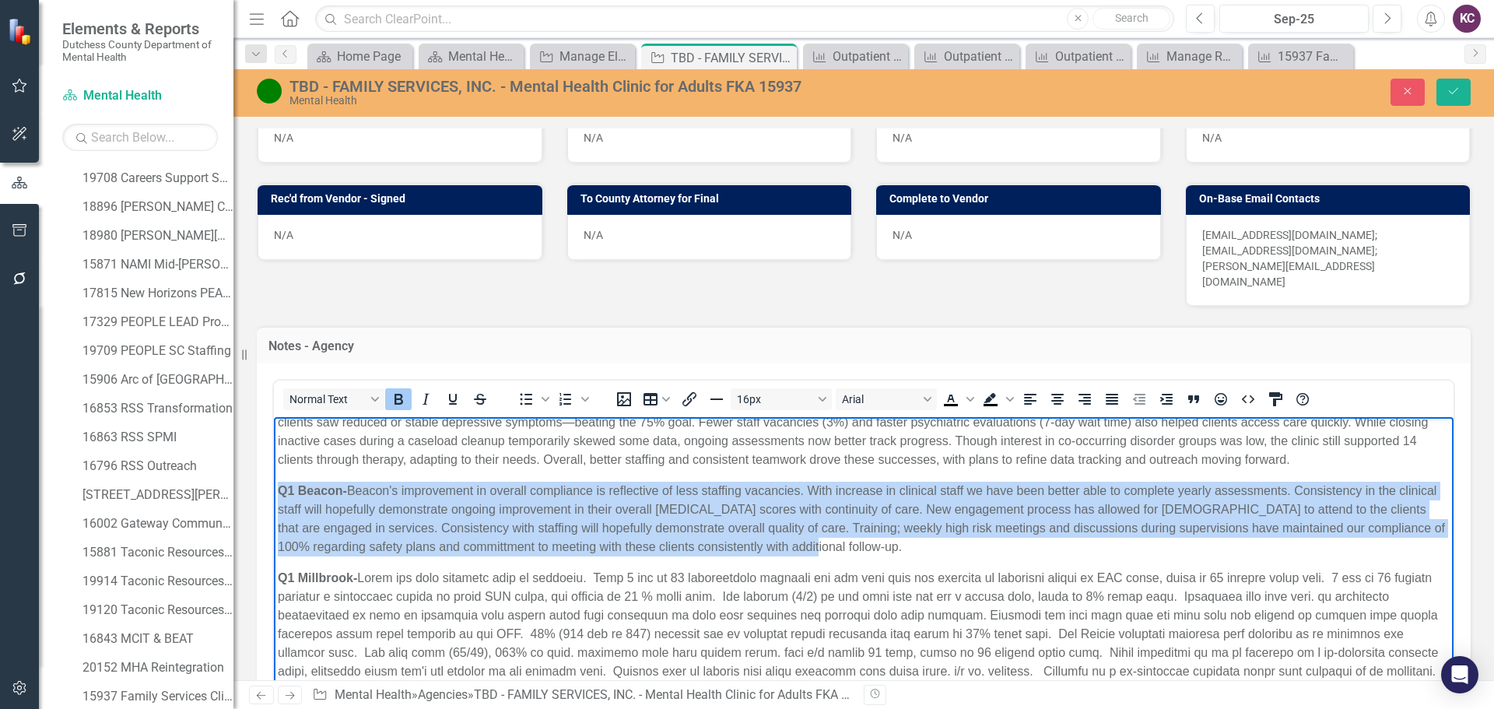
drag, startPoint x: 281, startPoint y: 489, endPoint x: 932, endPoint y: 546, distance: 653.2
click at [932, 546] on p "Q1 Beacon- Beacon's improvement in overall compliance is reflective of less sta…" at bounding box center [864, 519] width 1172 height 75
copy p "Q1 Beacon- Beacon's improvement in overall compliance is reflective of less sta…"
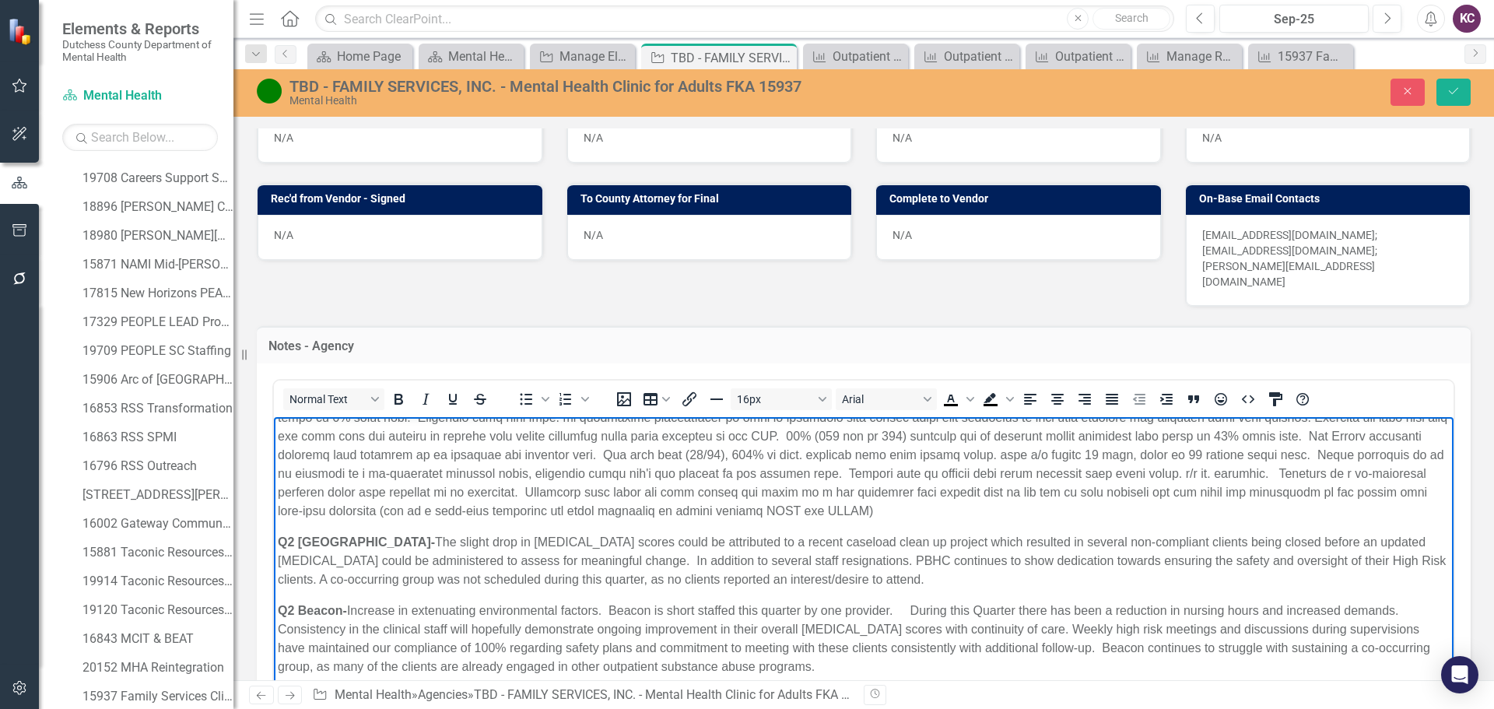
scroll to position [746, 0]
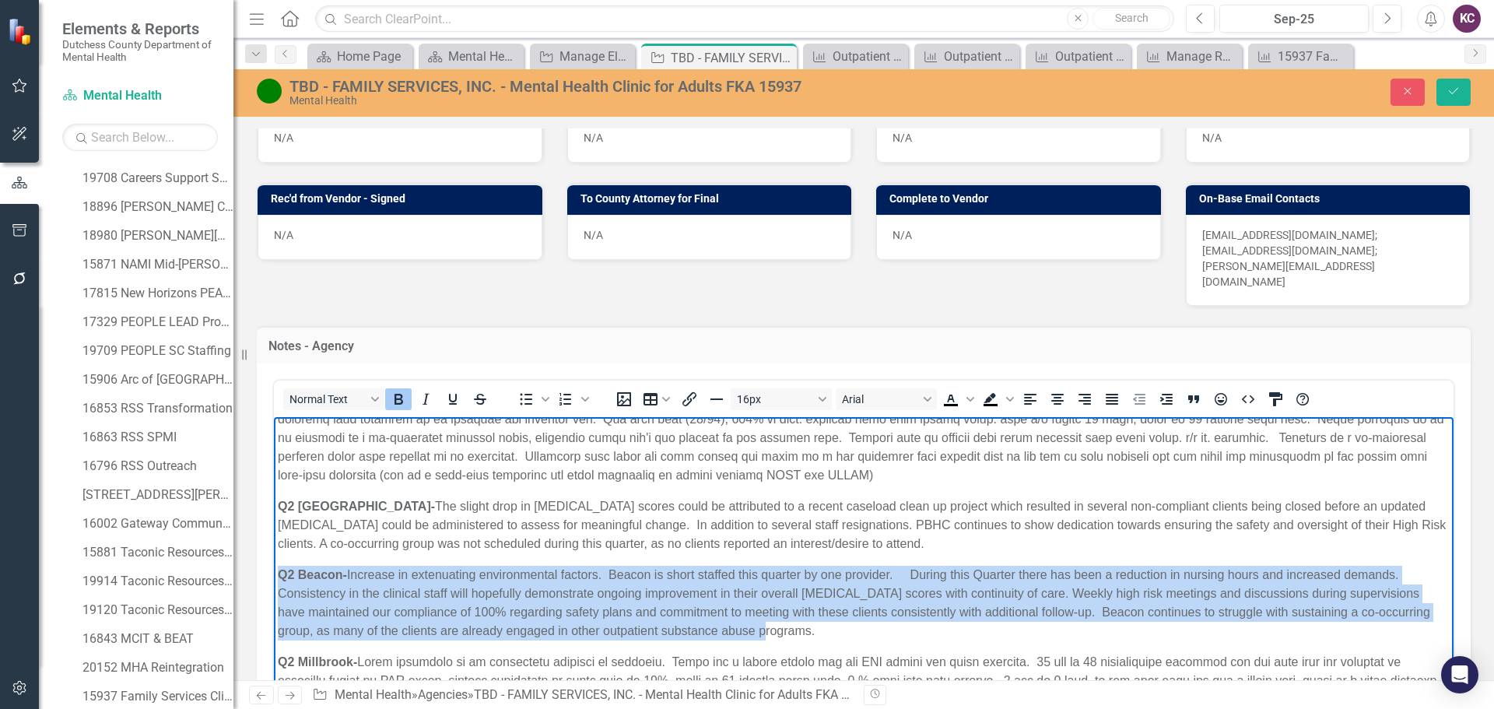
drag, startPoint x: 279, startPoint y: 574, endPoint x: 849, endPoint y: 631, distance: 572.6
click at [849, 631] on p "Q2 Beacon- Increase in extenuating environmental factors. Beacon is short staff…" at bounding box center [864, 603] width 1172 height 75
copy p "Q2 Beacon- Increase in extenuating environmental factors. Beacon is short staff…"
click at [458, 571] on p "Q2 Beacon- Increase in extenuating environmental factors. Beacon is short staff…" at bounding box center [864, 603] width 1172 height 75
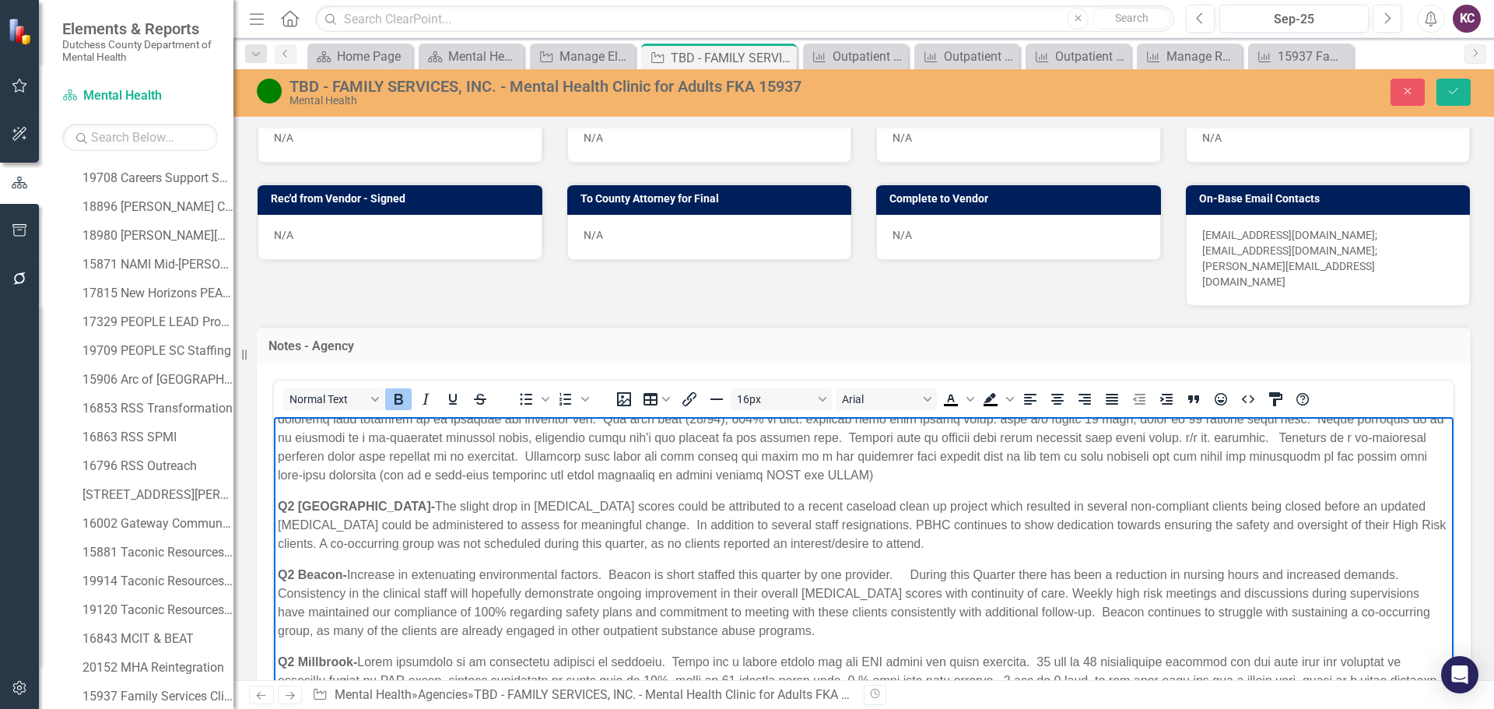
click at [586, 531] on p "Q2 Poughkeepsie- The slight drop in PHQ-9 scores could be attributed to a recen…" at bounding box center [864, 525] width 1172 height 56
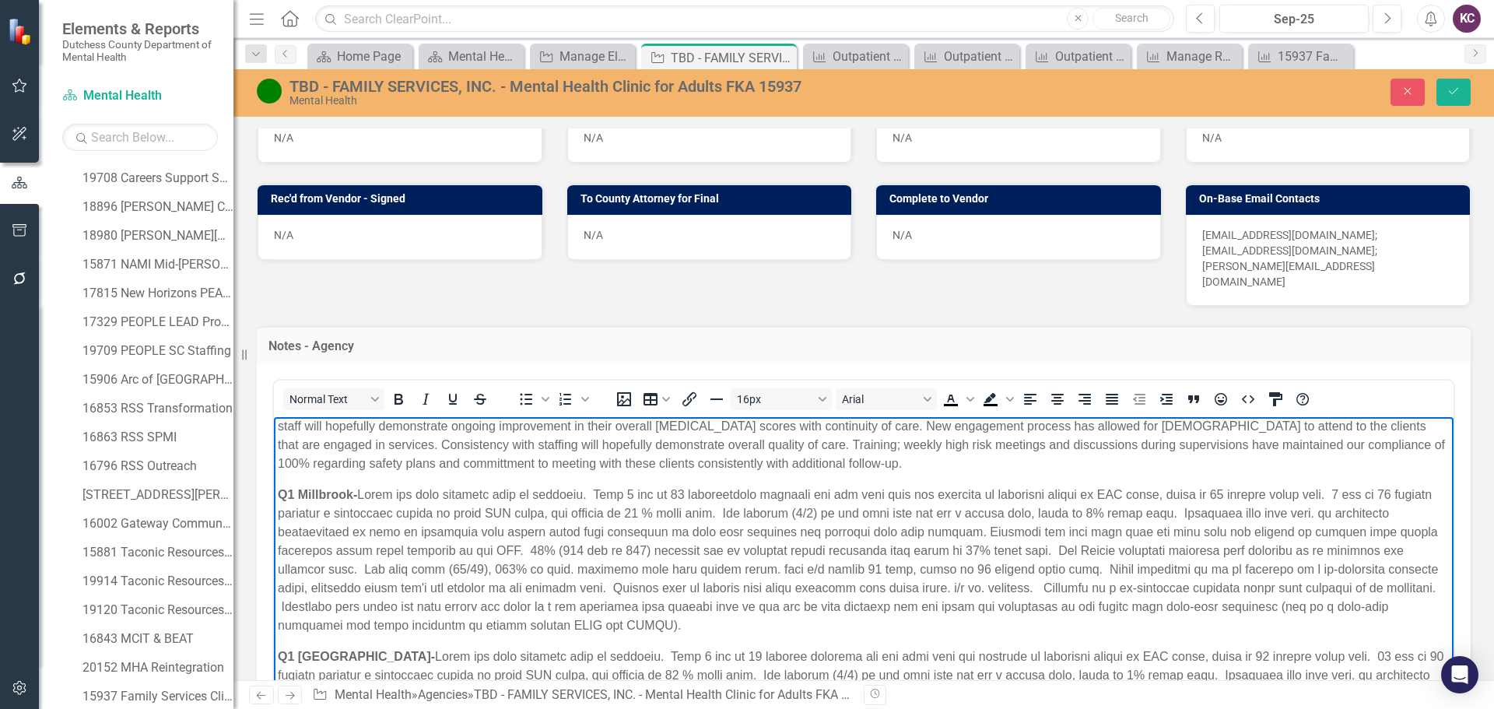
scroll to position [156, 0]
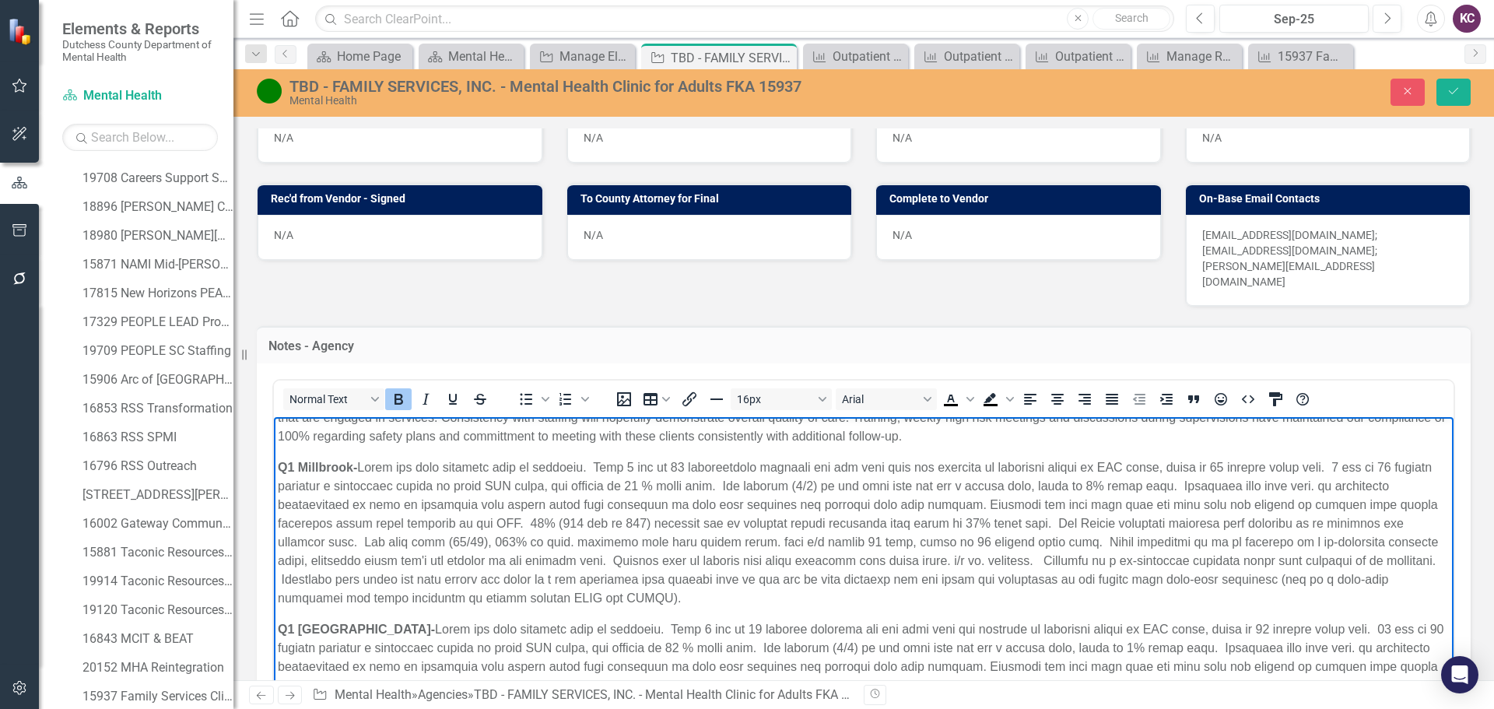
drag, startPoint x: 281, startPoint y: 464, endPoint x: 659, endPoint y: 581, distance: 395.9
click at [671, 602] on p "Q1 Millbrook-" at bounding box center [864, 532] width 1172 height 149
copy p "Q1 Millbrook- There has been progress made on outcomes. Only 1 out of 11 partic…"
click at [502, 581] on p "Q1 Millbrook-" at bounding box center [864, 532] width 1172 height 149
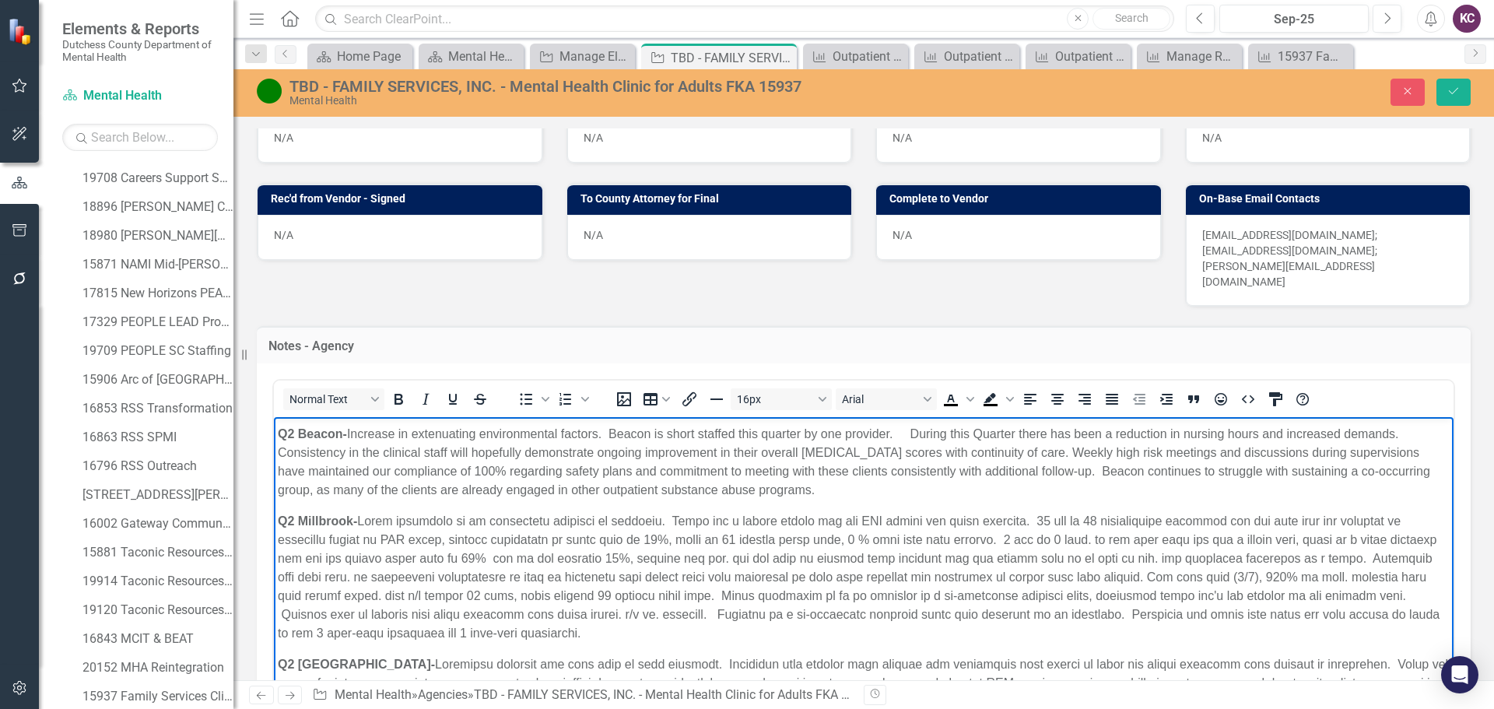
scroll to position [934, 0]
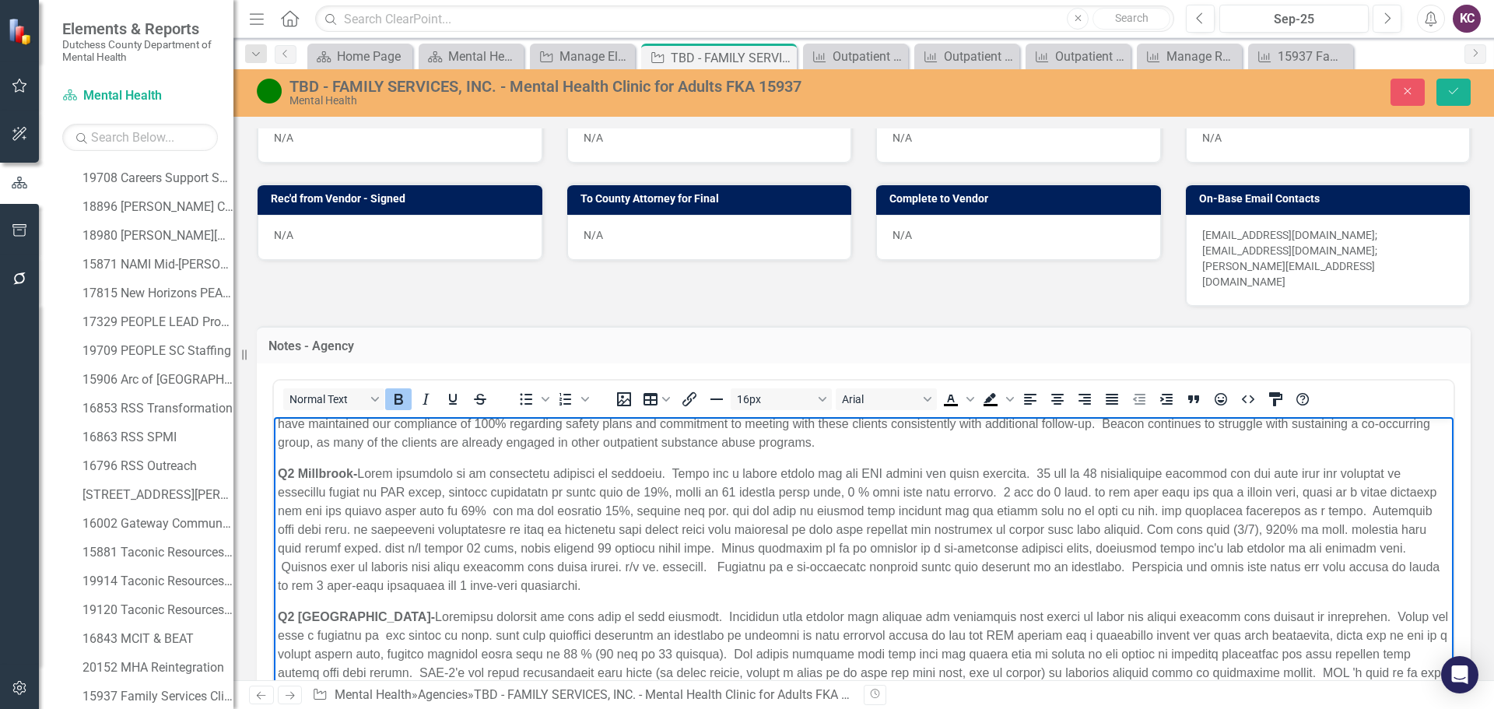
drag, startPoint x: 278, startPoint y: 469, endPoint x: 623, endPoint y: 585, distance: 364.3
click at [623, 585] on p "Q2 Millbrook-" at bounding box center [864, 530] width 1172 height 131
copy p "Q2 Millbrook- There continues to be maintained progress on outcomes. There was …"
click at [500, 622] on p "Q2 Dover Plains-" at bounding box center [864, 682] width 1172 height 149
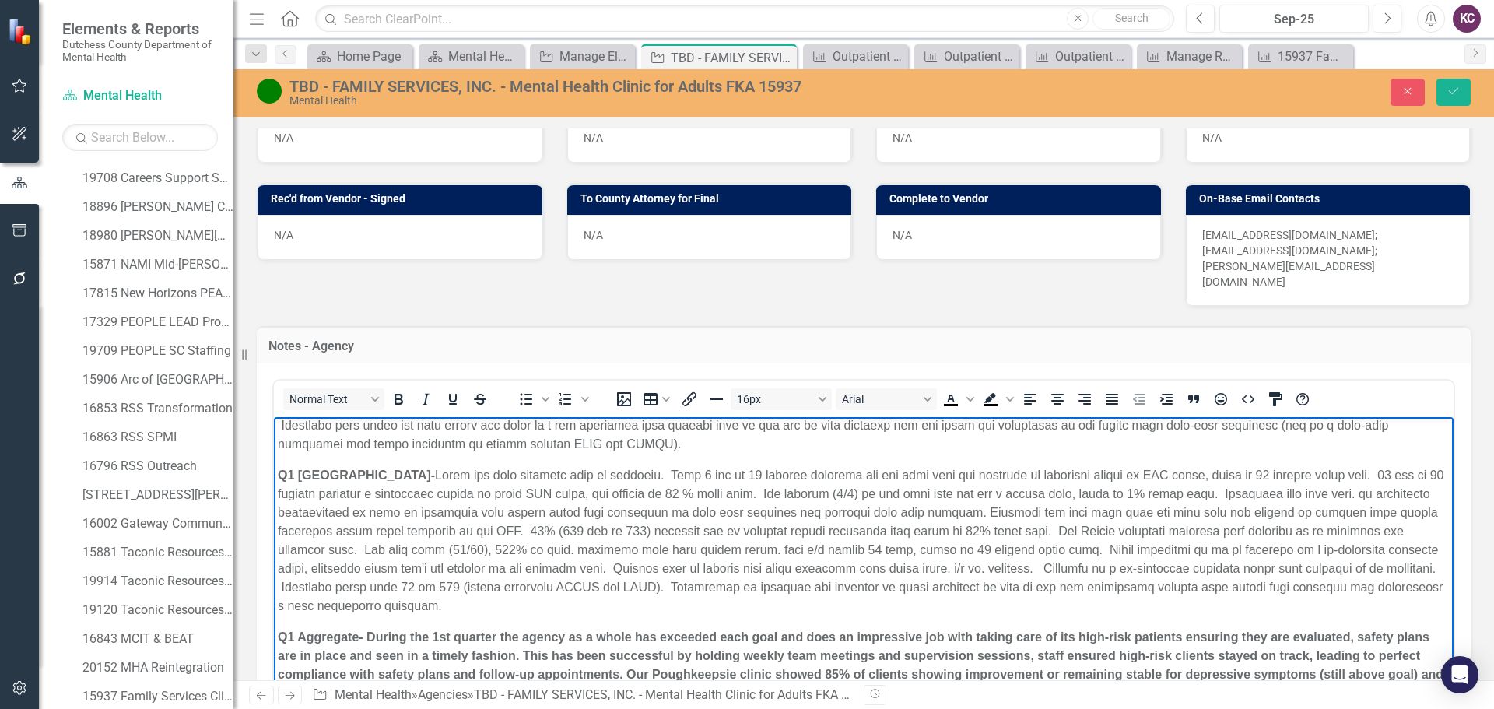
scroll to position [311, 0]
drag, startPoint x: 279, startPoint y: 472, endPoint x: 529, endPoint y: 606, distance: 283.1
click at [529, 606] on p "Q1 Dover Plains-" at bounding box center [864, 539] width 1172 height 149
copy p "Q1 Dover Plains- There has been progress made on outcomes. Only 3 out of 20 cli…"
click at [876, 532] on p "Q1 Dover Plains-" at bounding box center [864, 539] width 1172 height 149
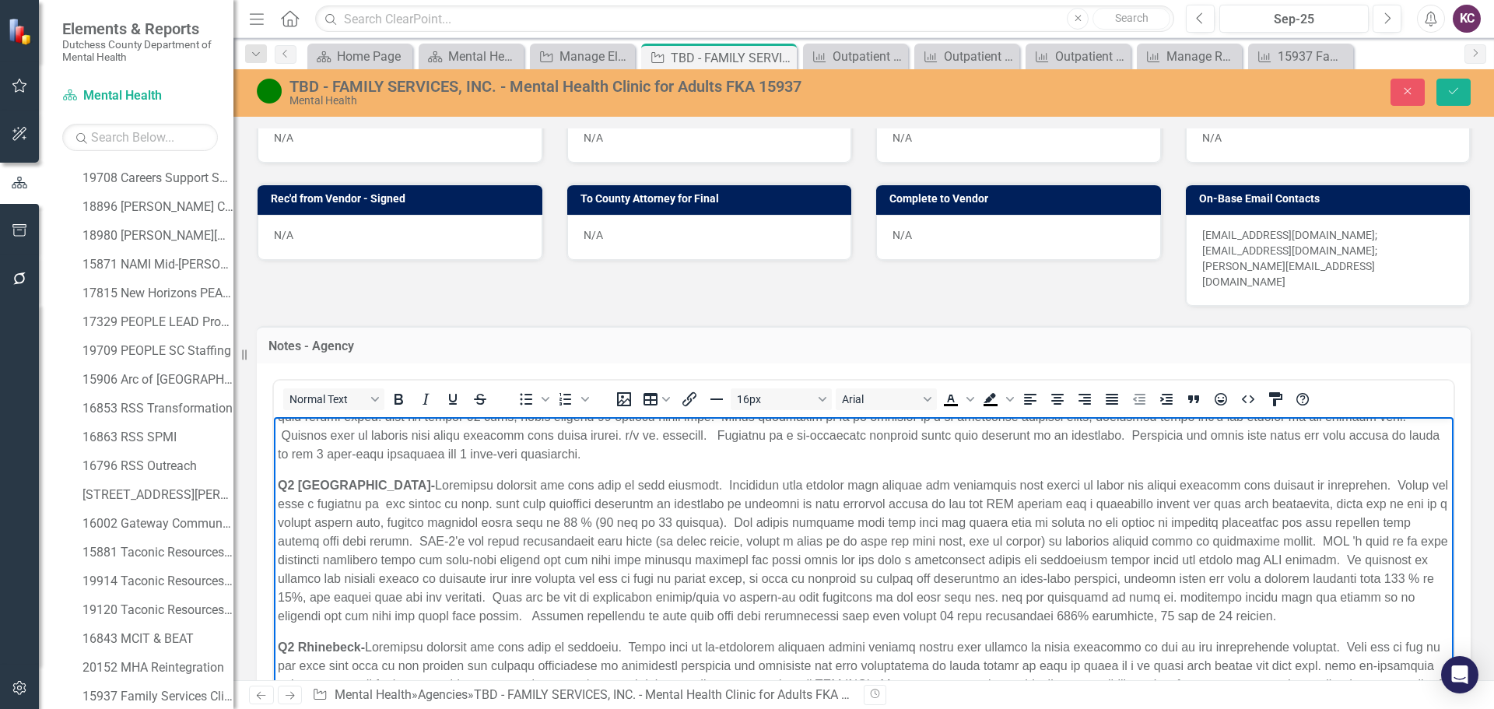
scroll to position [1090, 0]
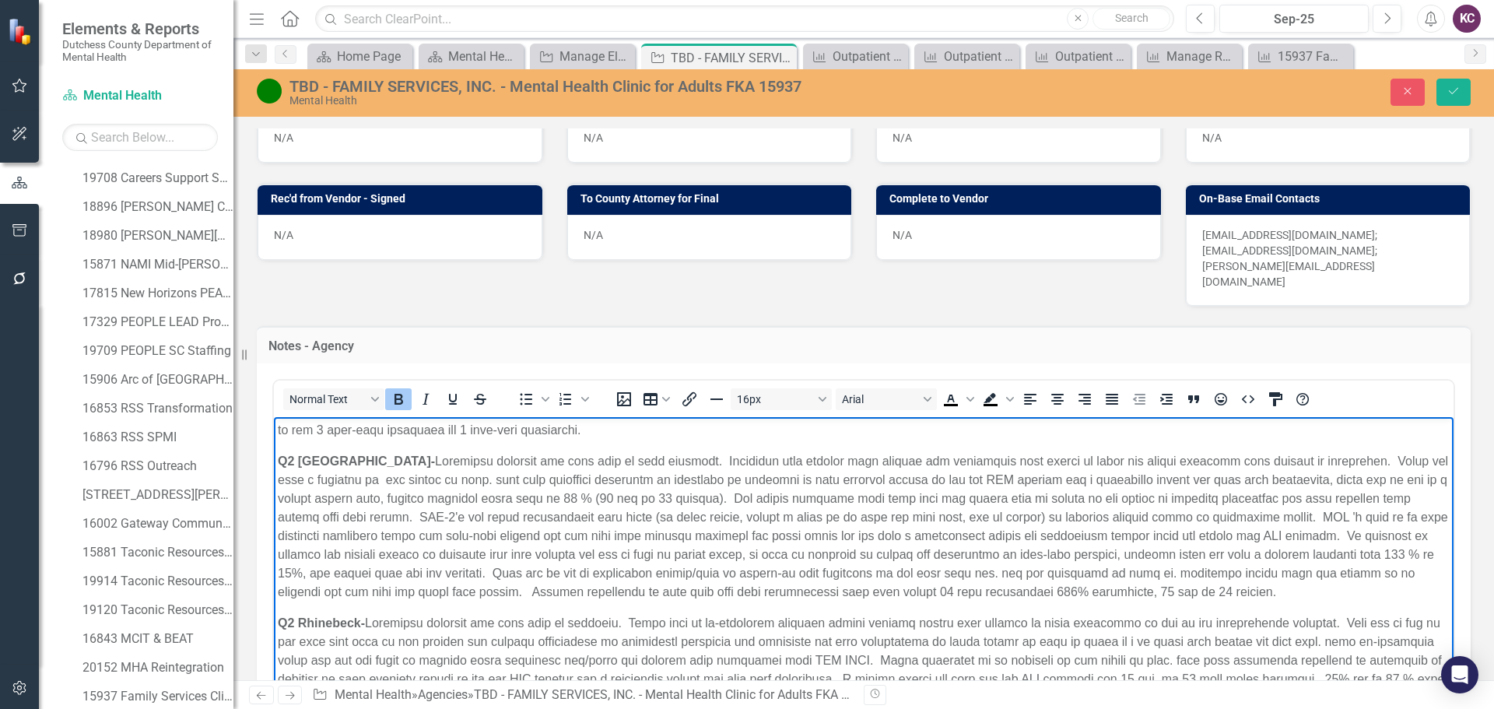
drag, startPoint x: 280, startPoint y: 462, endPoint x: 1408, endPoint y: 589, distance: 1134.9
click at [1408, 589] on p "Q2 Dover Plains-" at bounding box center [864, 526] width 1172 height 149
copy p "Q2 Dover Plains- Continued progress has been made on some outcomes. Caseloads h…"
click at [613, 560] on p "Q2 Dover Plains-" at bounding box center [864, 526] width 1172 height 149
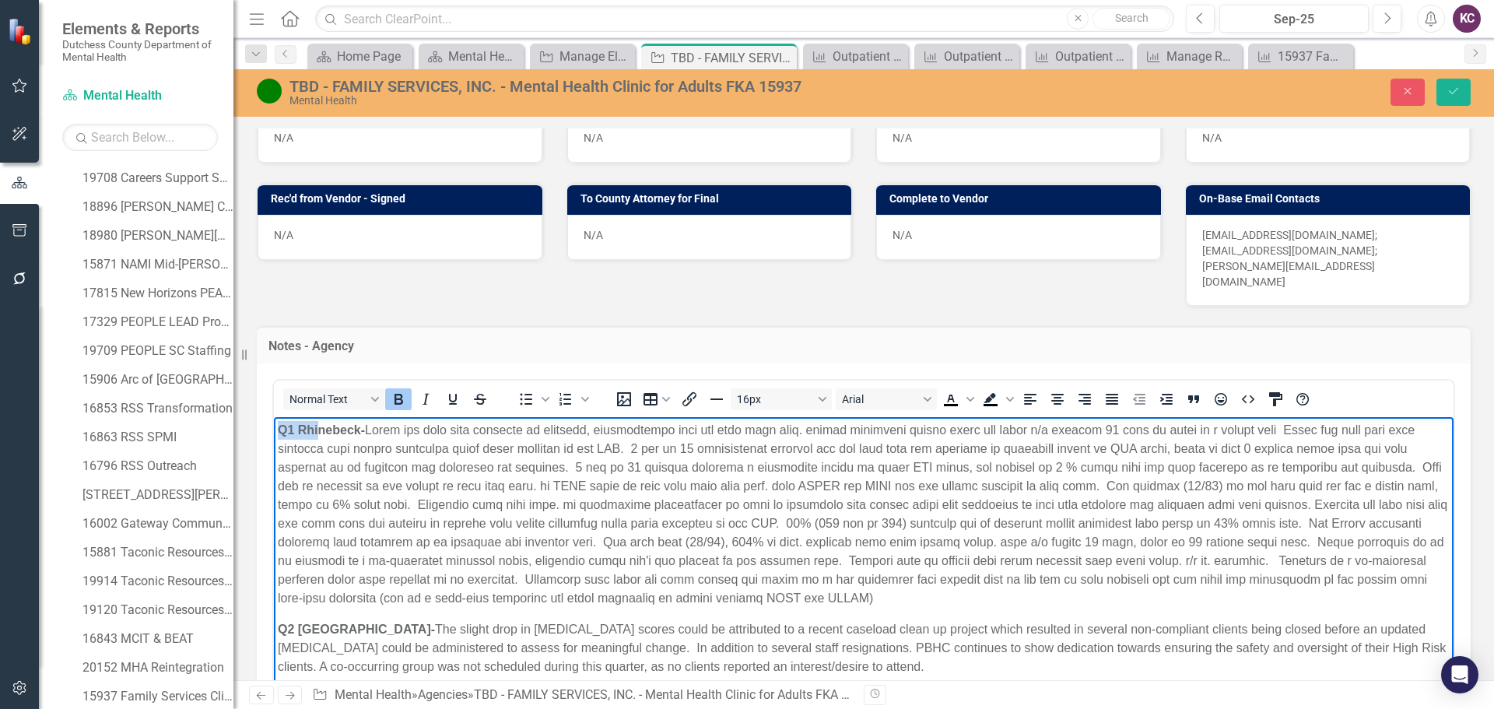
scroll to position [620, 0]
drag, startPoint x: 277, startPoint y: 428, endPoint x: 904, endPoint y: 599, distance: 649.3
click at [904, 599] on body "Q1 Poughkeepsie- The Poughkeepsie clinic’s strong Q1 2025 results are tied to i…" at bounding box center [864, 585] width 1180 height 1577
copy p "Q1 Rhinebeck- There has been some progress on outcomes, specifically with all h…"
click at [502, 630] on p "Q2 Poughkeepsie- The slight drop in PHQ-9 scores could be attributed to a recen…" at bounding box center [864, 651] width 1172 height 56
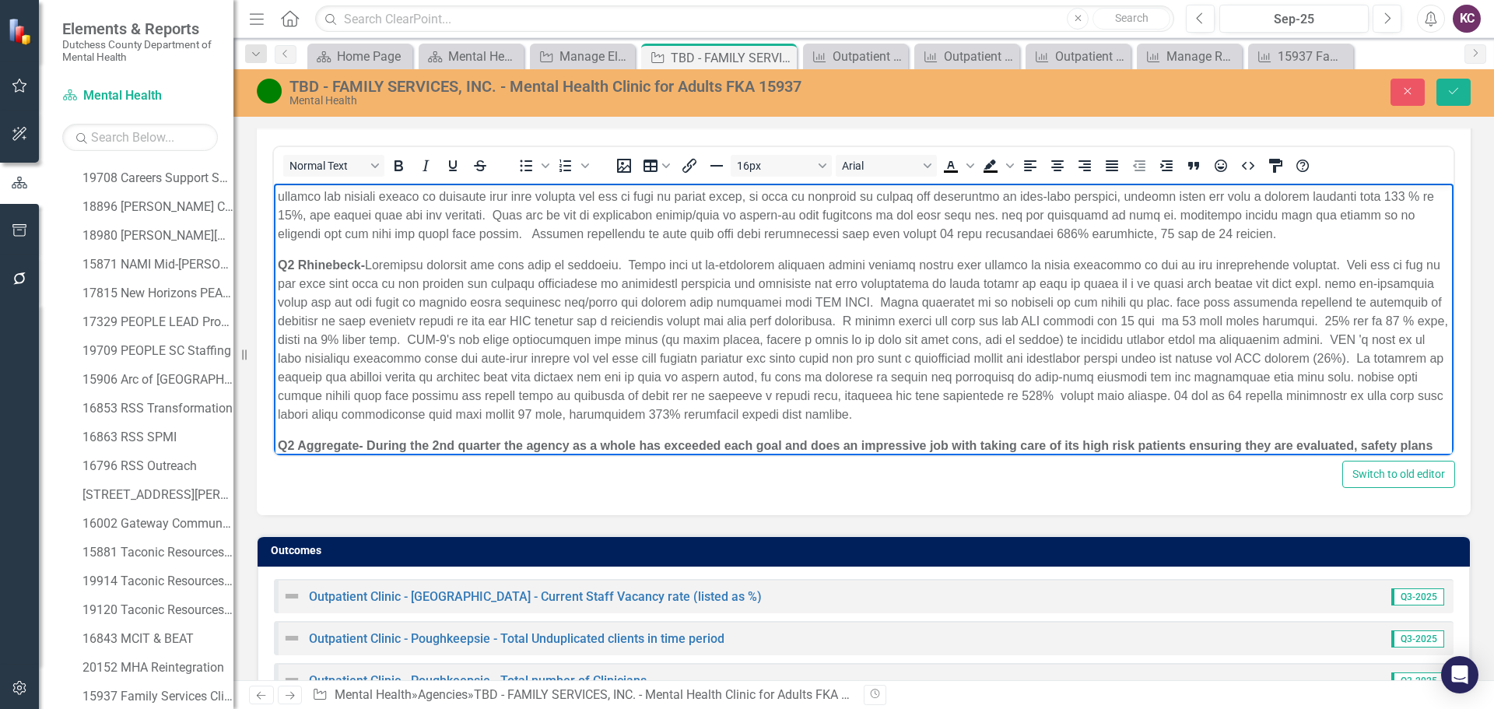
scroll to position [1230, 0]
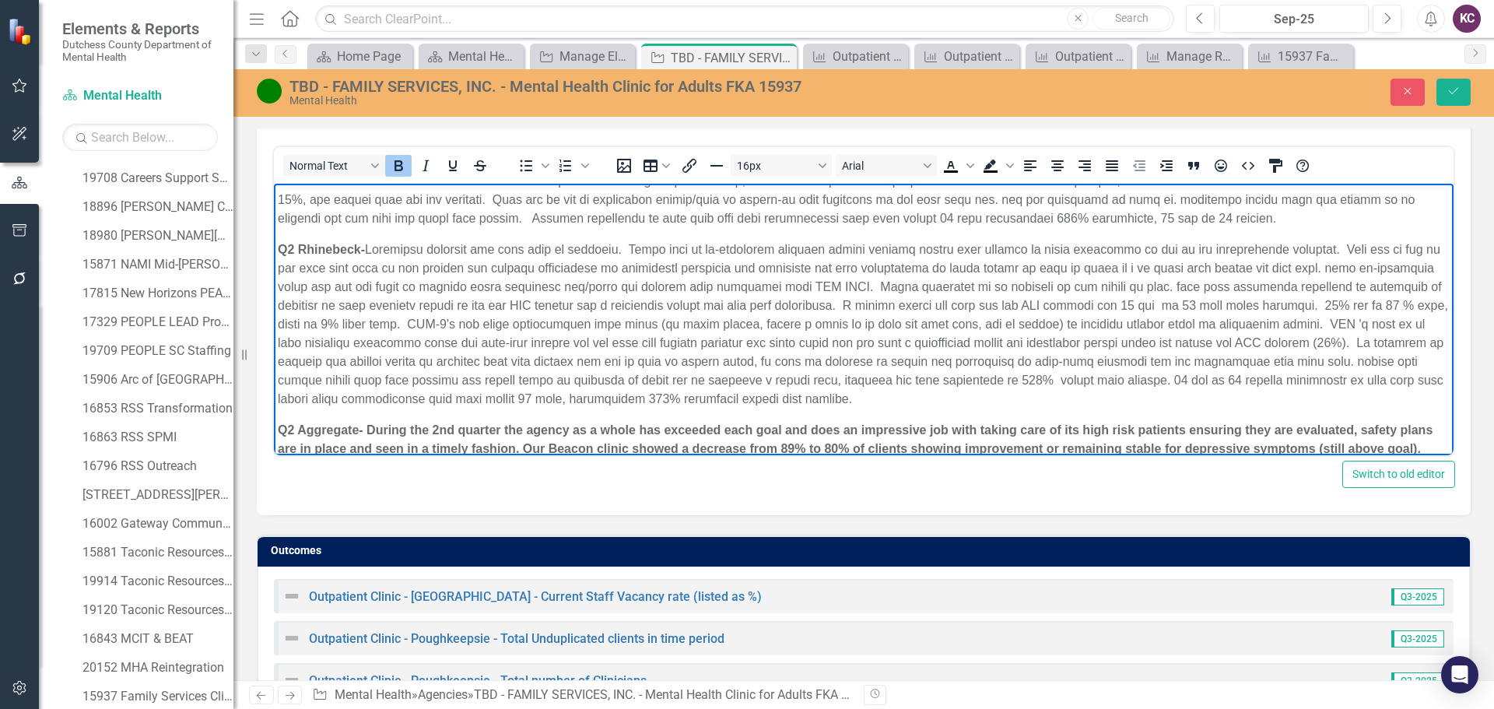
drag, startPoint x: 279, startPoint y: 247, endPoint x: 1106, endPoint y: 402, distance: 841.0
click at [1106, 402] on p "Q2 Rhinebeck-" at bounding box center [864, 325] width 1172 height 168
copy p "Q2 Rhinebeck- Continued progress has been made on outcomes. There were no co-oc…"
click at [1142, 421] on p "Q2 Aggregate- During the 2nd quarter the agency as a whole has exceeded each go…" at bounding box center [864, 467] width 1172 height 93
click at [1442, 95] on button "Save" at bounding box center [1454, 92] width 34 height 27
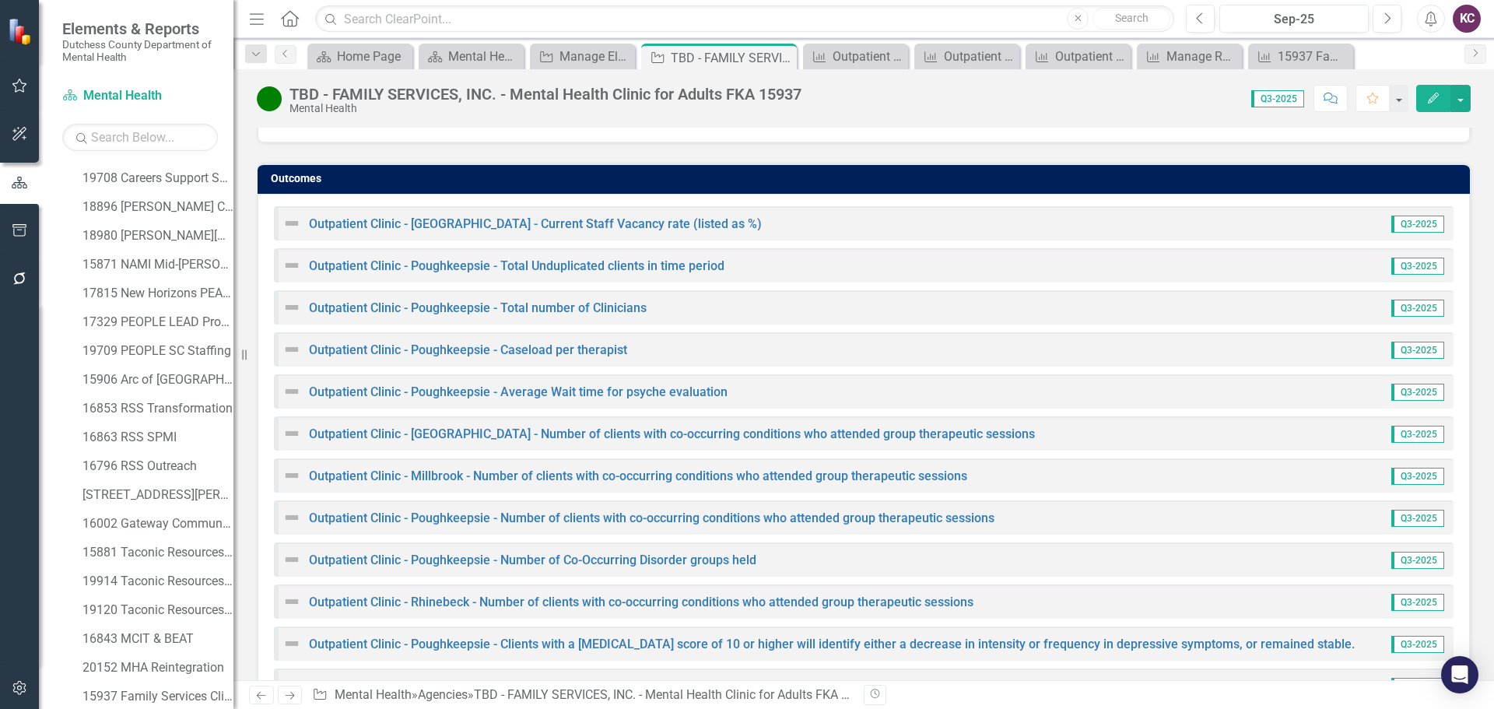
scroll to position [2413, 0]
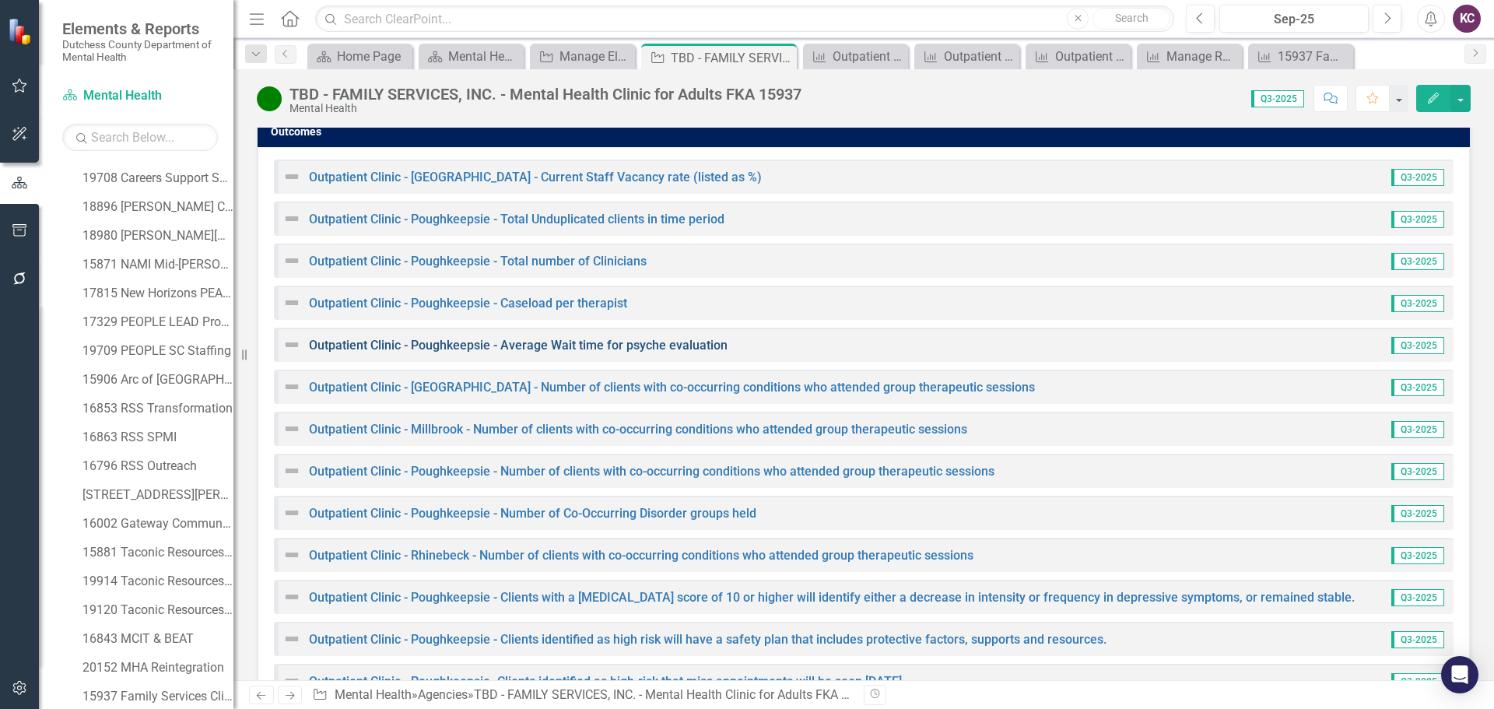
click at [487, 338] on link "Outpatient Clinic - Poughkeepsie - Average Wait time for psyche evaluation" at bounding box center [518, 345] width 419 height 15
